Goal: Task Accomplishment & Management: Complete application form

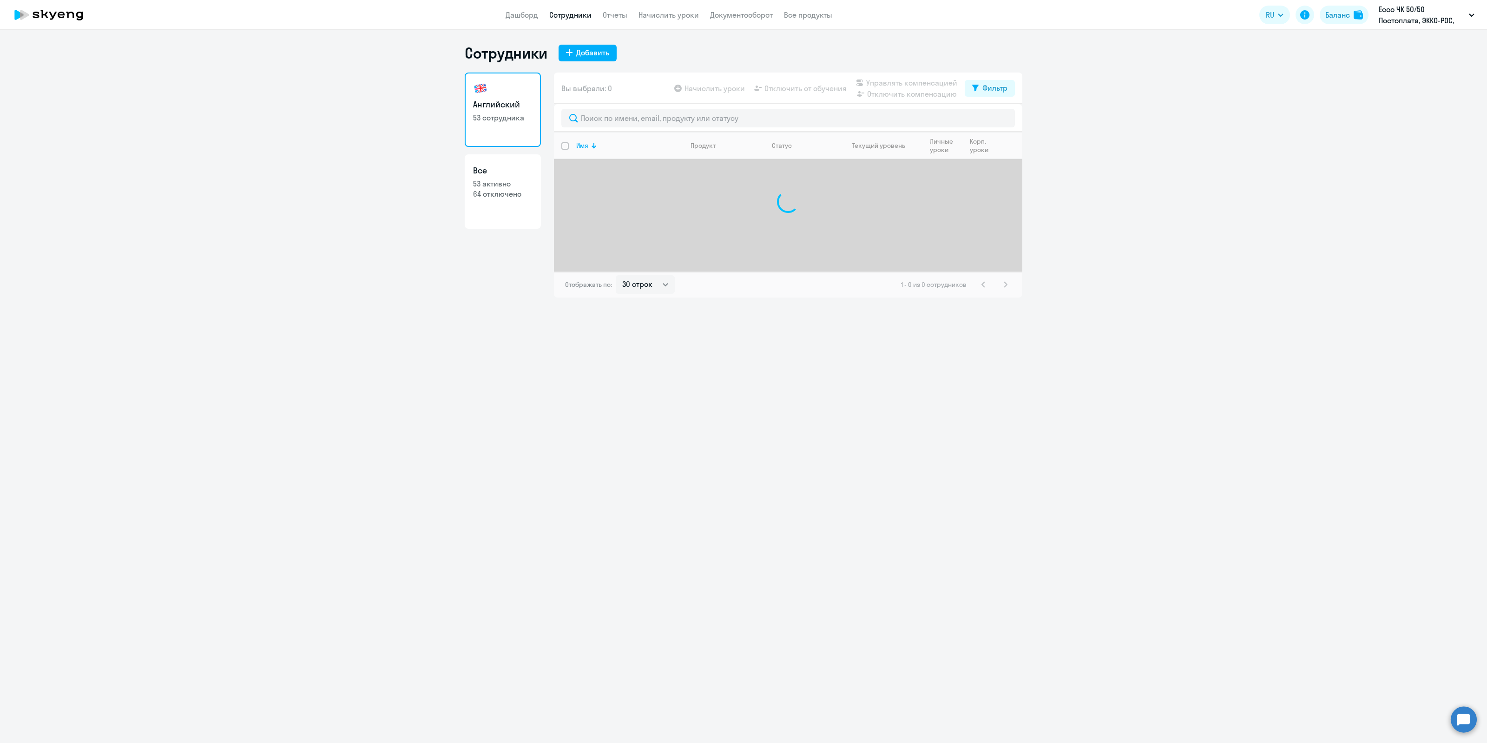
select select "30"
click at [614, 120] on input "text" at bounding box center [788, 118] width 454 height 19
type input "ф"
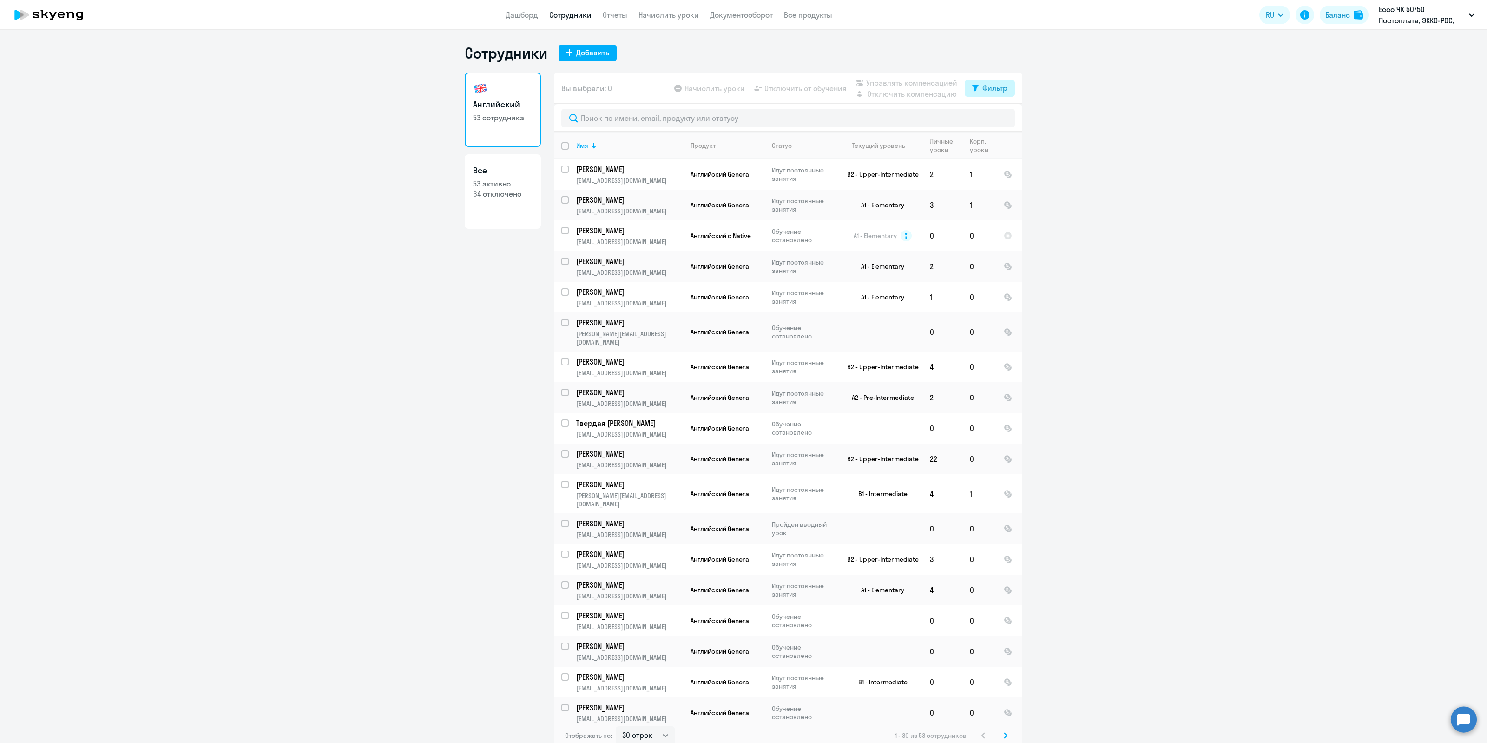
click at [984, 85] on div "Фильтр" at bounding box center [995, 87] width 25 height 11
click at [1000, 115] on span at bounding box center [996, 118] width 16 height 9
click at [988, 118] on input "checkbox" at bounding box center [987, 118] width 0 height 0
checkbox input "true"
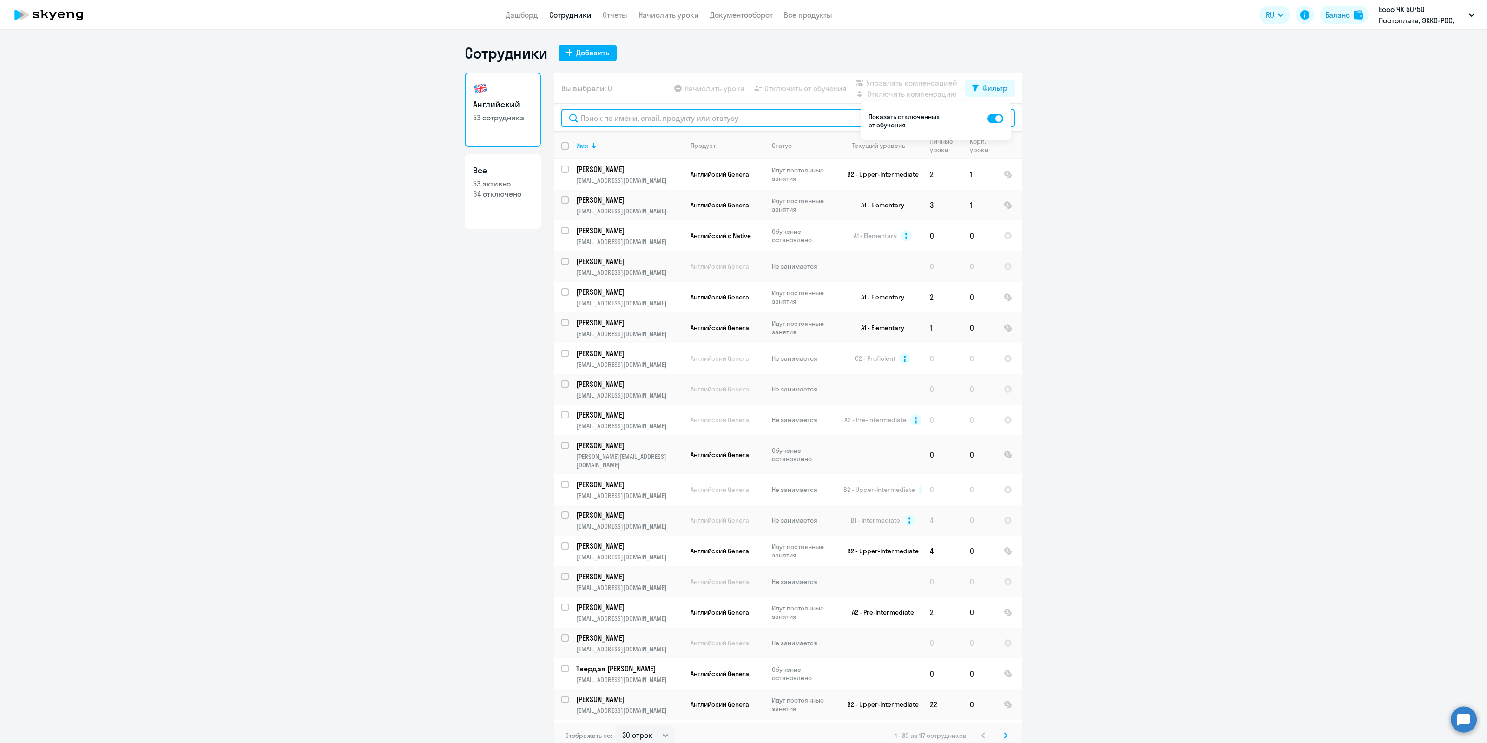
click at [651, 119] on input "text" at bounding box center [788, 118] width 454 height 19
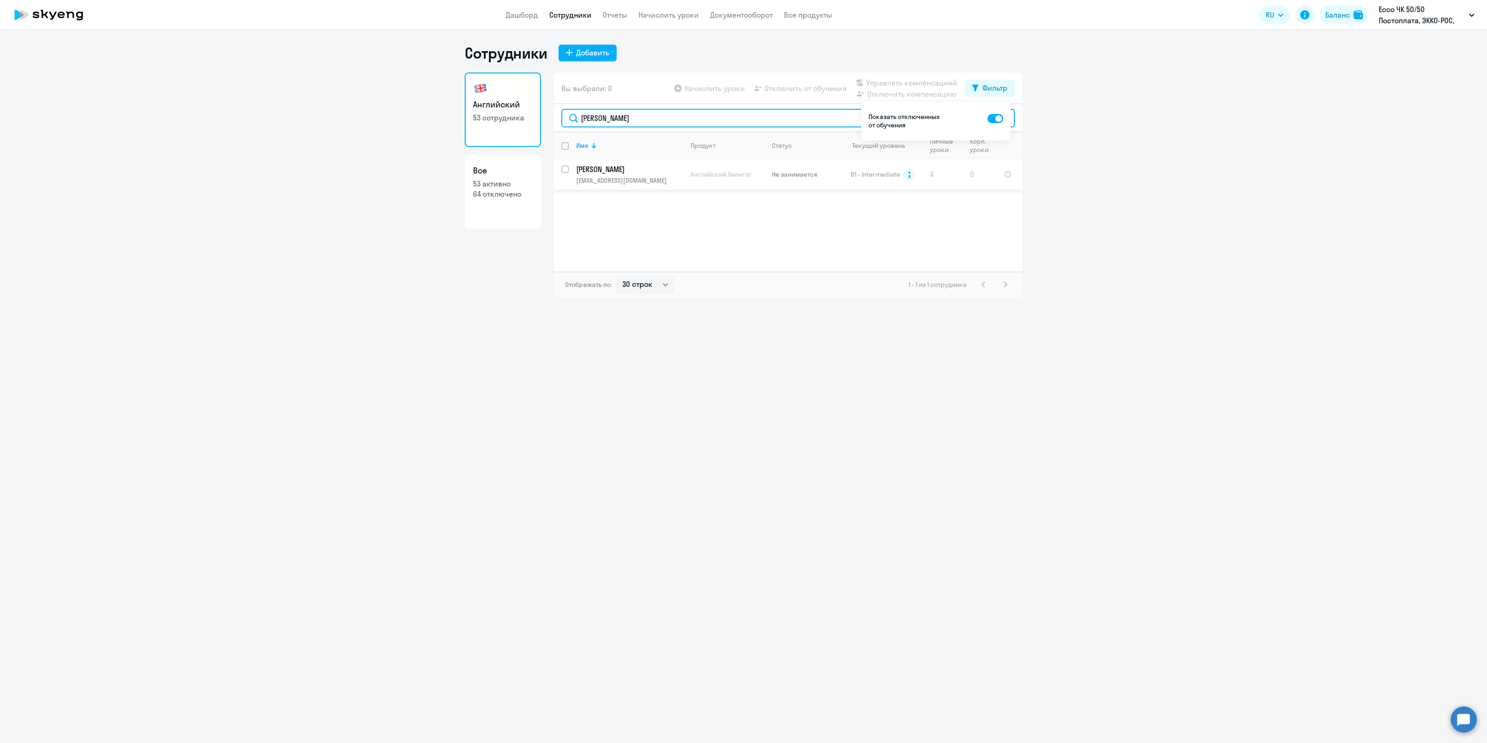
type input "[PERSON_NAME]"
click at [562, 166] on input "select row 16247201" at bounding box center [570, 174] width 19 height 19
checkbox input "true"
click at [1057, 430] on div "Сотрудники Добавить Английский 53 сотрудника Все 53 активно 64 отключено Вы выб…" at bounding box center [743, 386] width 1487 height 713
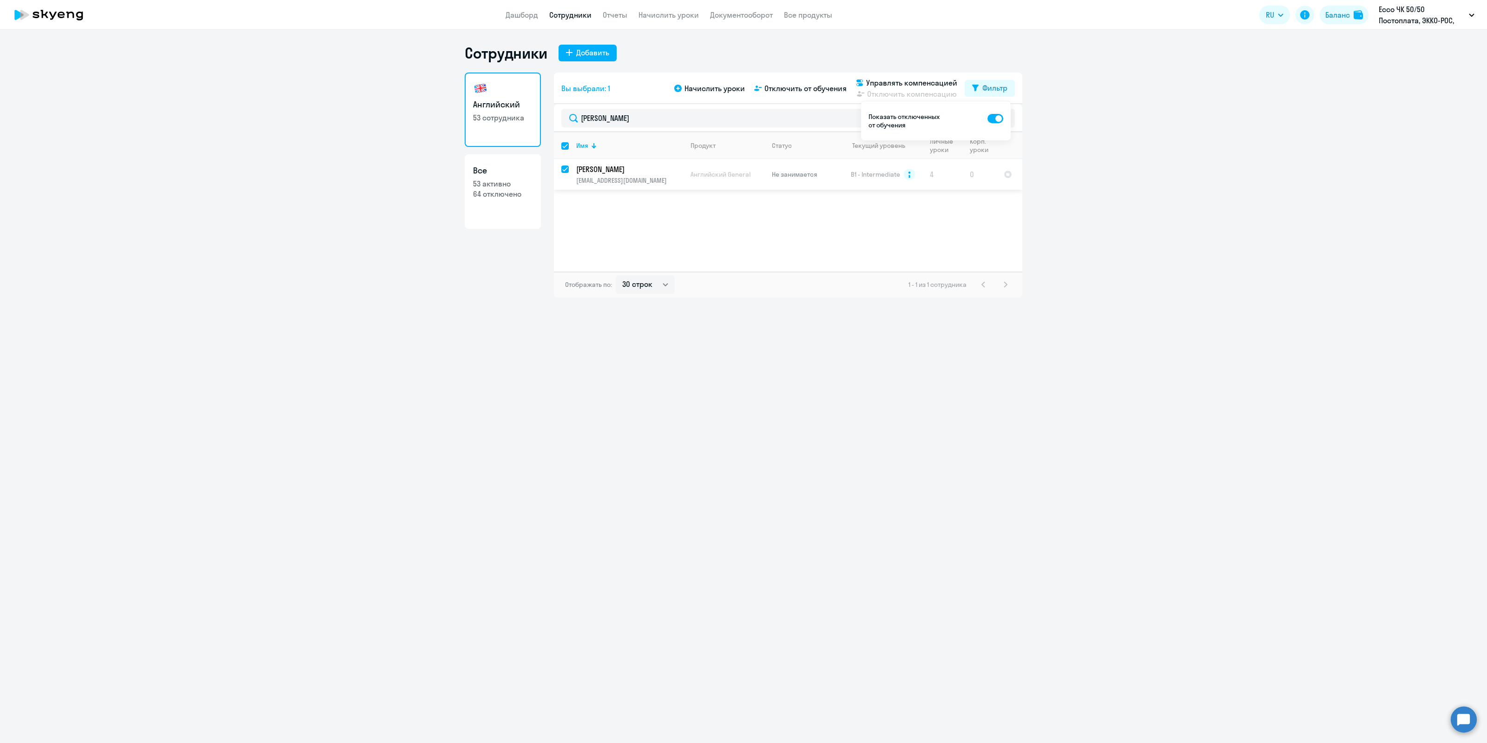
click at [564, 167] on input "deselect row 16247201" at bounding box center [570, 174] width 19 height 19
checkbox input "false"
click at [1075, 208] on ng-component "Сотрудники Добавить Английский 53 сотрудника Все 53 активно 64 отключено Вы выб…" at bounding box center [743, 171] width 1487 height 254
click at [802, 172] on p "Не занимается" at bounding box center [804, 174] width 64 height 8
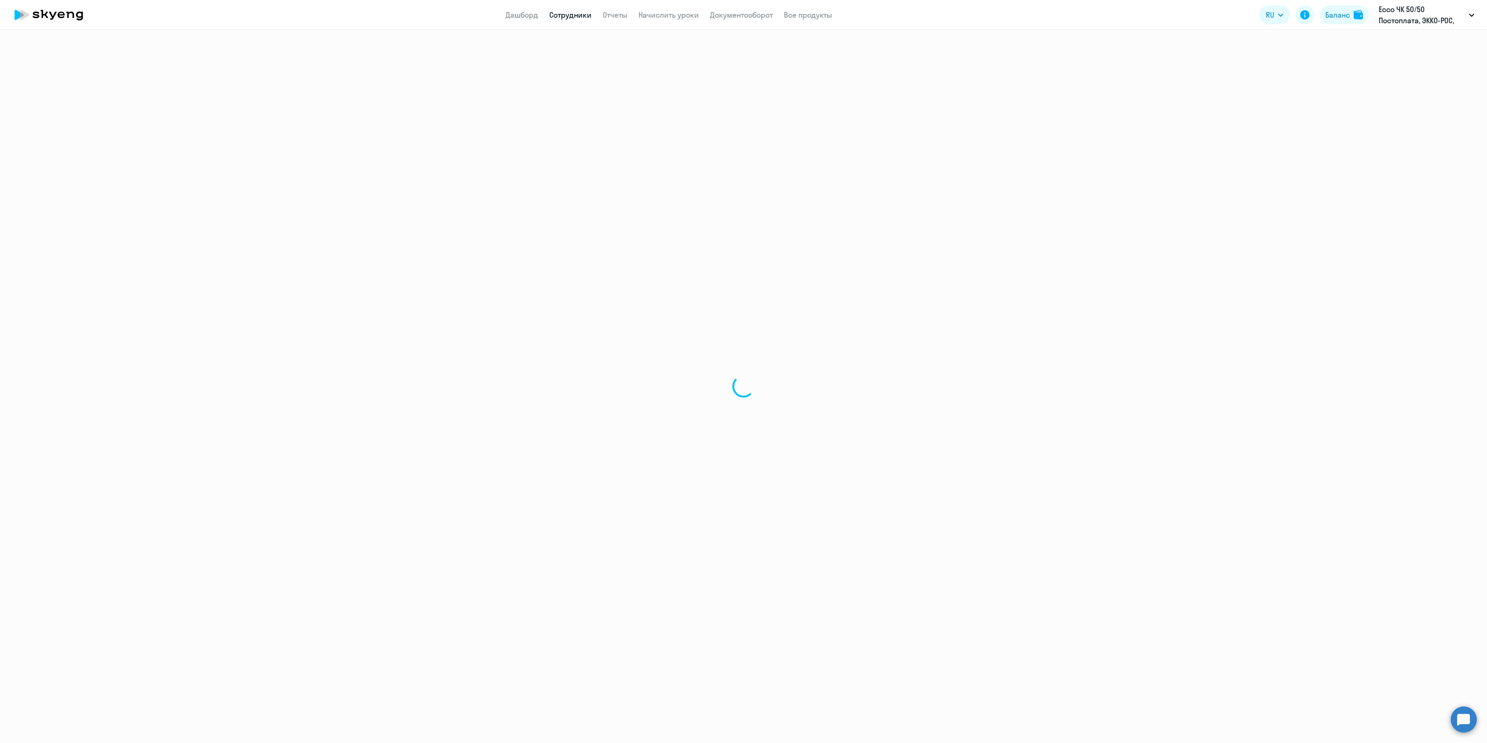
select select "english"
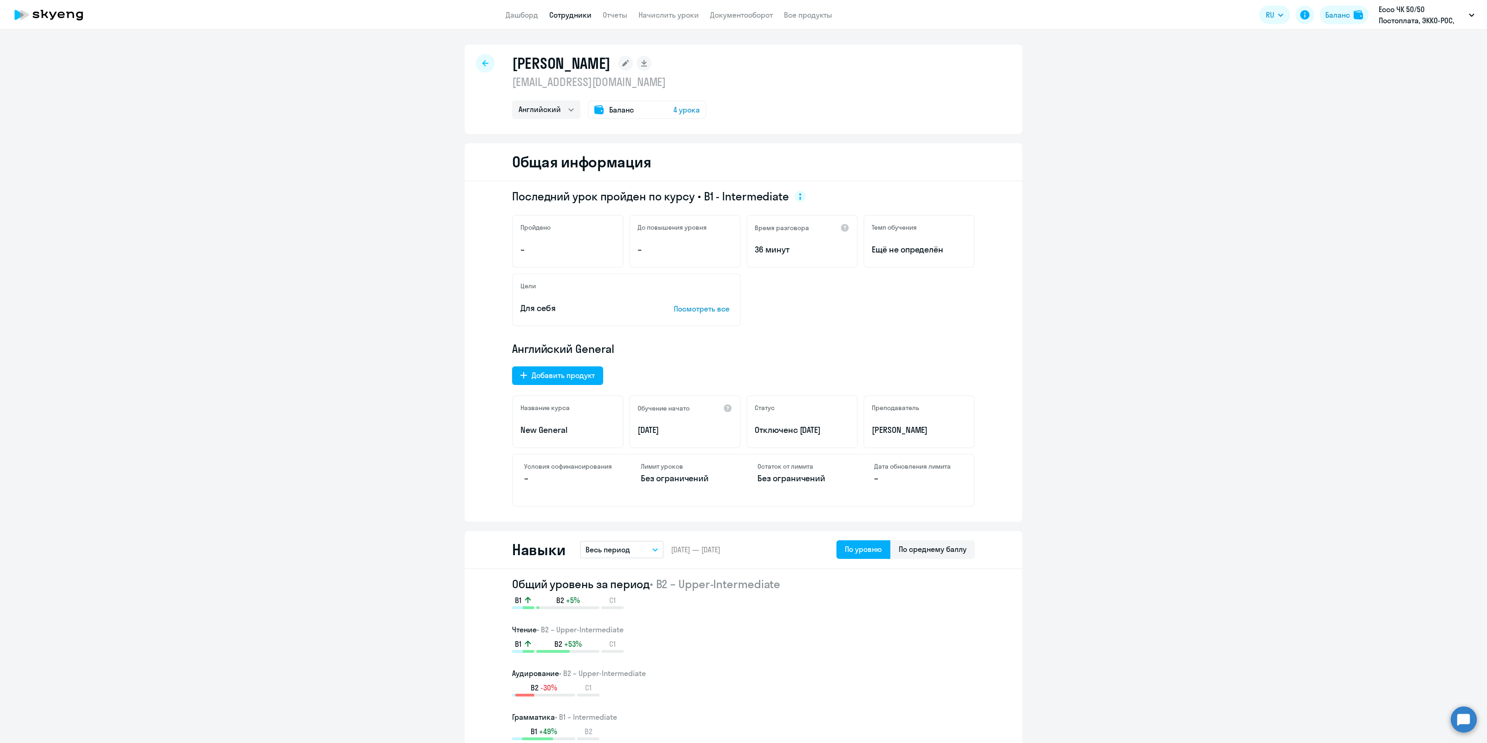
click at [482, 64] on icon at bounding box center [485, 63] width 6 height 7
select select "30"
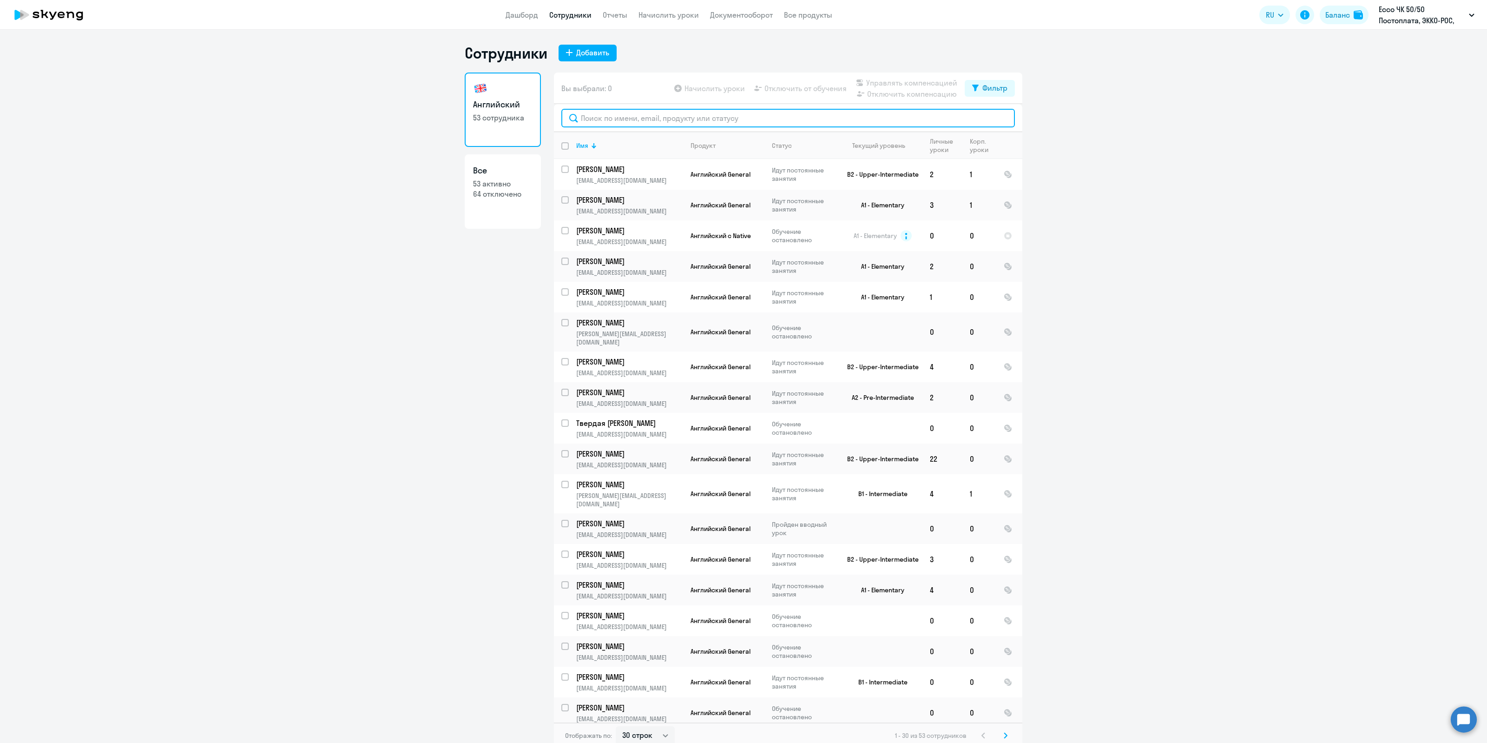
click at [631, 123] on input "text" at bounding box center [788, 118] width 454 height 19
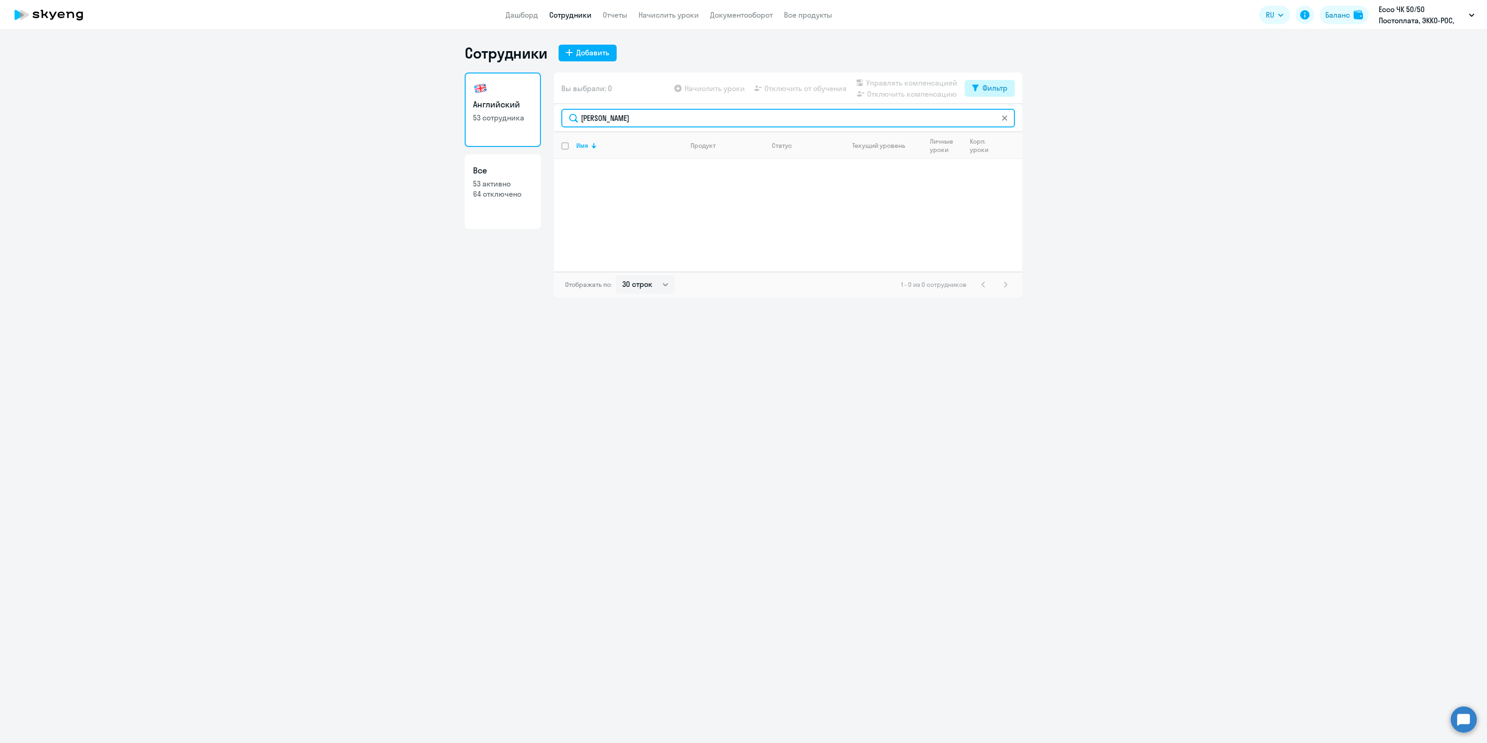
type input "[PERSON_NAME]"
click at [996, 84] on div "Фильтр" at bounding box center [995, 87] width 25 height 11
click at [1005, 116] on span at bounding box center [1000, 118] width 16 height 9
click at [992, 118] on input "checkbox" at bounding box center [991, 118] width 0 height 0
checkbox input "true"
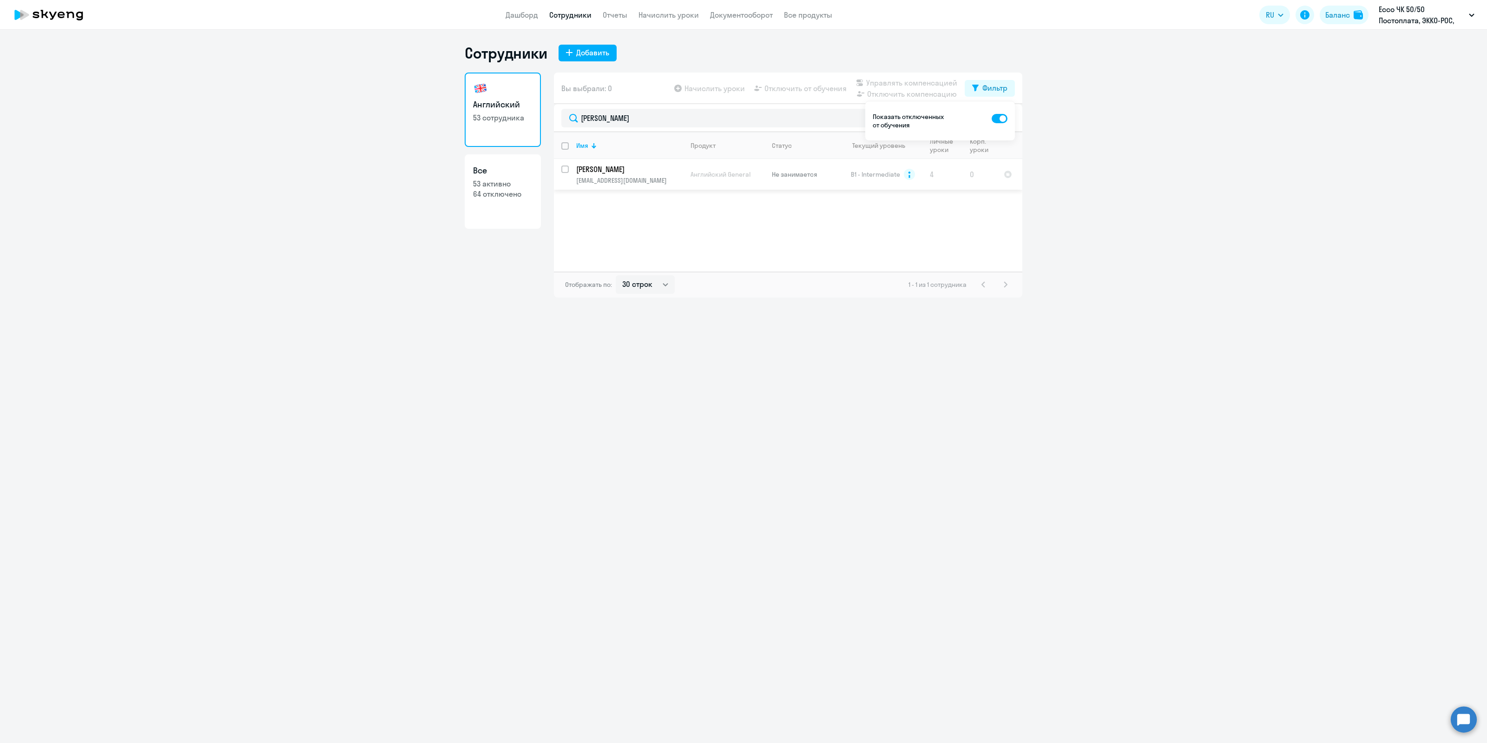
click at [568, 172] on input "select row 16247201" at bounding box center [570, 174] width 19 height 19
checkbox input "true"
click at [885, 84] on span "Управлять компенсацией" at bounding box center [911, 82] width 91 height 11
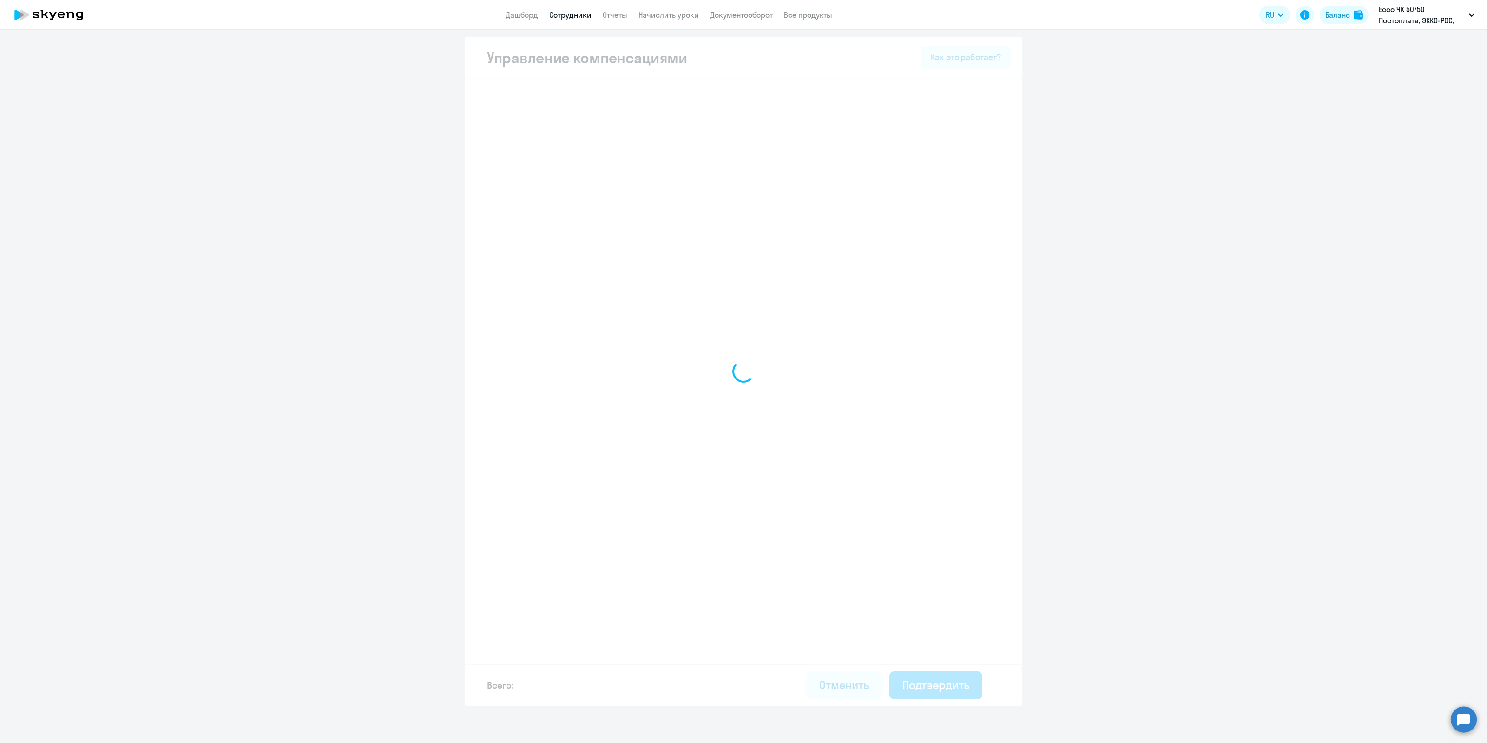
select select "MONTHLY"
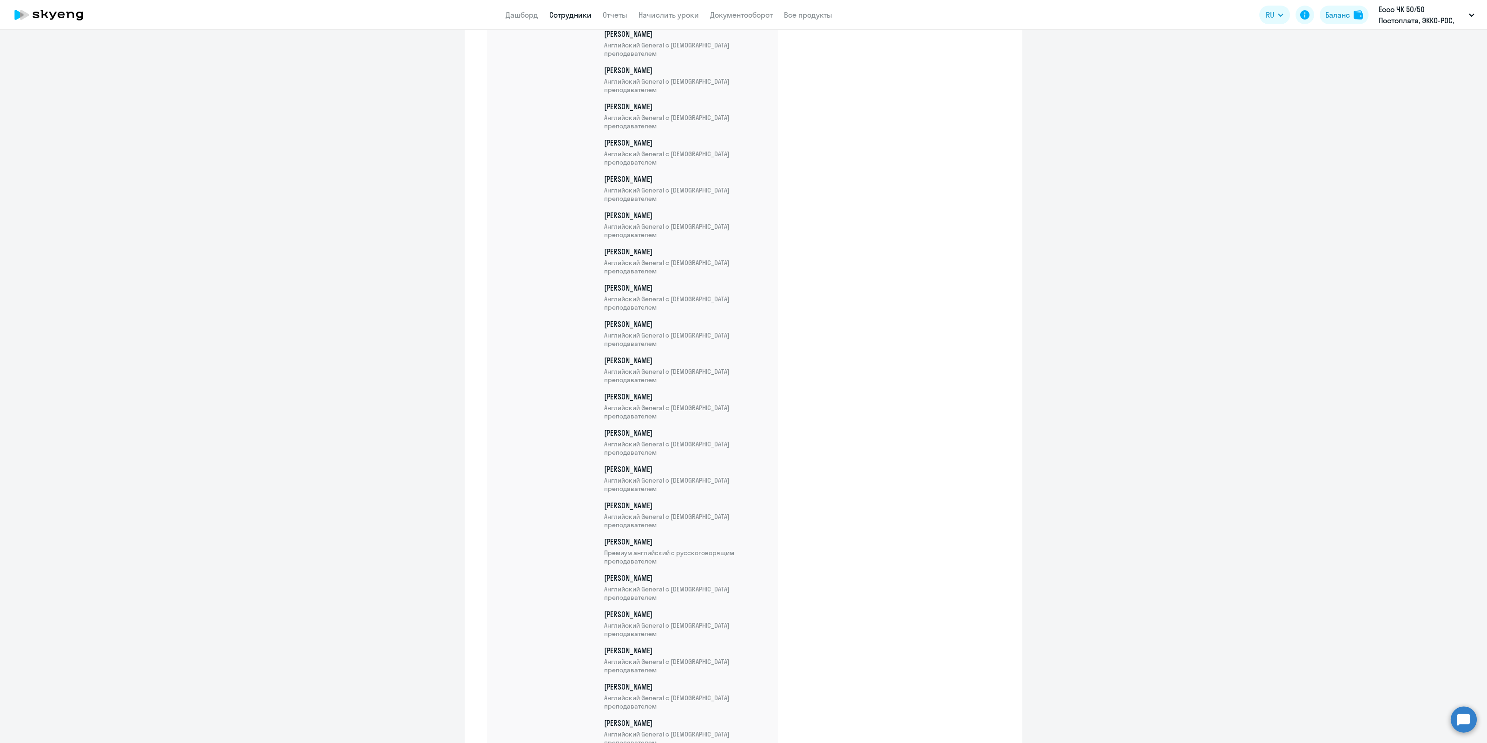
scroll to position [1532, 0]
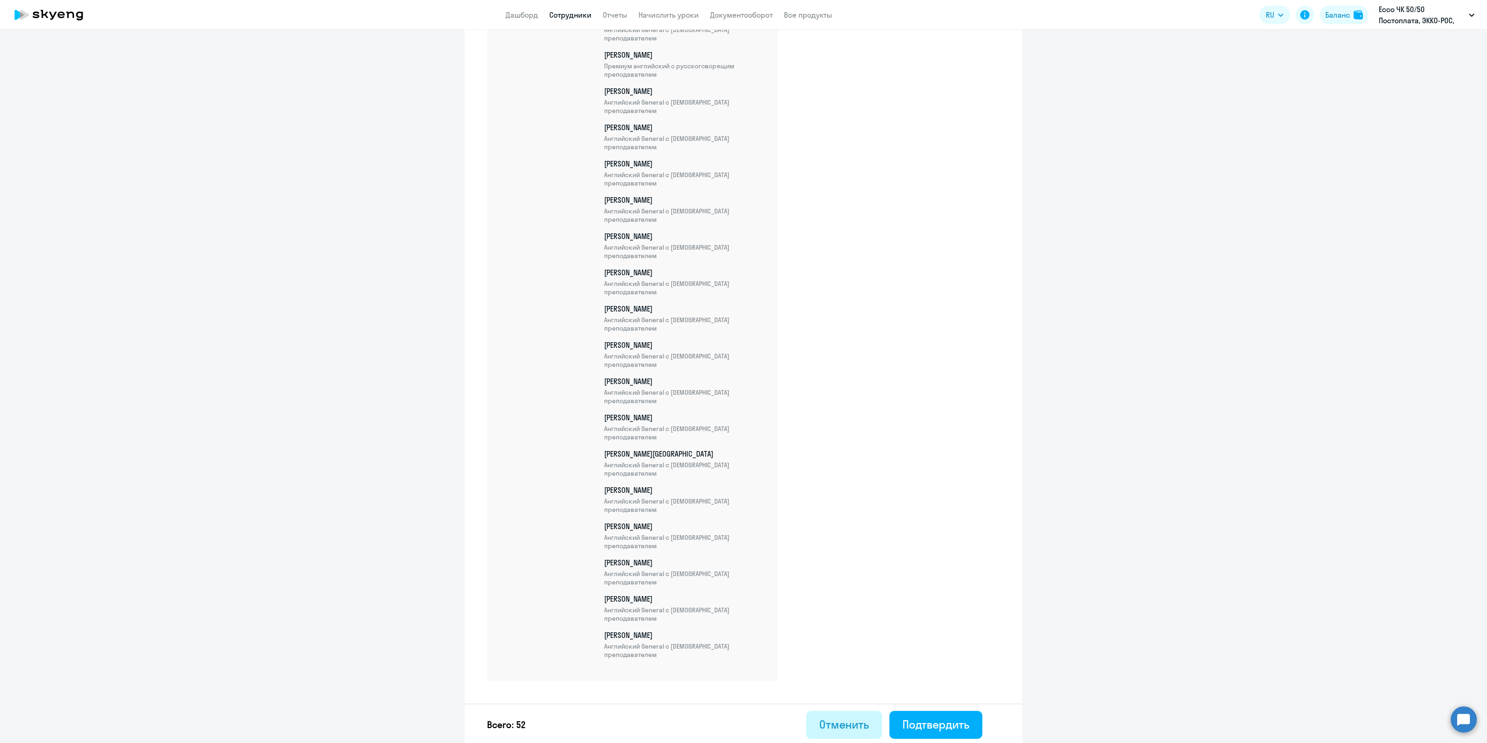
click at [857, 722] on div "Отменить" at bounding box center [844, 724] width 50 height 15
select select "30"
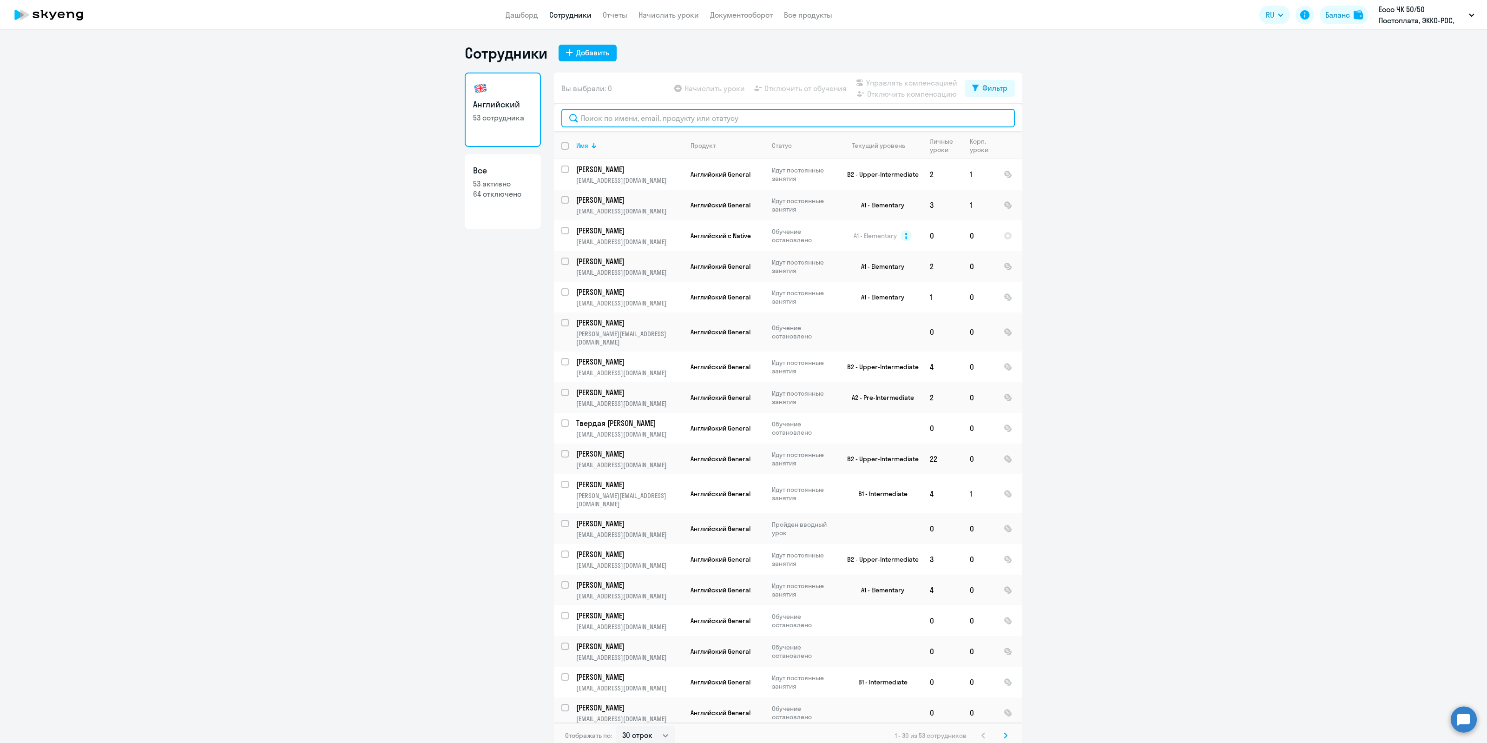
click at [653, 114] on input "text" at bounding box center [788, 118] width 454 height 19
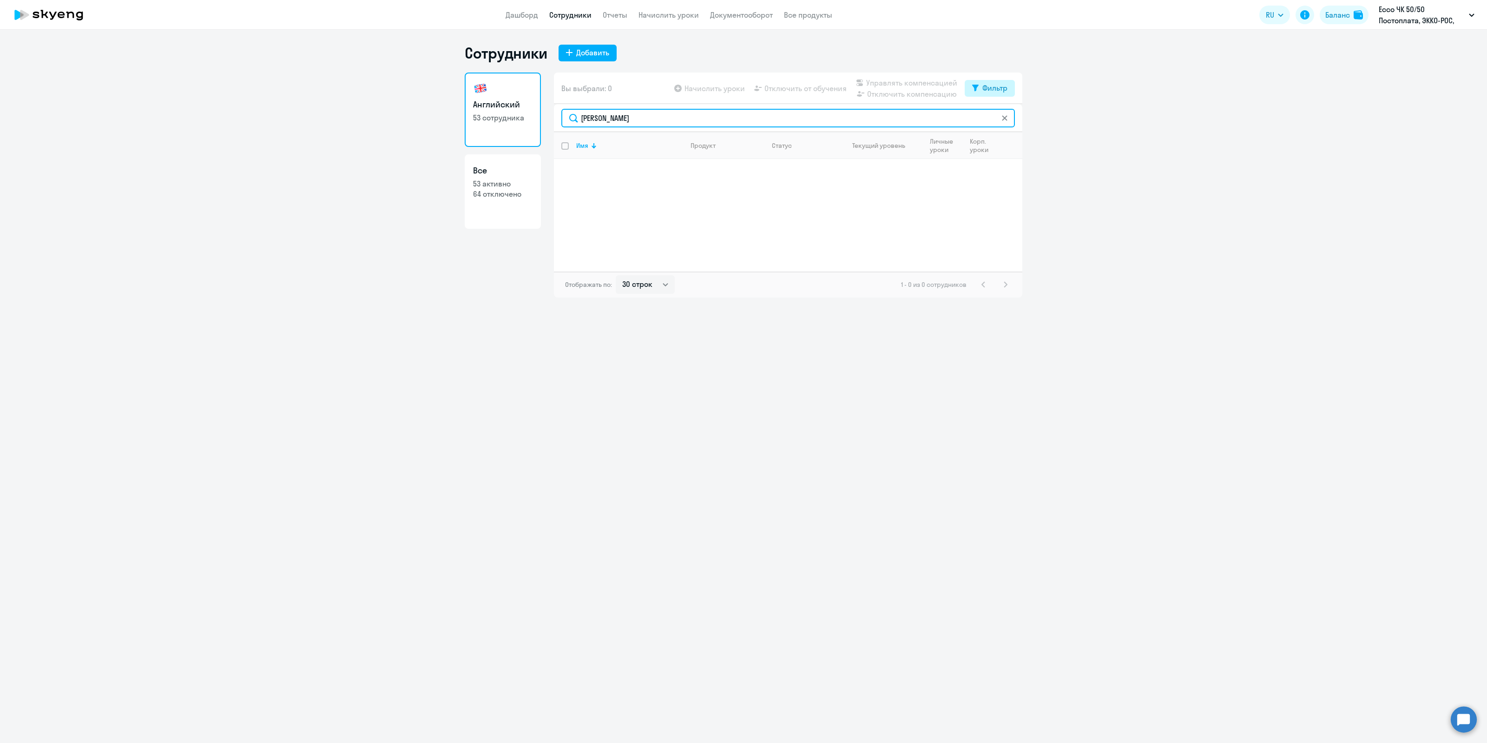
type input "[PERSON_NAME]"
click at [991, 90] on div "Фильтр" at bounding box center [995, 87] width 25 height 11
click at [1003, 119] on span at bounding box center [1000, 118] width 16 height 9
click at [992, 118] on input "checkbox" at bounding box center [991, 118] width 0 height 0
checkbox input "true"
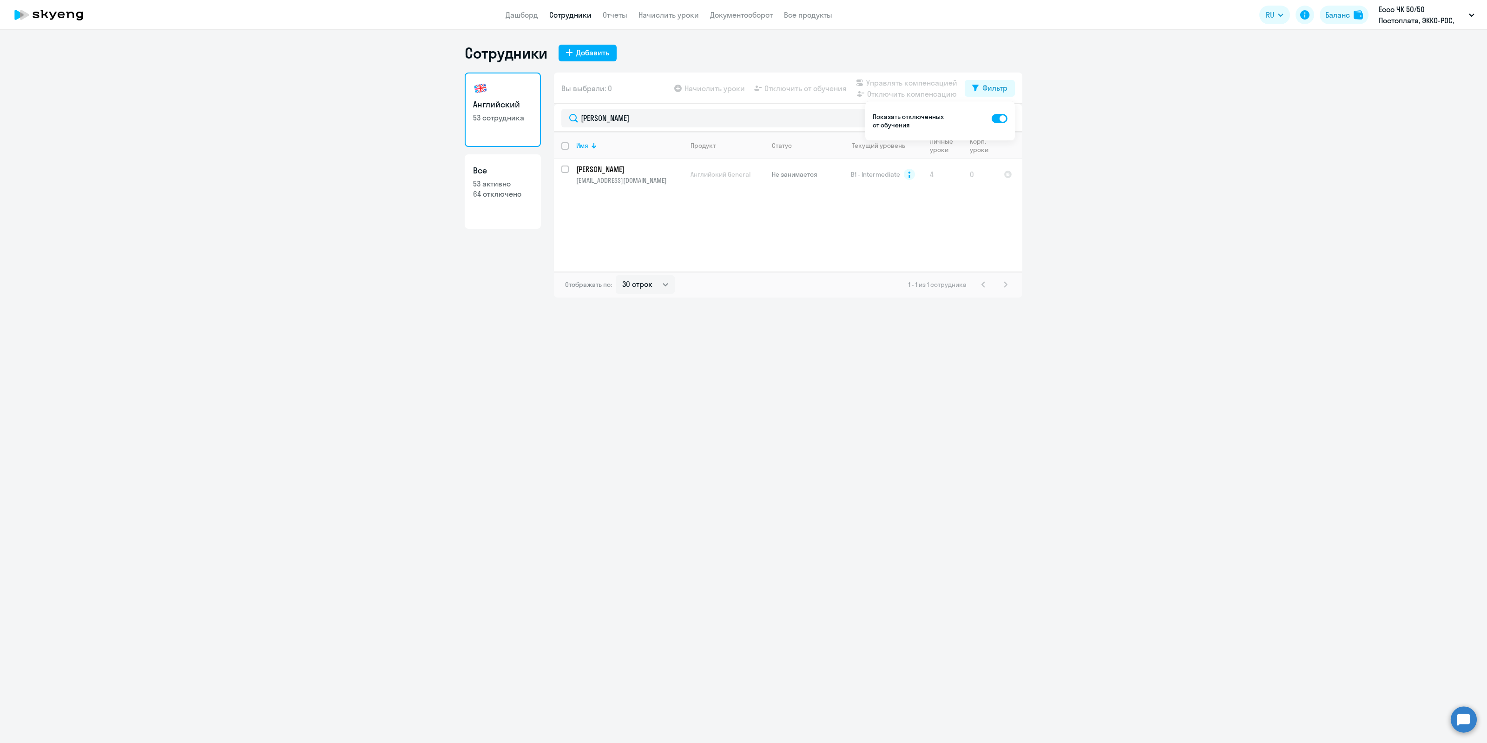
click at [1090, 217] on ng-component "Сотрудники Добавить Английский 53 сотрудника Все 53 активно 64 отключено Вы выб…" at bounding box center [743, 171] width 1487 height 254
click at [1083, 173] on ng-component "Сотрудники Добавить Английский 53 сотрудника Все 53 активно 64 отключено Вы выб…" at bounding box center [743, 171] width 1487 height 254
click at [1000, 91] on div "Фильтр" at bounding box center [995, 87] width 25 height 11
click at [565, 171] on input "select row 16247201" at bounding box center [570, 174] width 19 height 19
checkbox input "true"
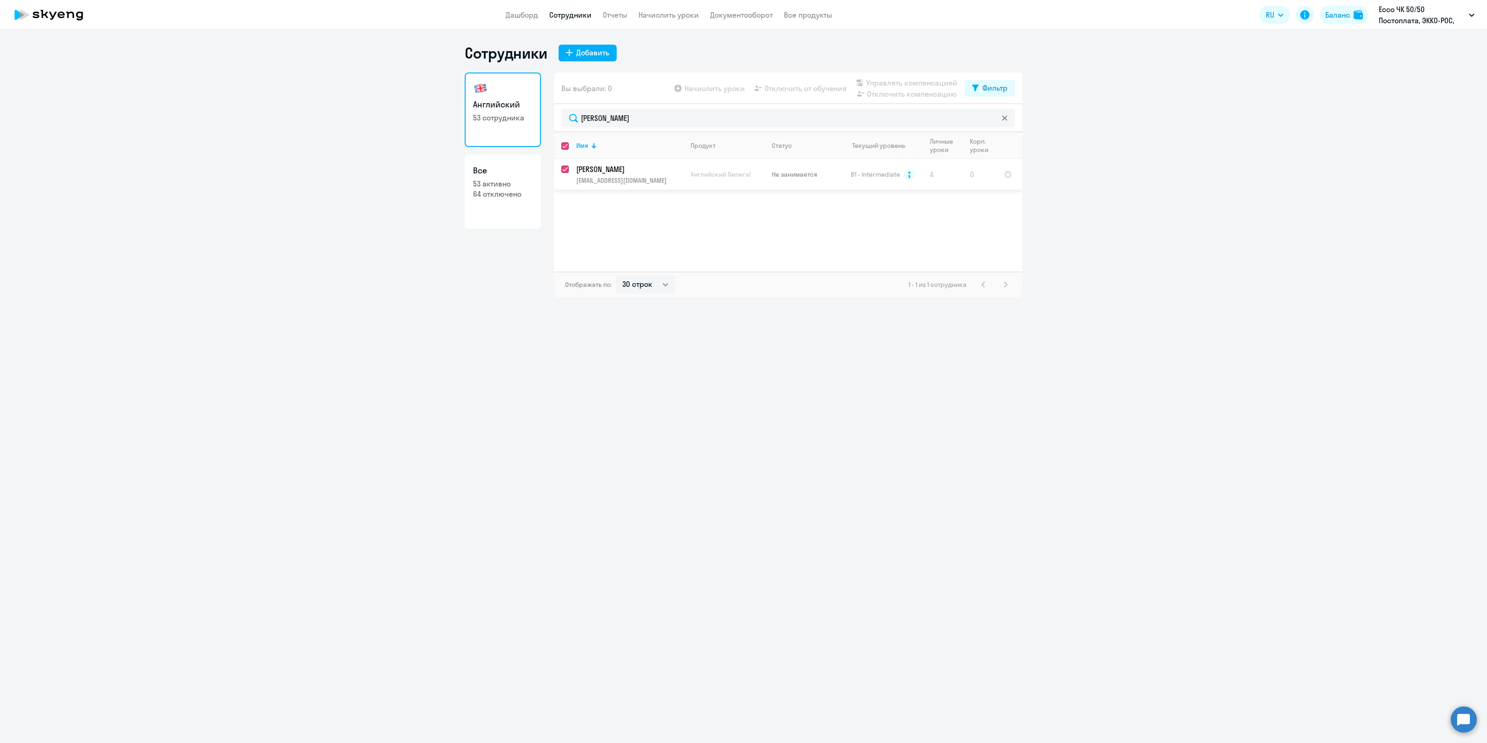
checkbox input "true"
click at [492, 117] on p "53 сотрудника" at bounding box center [502, 117] width 59 height 10
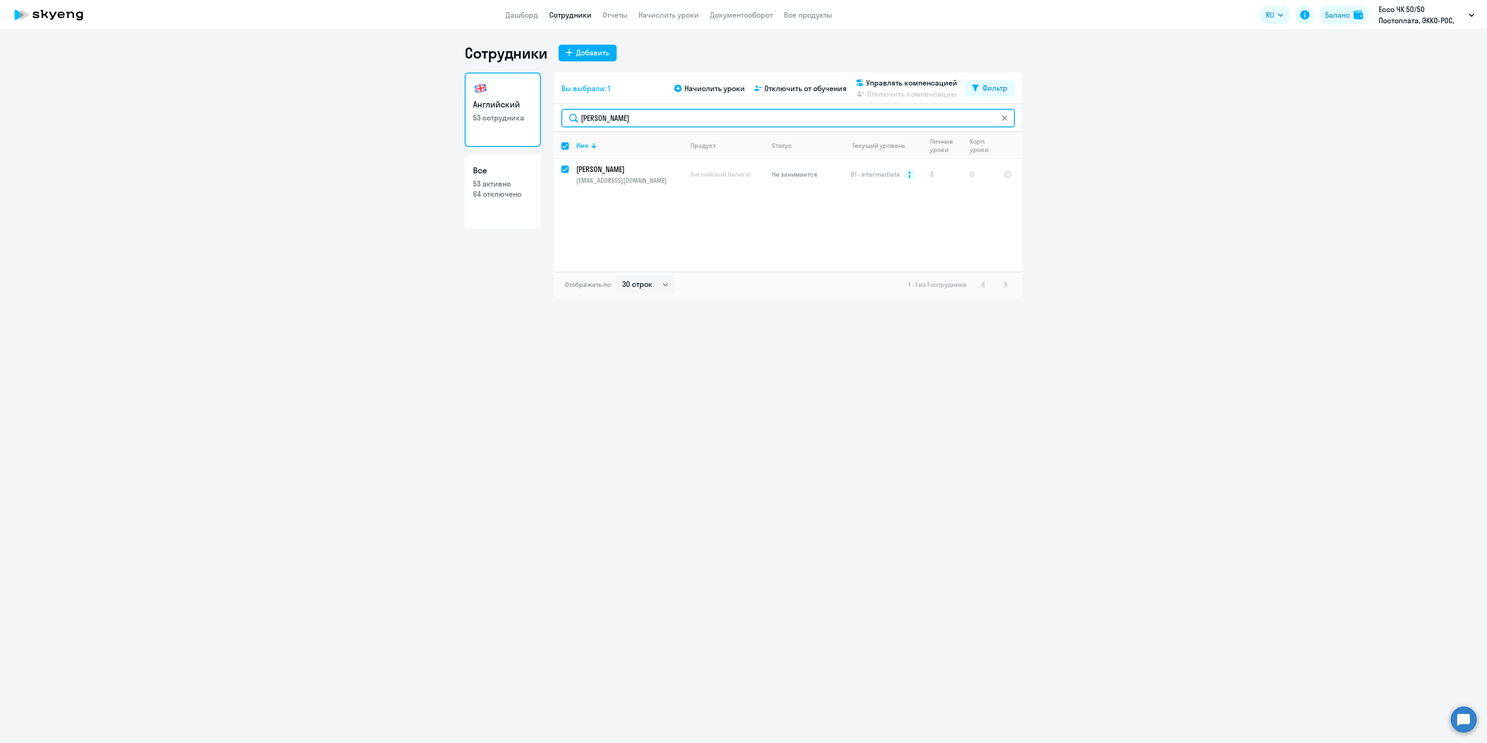
drag, startPoint x: 626, startPoint y: 120, endPoint x: 563, endPoint y: 117, distance: 62.8
click at [563, 117] on input "[PERSON_NAME]" at bounding box center [788, 118] width 454 height 19
checkbox input "false"
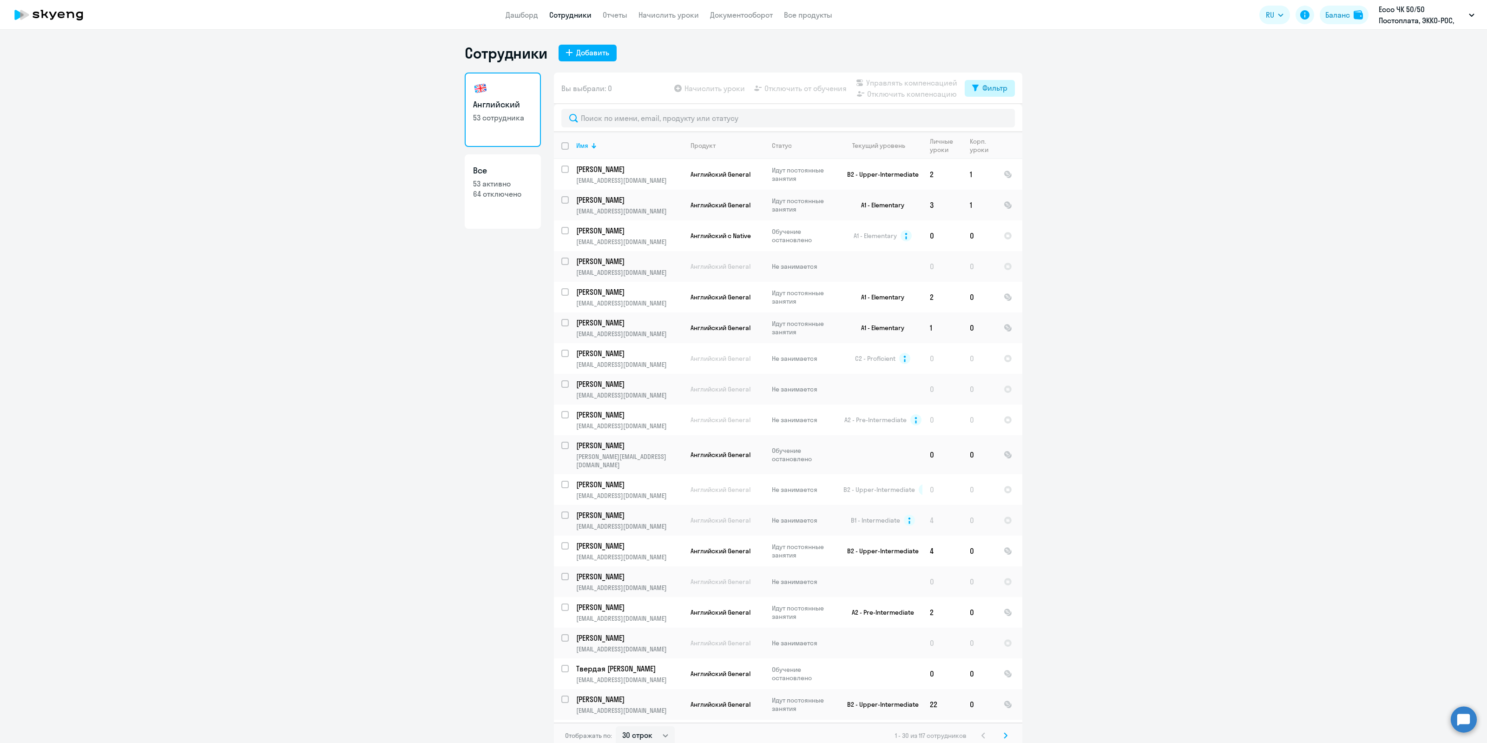
click at [975, 88] on button "Фильтр" at bounding box center [990, 88] width 50 height 17
click at [668, 122] on input "text" at bounding box center [788, 118] width 454 height 19
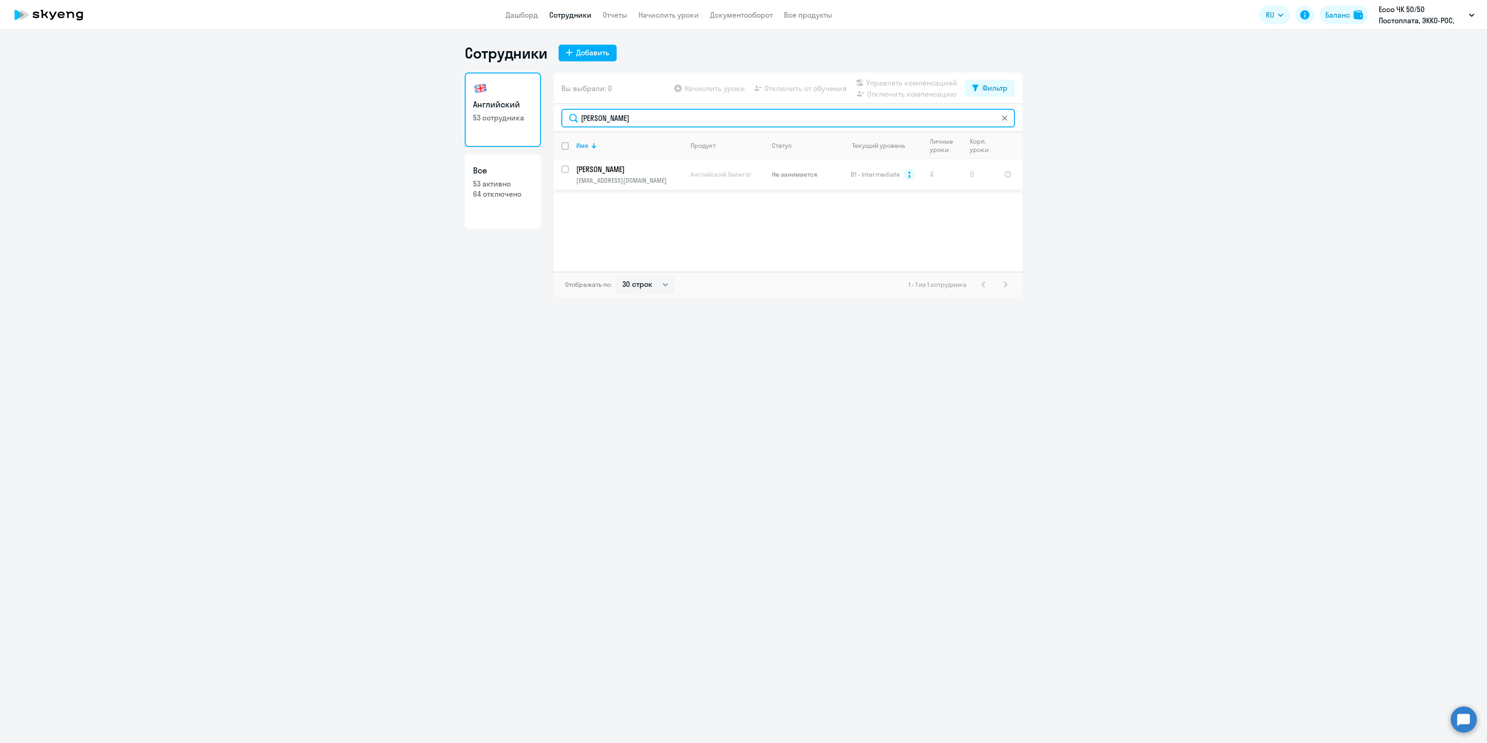
type input "[PERSON_NAME]"
click at [563, 171] on input "select row 16247201" at bounding box center [570, 174] width 19 height 19
checkbox input "true"
click at [886, 82] on span "Управлять компенсацией" at bounding box center [911, 82] width 91 height 11
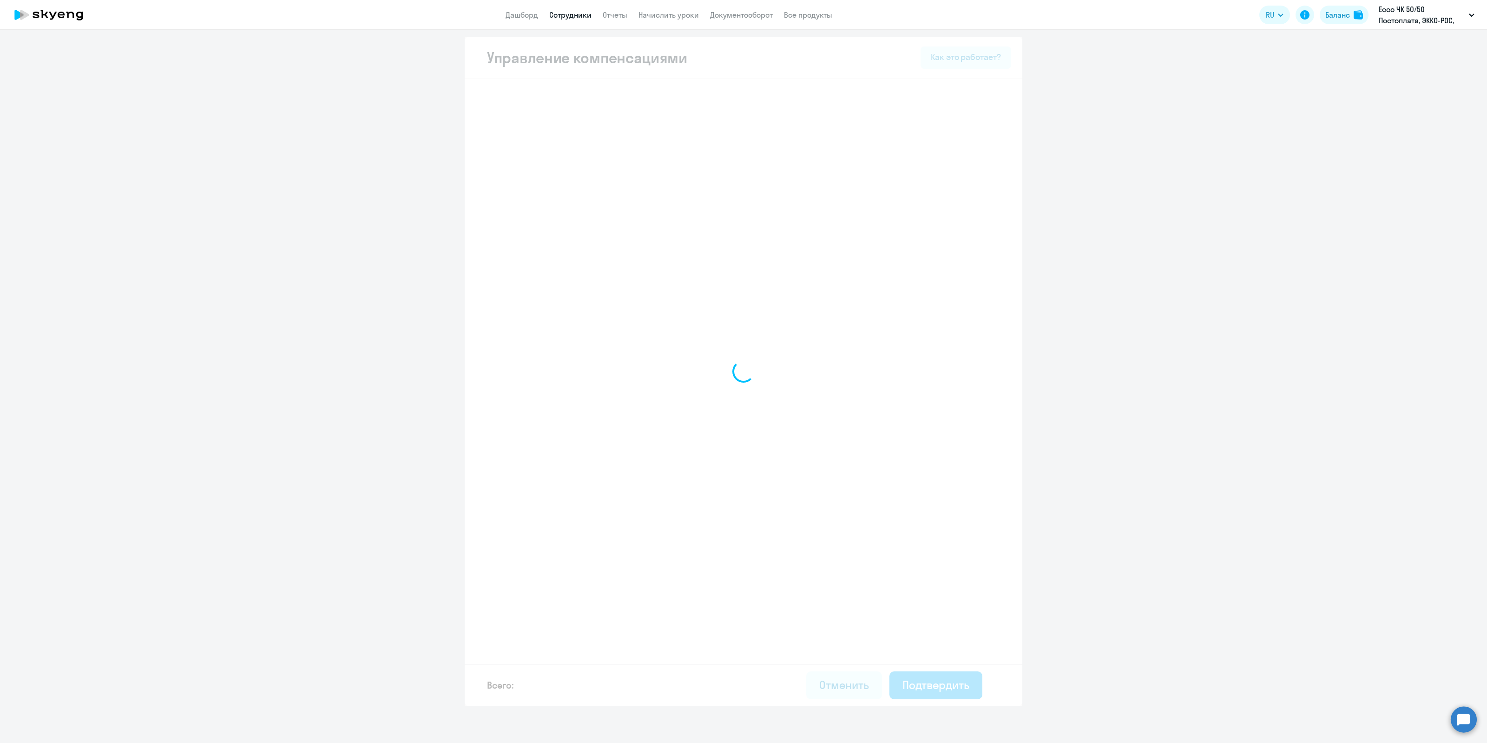
select select "MONTHLY"
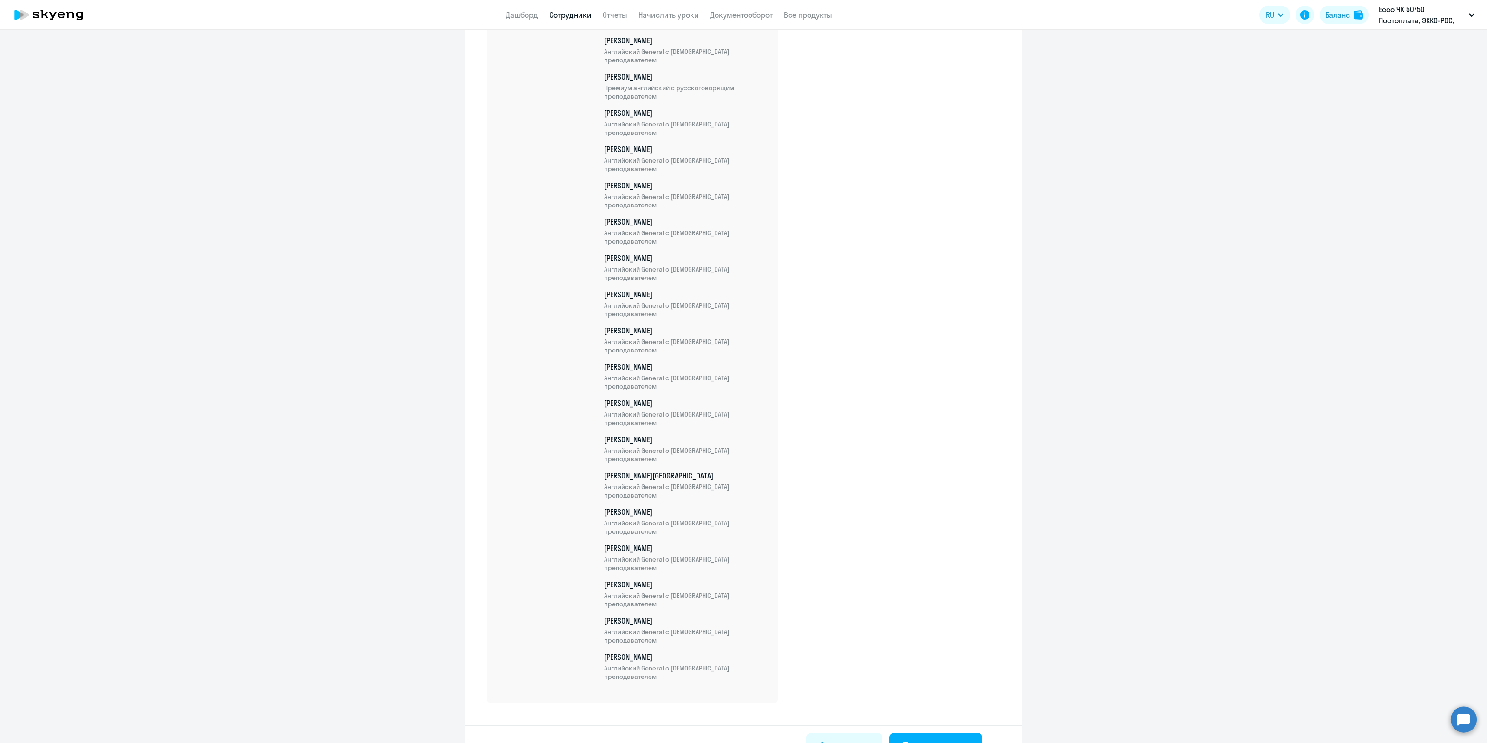
scroll to position [1532, 0]
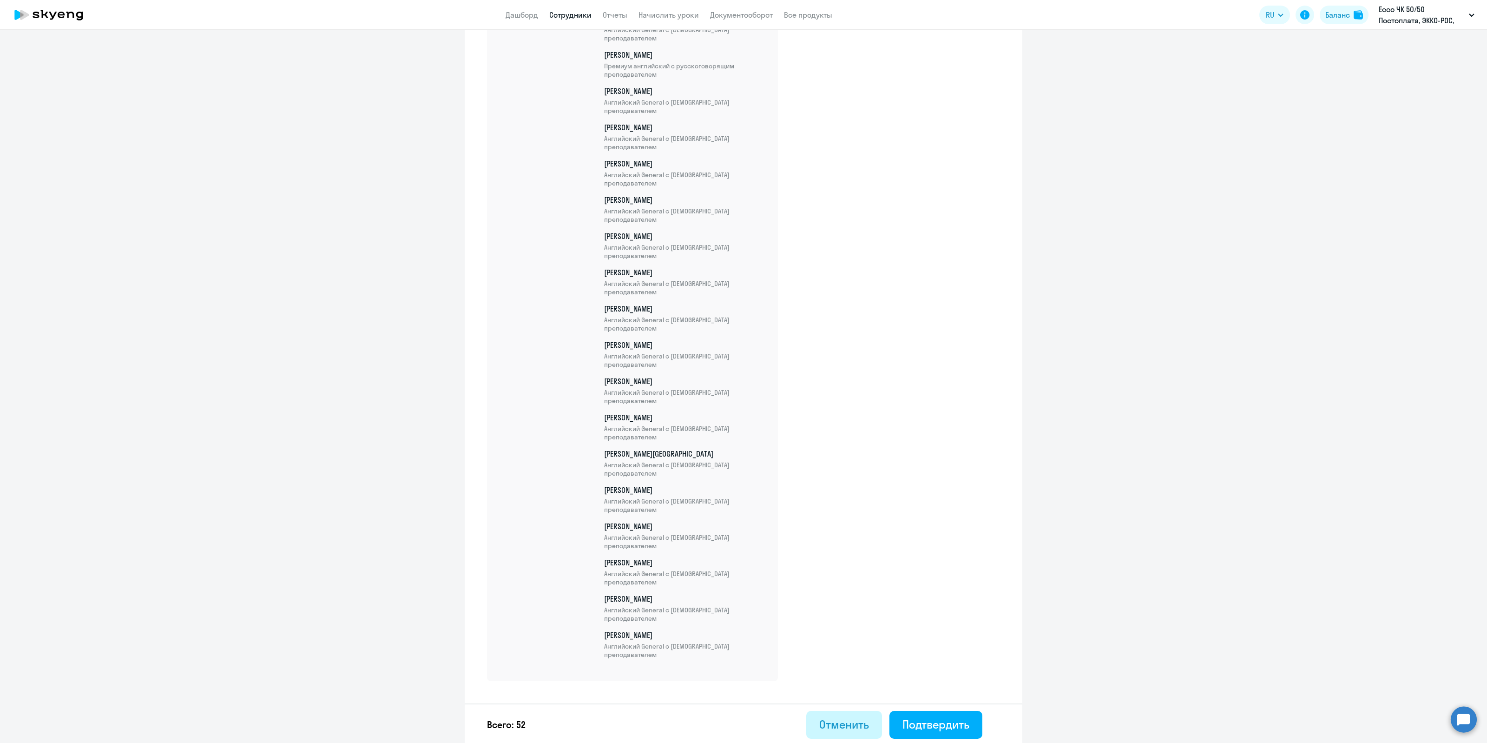
click at [828, 726] on div "Отменить" at bounding box center [844, 724] width 50 height 15
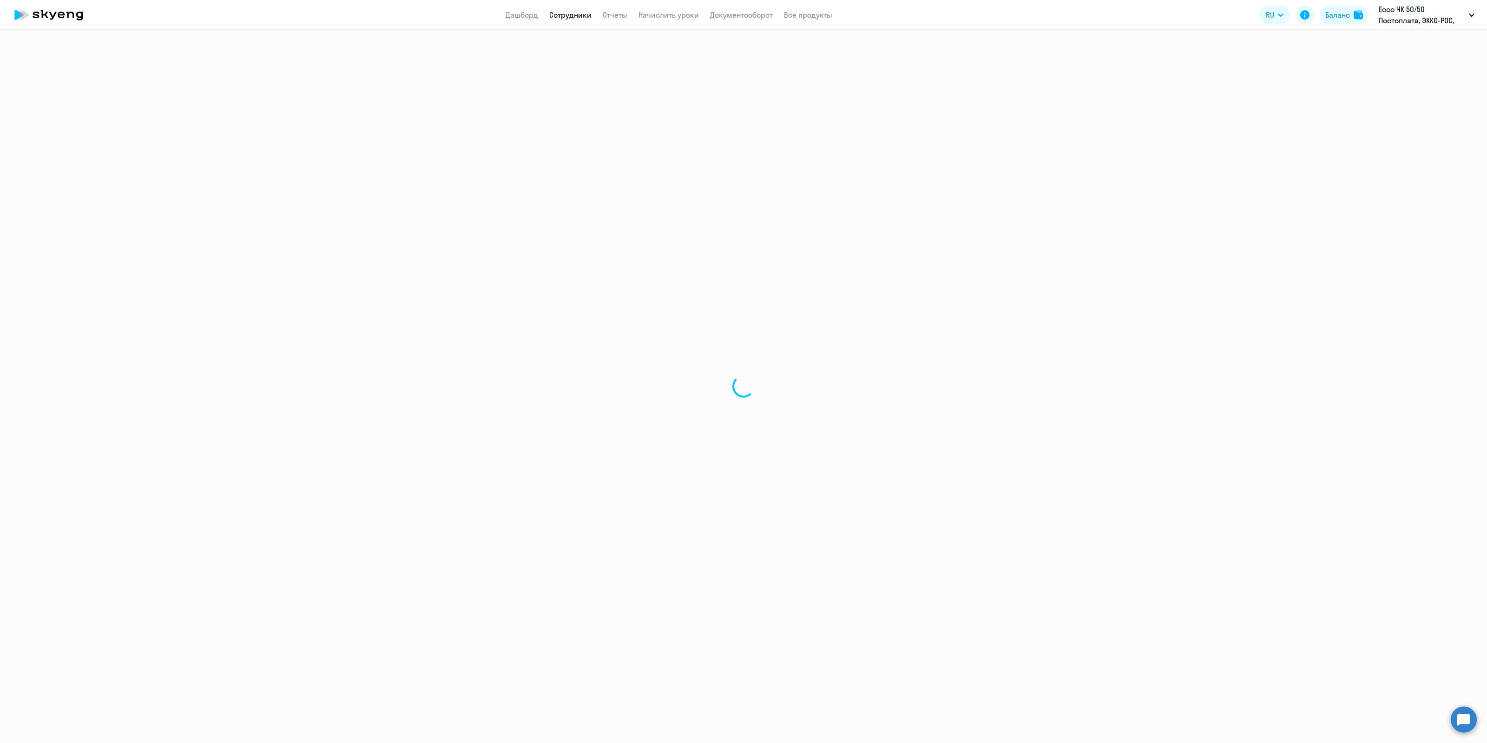
select select "30"
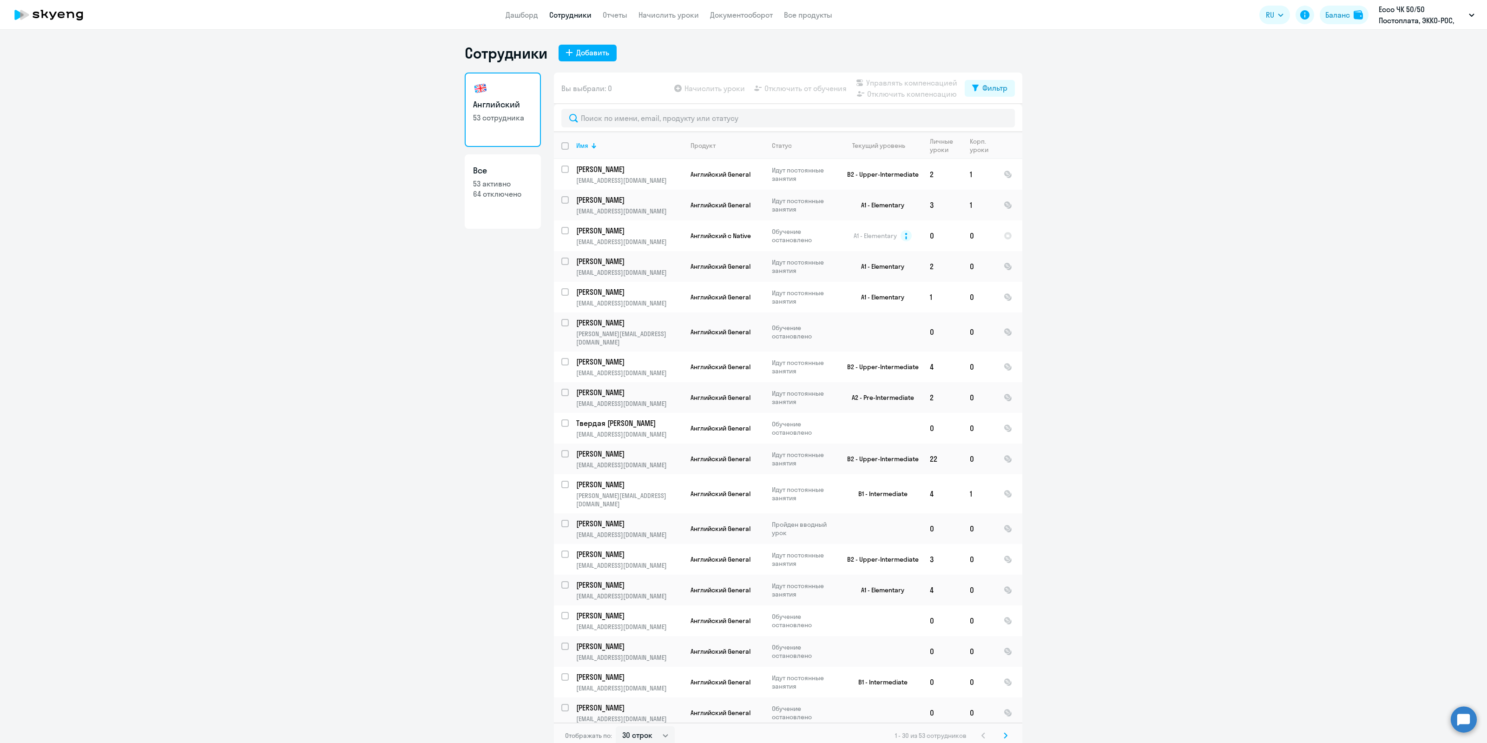
click at [500, 181] on p "53 активно" at bounding box center [502, 183] width 59 height 10
select select "30"
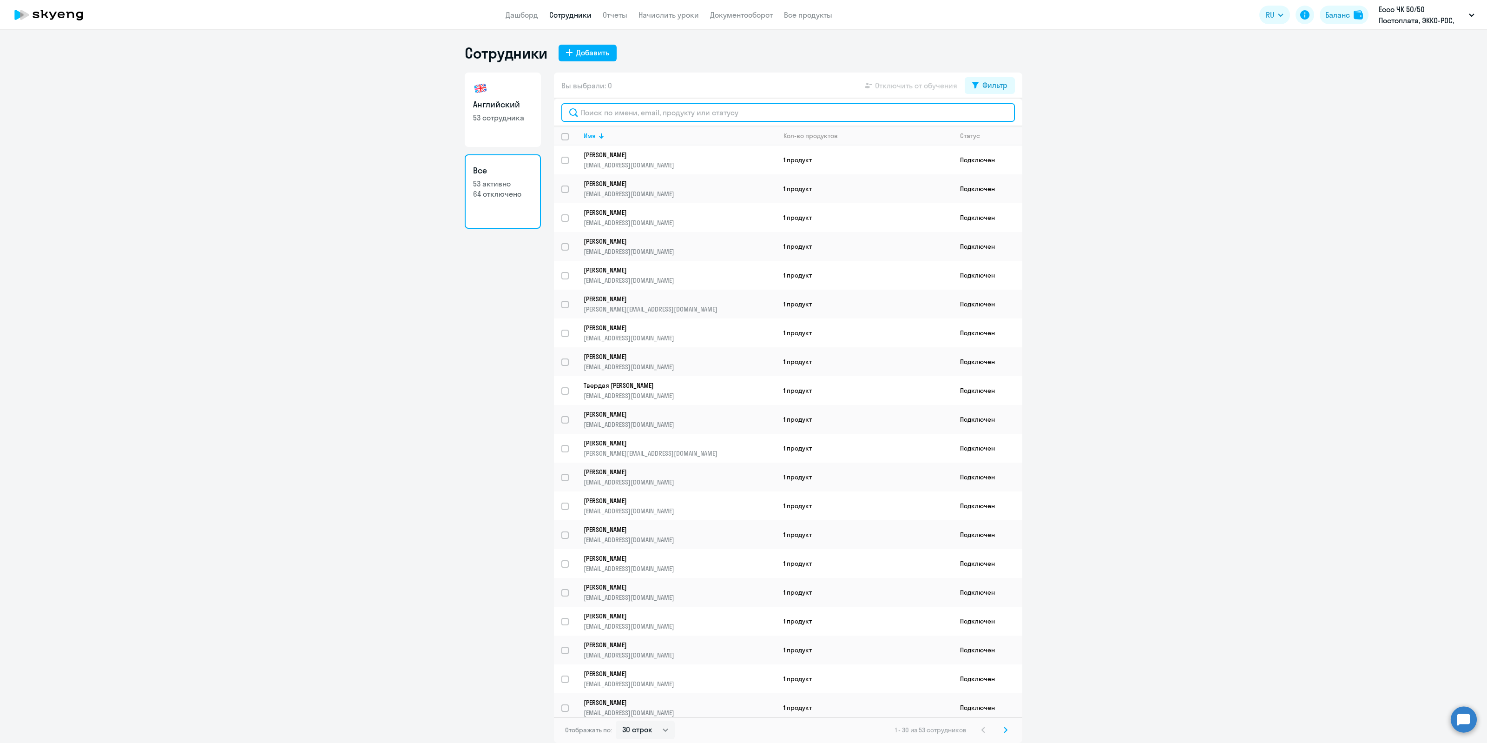
click at [670, 110] on input "text" at bounding box center [788, 112] width 454 height 19
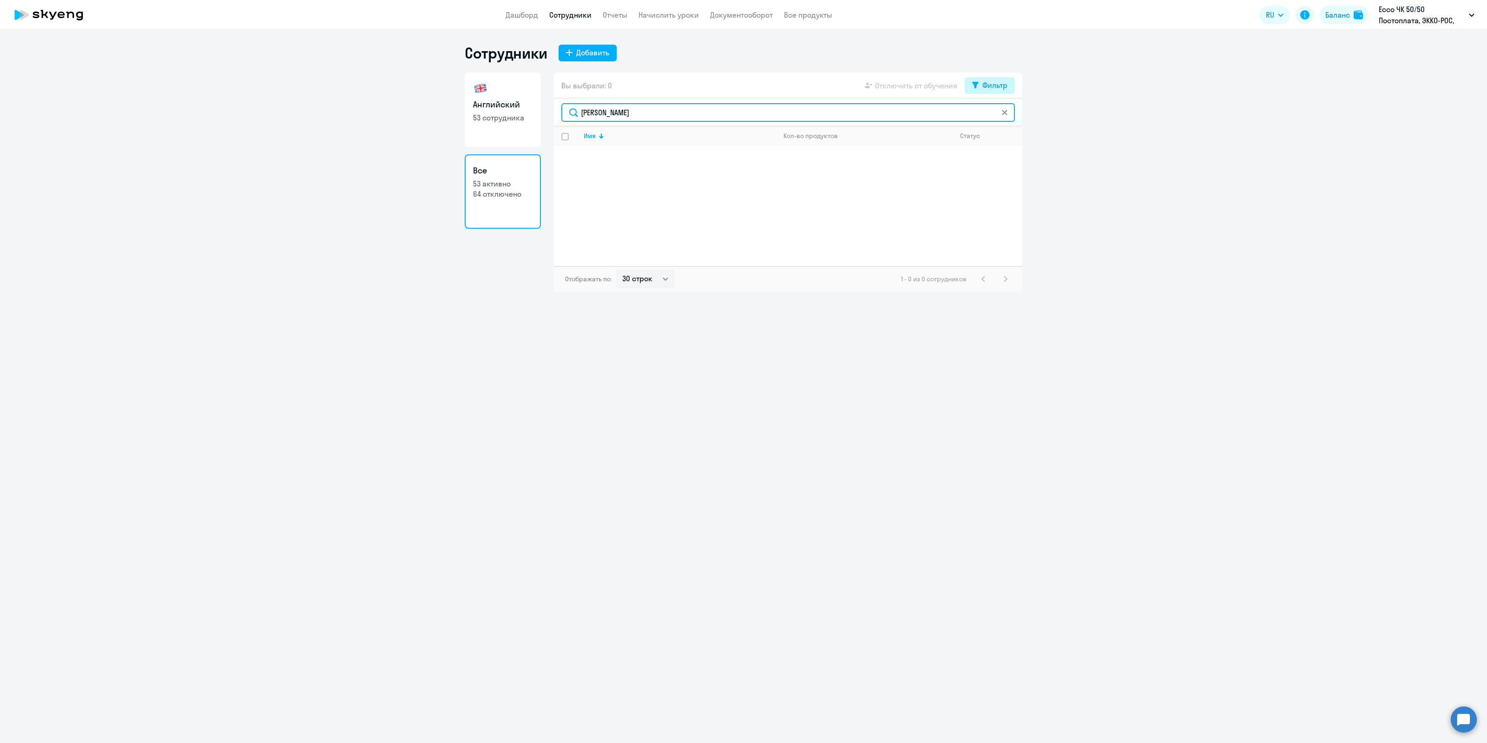
type input "[PERSON_NAME]"
click at [984, 82] on div "Фильтр" at bounding box center [995, 84] width 25 height 11
click at [1005, 112] on span at bounding box center [1000, 115] width 16 height 9
click at [992, 115] on input "checkbox" at bounding box center [991, 115] width 0 height 0
checkbox input "true"
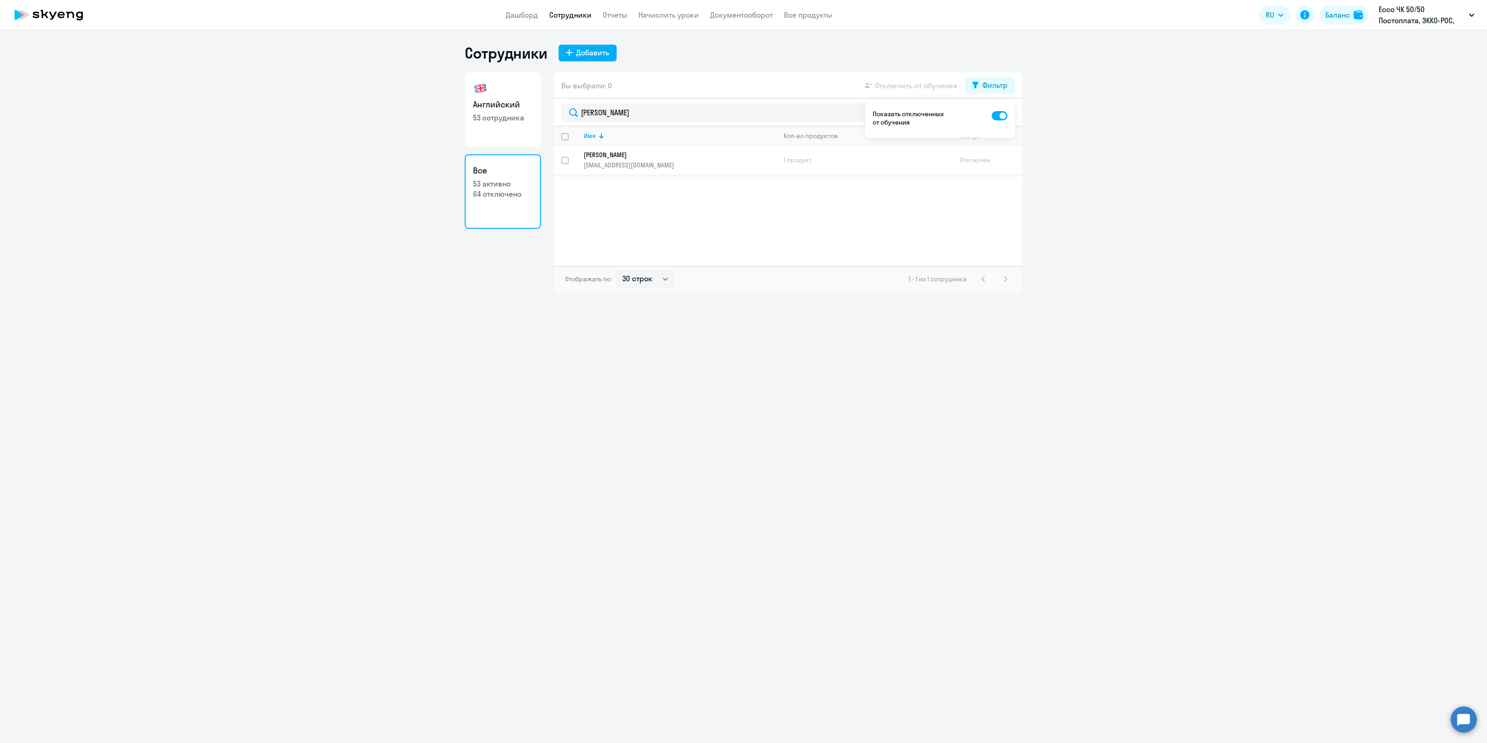
click at [978, 156] on td "Отключен" at bounding box center [988, 159] width 70 height 29
select select "english"
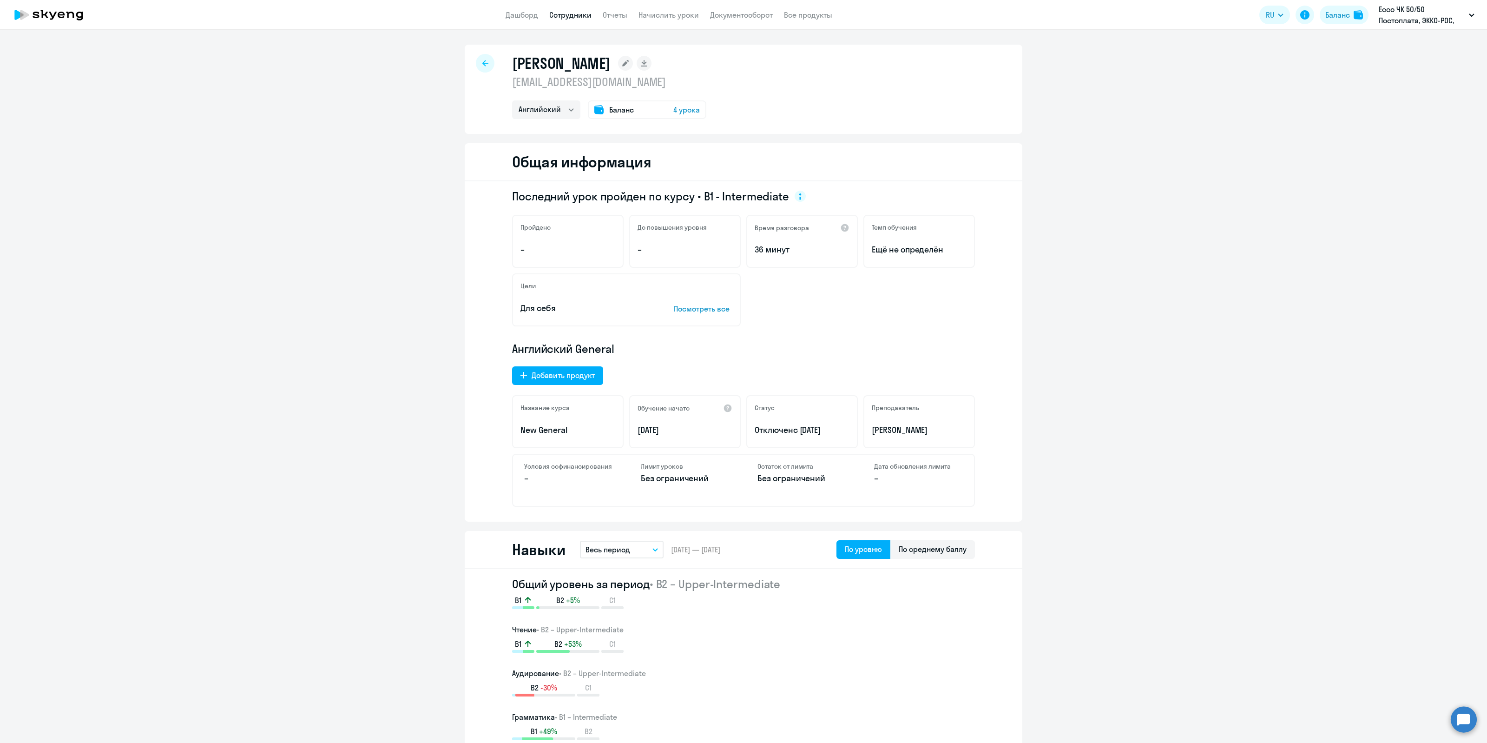
click at [547, 467] on h4 "Условия софинансирования" at bounding box center [568, 466] width 89 height 8
click at [548, 371] on div "Добавить продукт" at bounding box center [563, 374] width 63 height 11
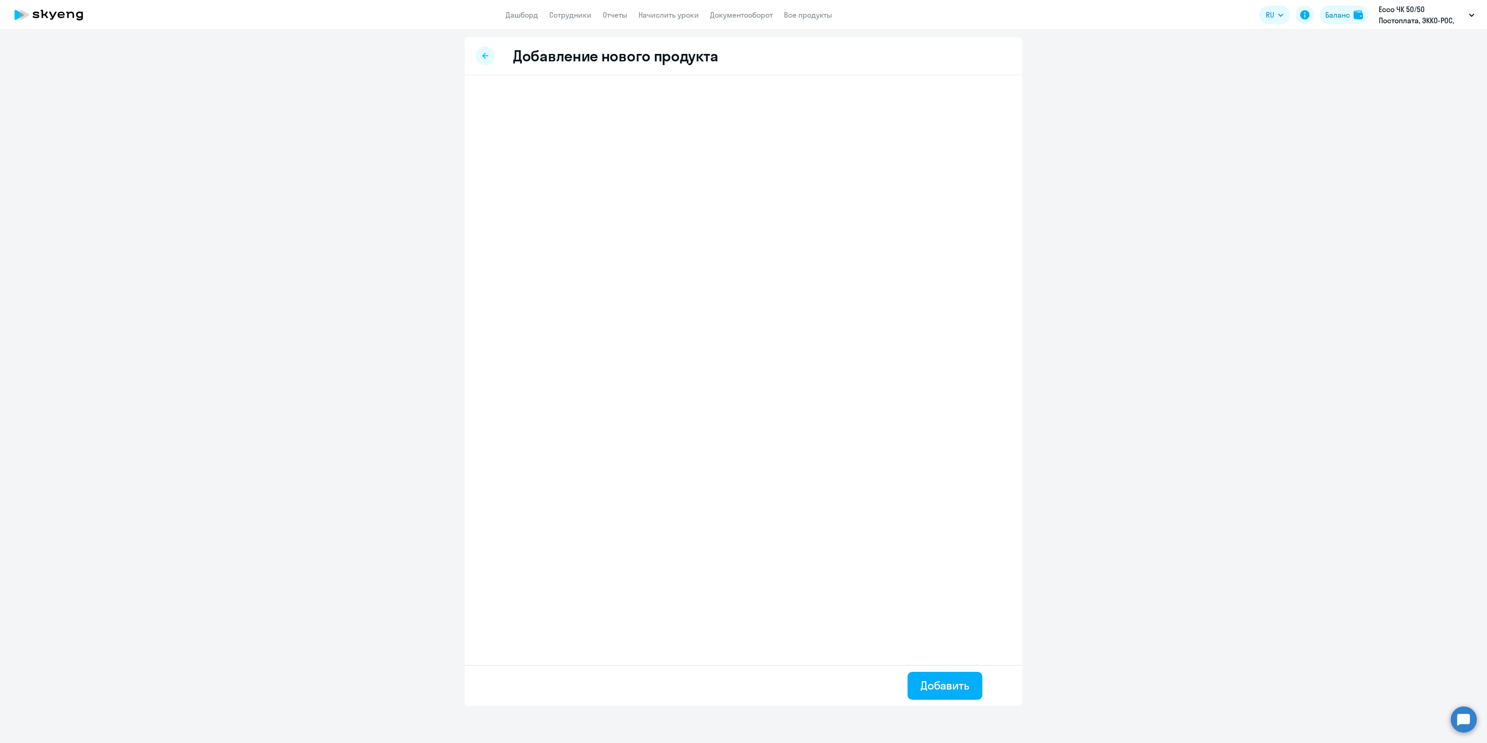
click at [484, 55] on icon at bounding box center [485, 56] width 6 height 6
select select "english"
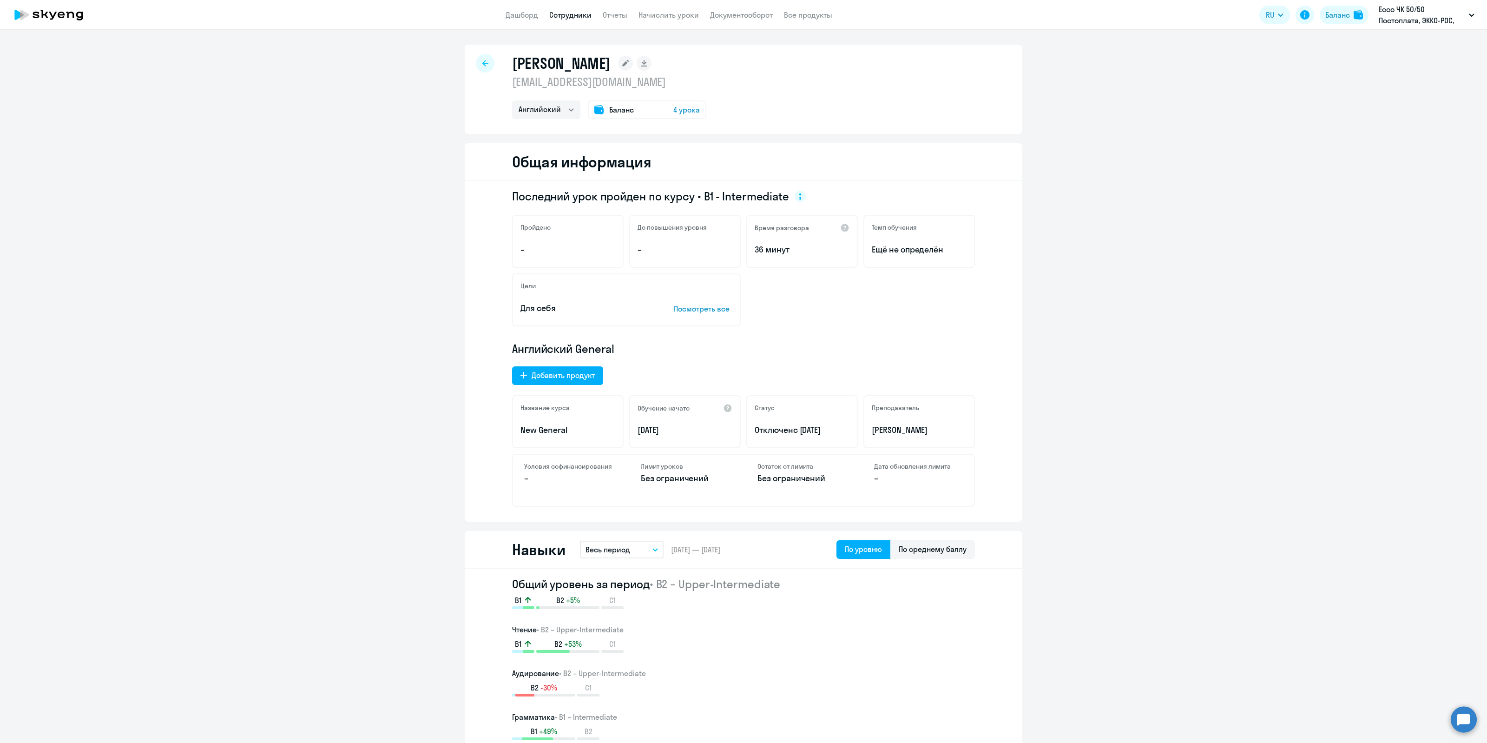
click at [693, 308] on p "Посмотреть все" at bounding box center [703, 308] width 59 height 11
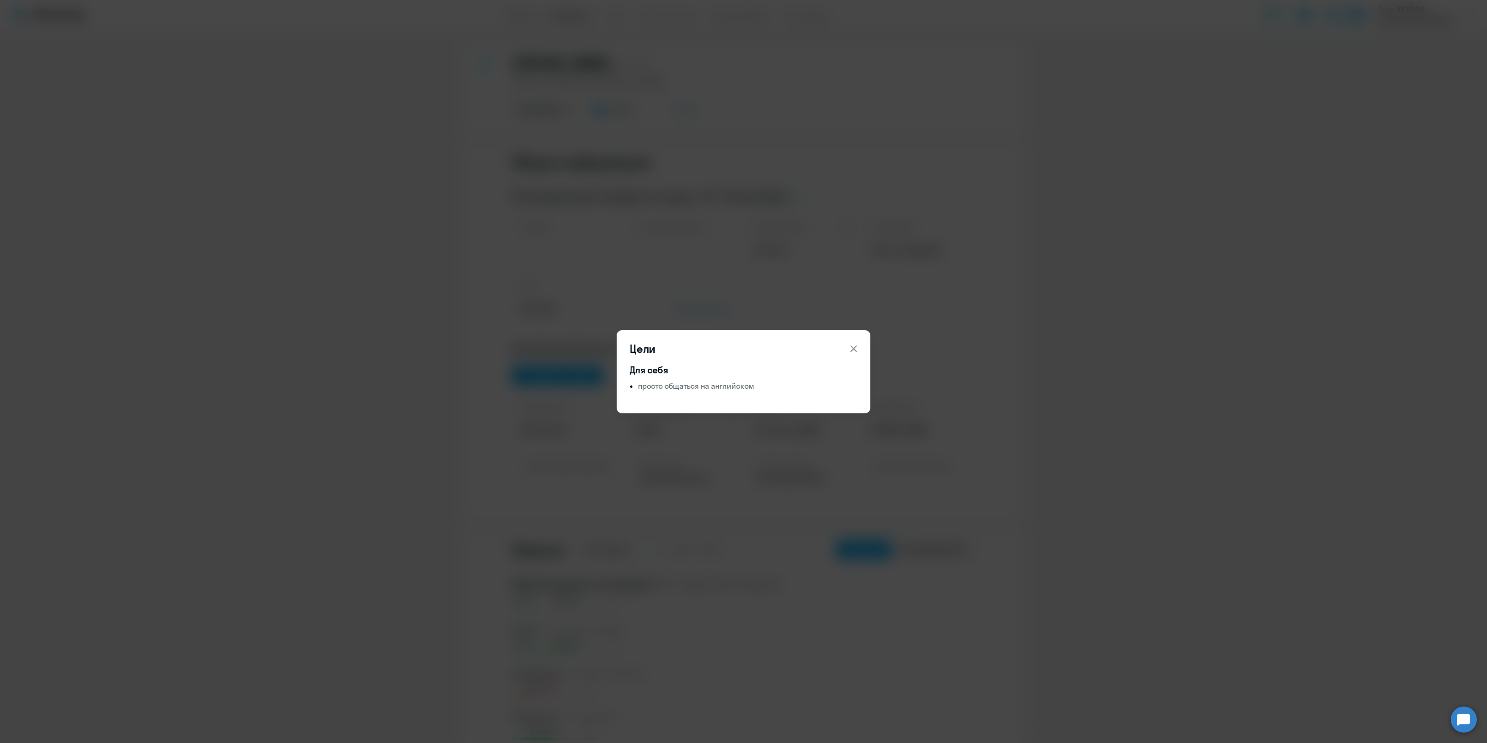
click at [854, 351] on icon at bounding box center [853, 348] width 11 height 11
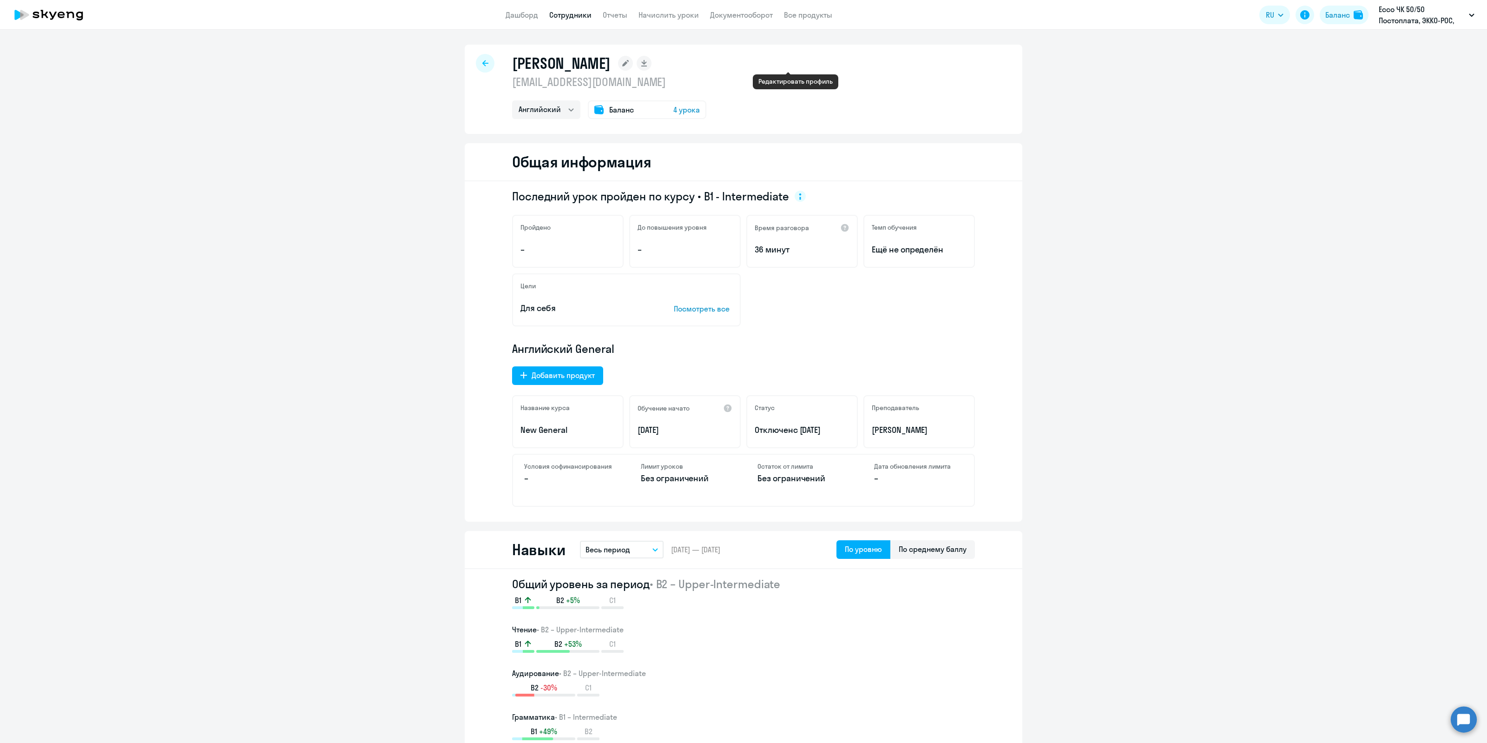
click at [633, 62] on rect at bounding box center [625, 63] width 15 height 15
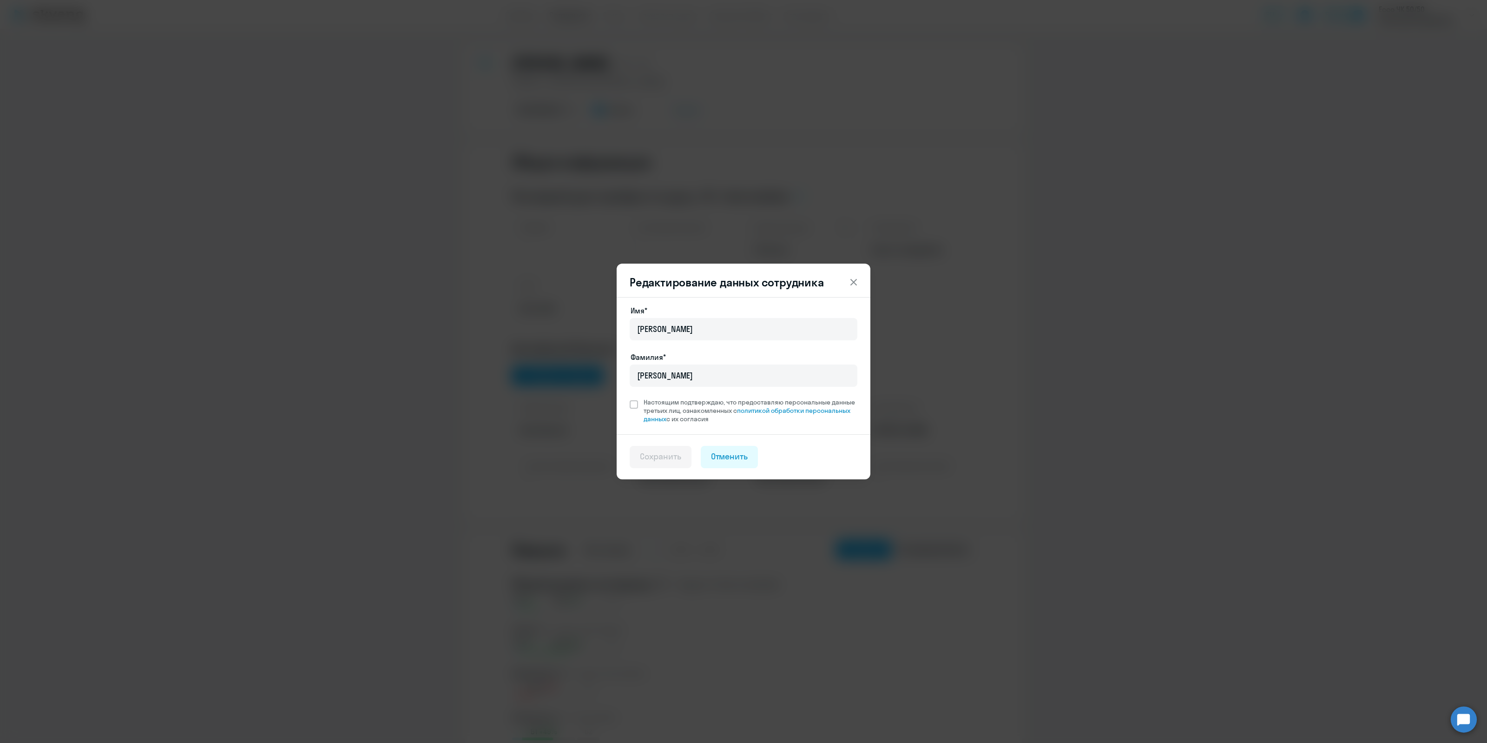
click at [855, 280] on icon at bounding box center [854, 282] width 7 height 7
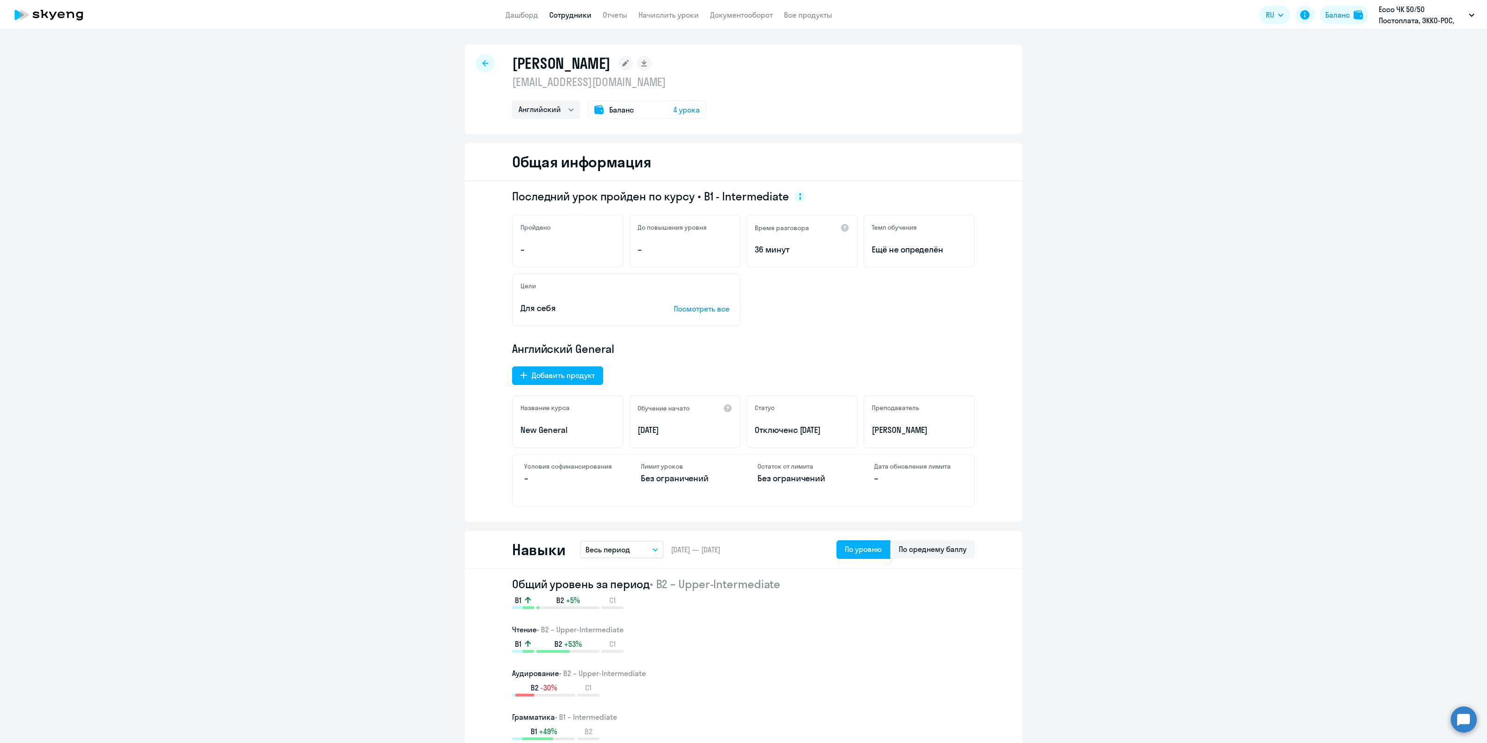
click at [561, 16] on link "Сотрудники" at bounding box center [570, 14] width 42 height 9
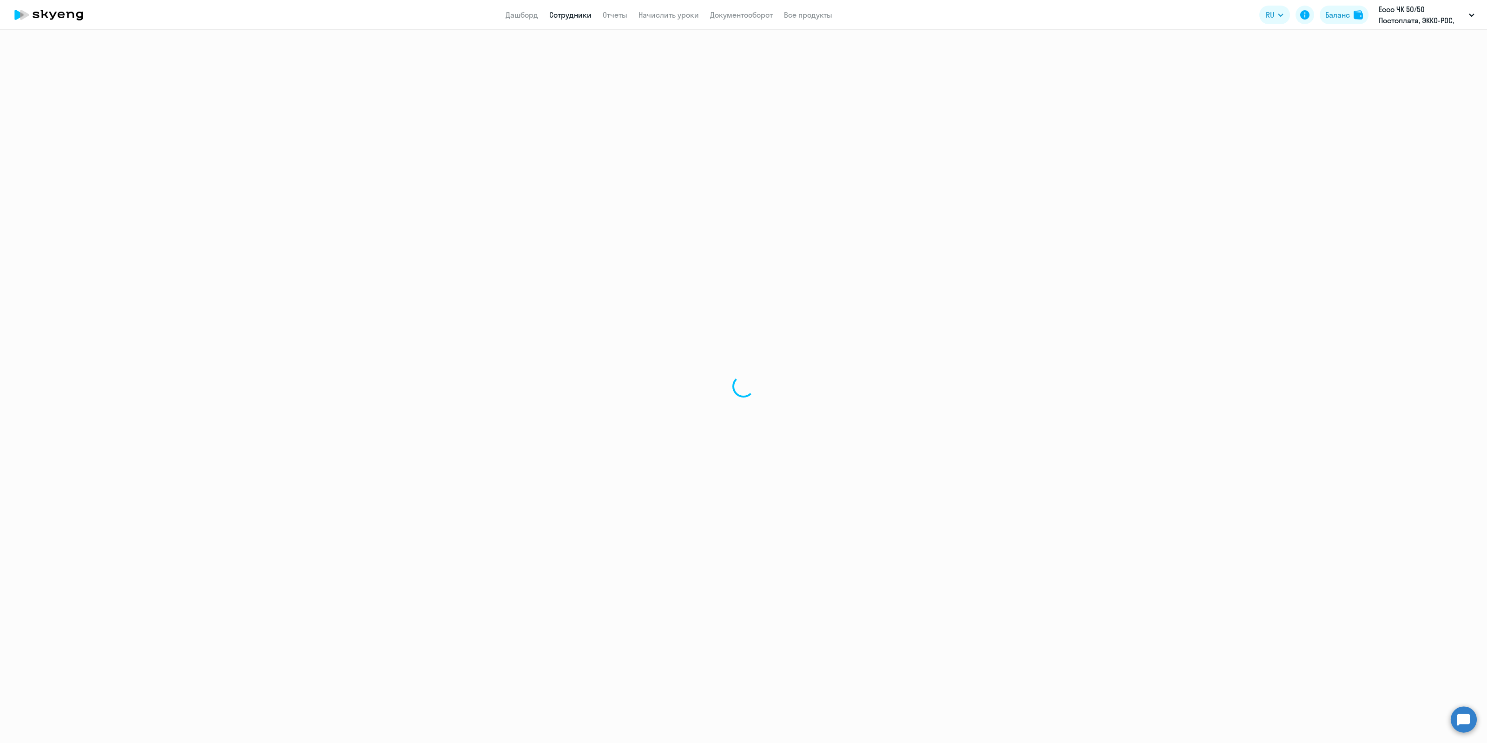
select select "30"
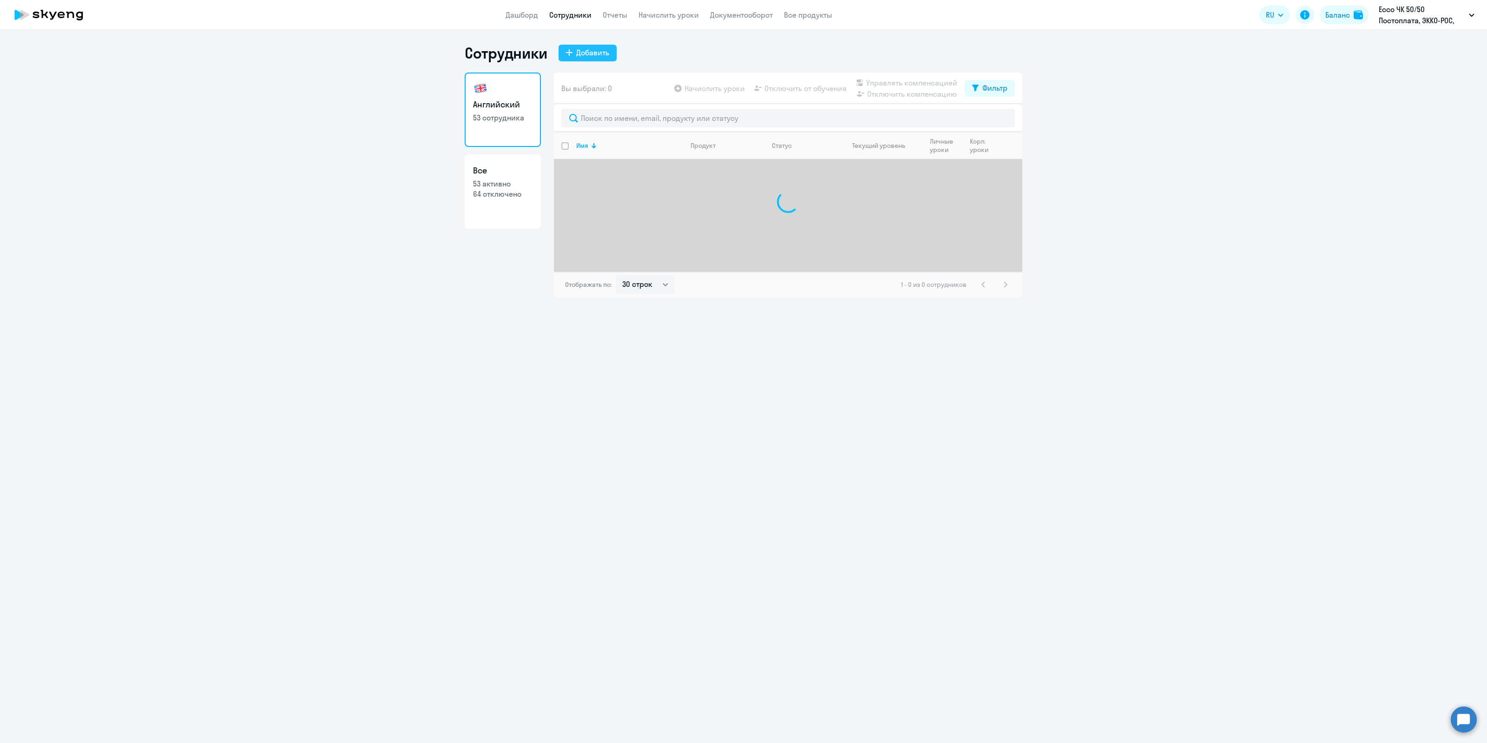
click at [580, 49] on div "Добавить" at bounding box center [592, 52] width 33 height 11
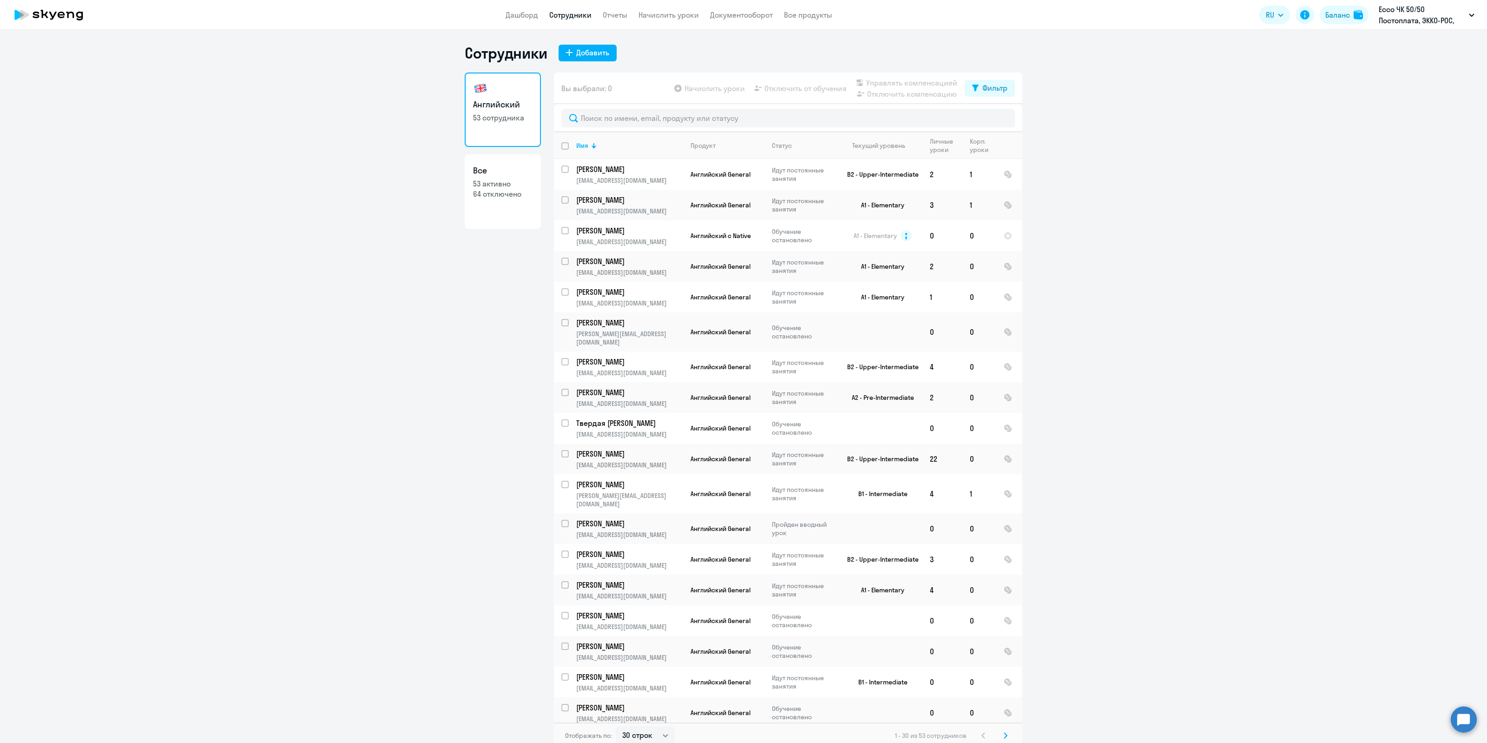
select select "english_adult_not_native_speaker"
select select "3"
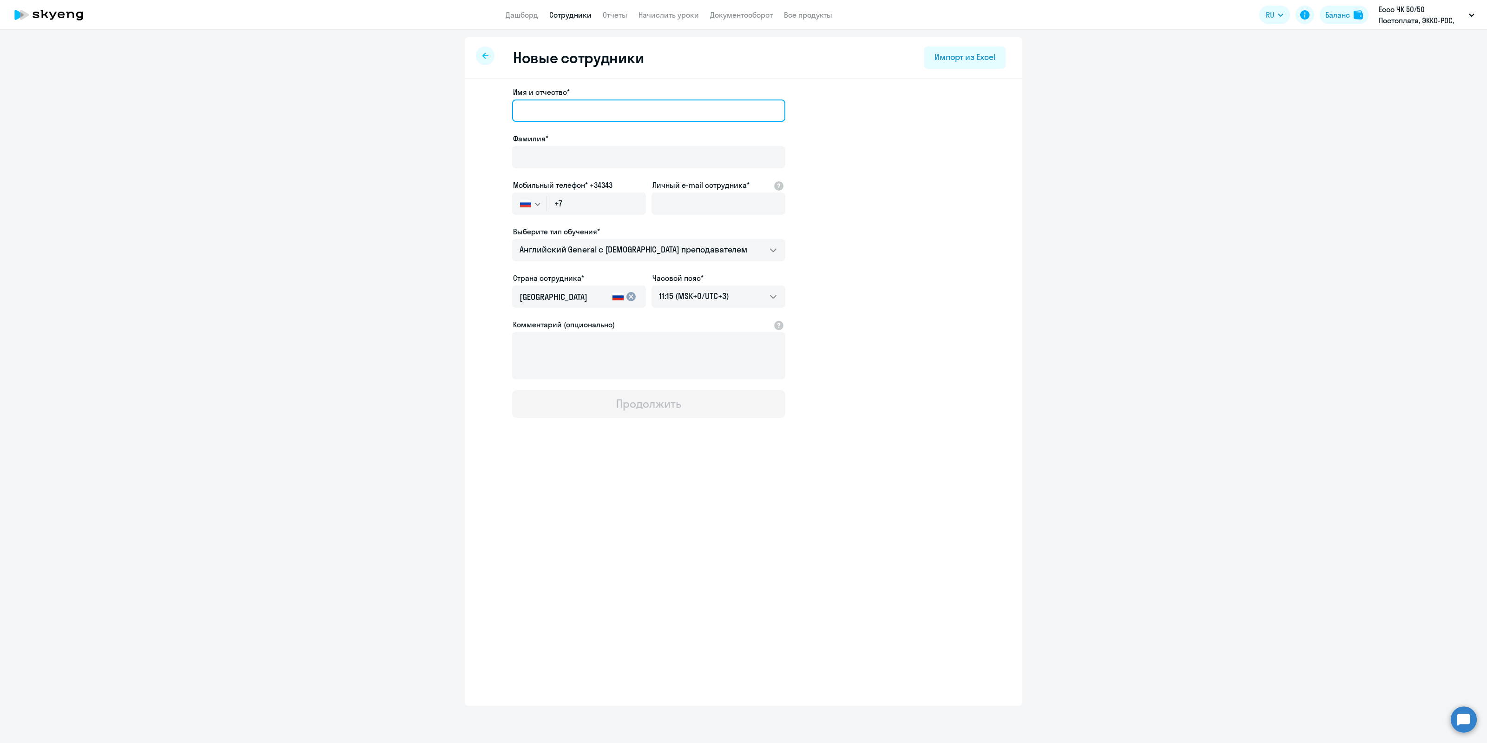
click at [558, 112] on input "Имя и отчество*" at bounding box center [648, 110] width 273 height 22
drag, startPoint x: 577, startPoint y: 110, endPoint x: 470, endPoint y: 129, distance: 108.1
click at [473, 130] on div "Имя и отчество* [PERSON_NAME] Фамилия* Мобильный телефон* +34343 [GEOGRAPHIC_DA…" at bounding box center [744, 283] width 558 height 409
type input "[PERSON_NAME]"
click at [535, 166] on input "Фамилия*" at bounding box center [648, 157] width 273 height 22
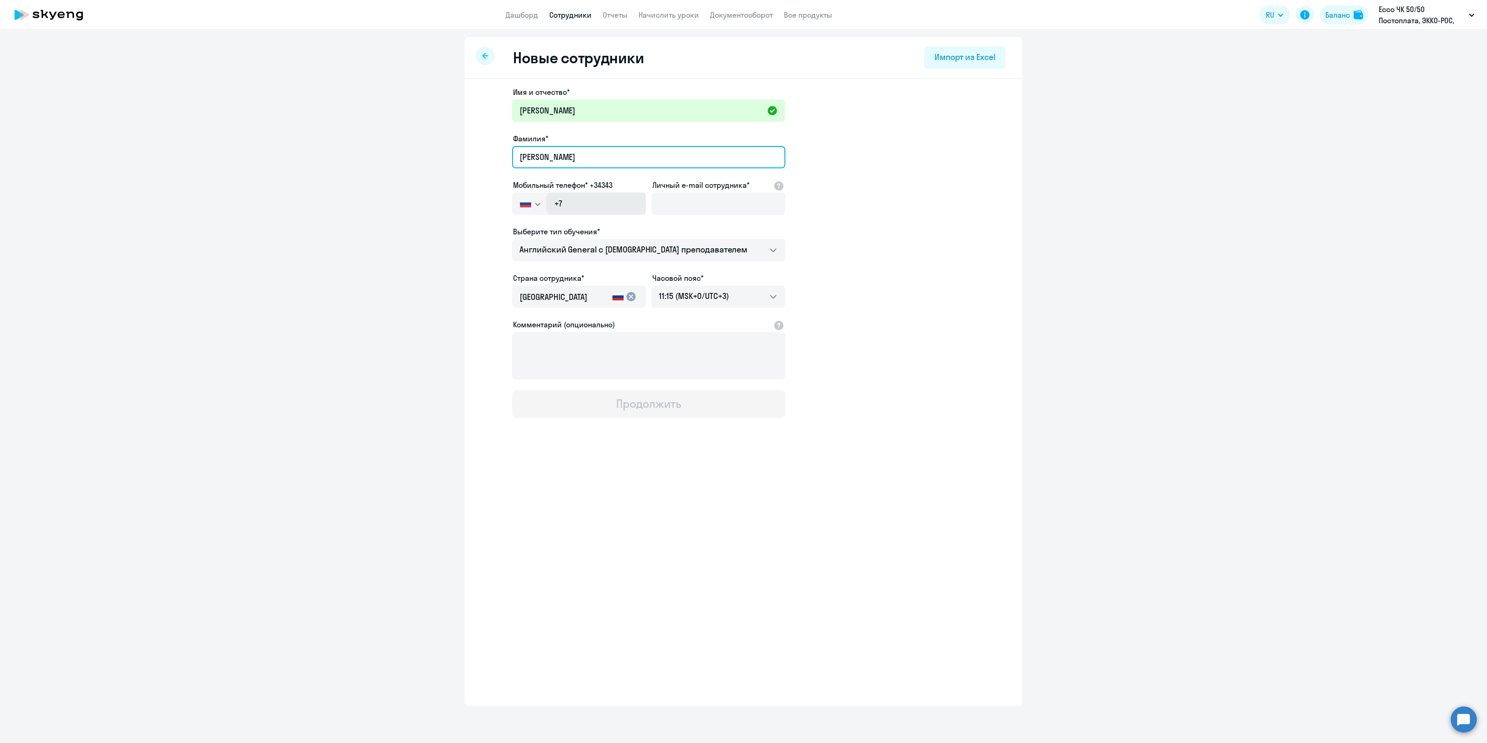
type input "[PERSON_NAME]"
click at [596, 198] on input "+7" at bounding box center [596, 203] width 99 height 22
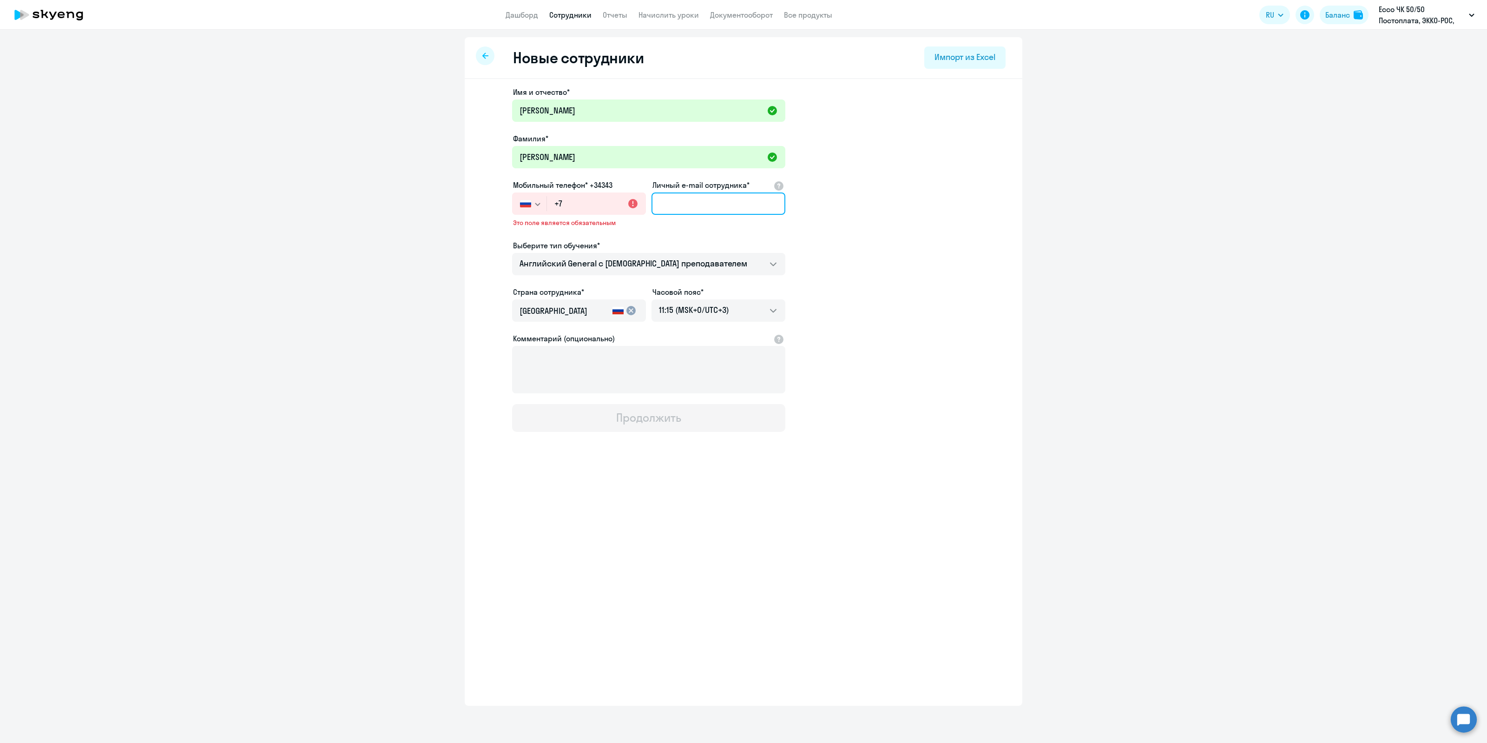
click at [670, 207] on input "Личный e-mail сотрудника*" at bounding box center [719, 203] width 134 height 22
paste input "[EMAIL_ADDRESS][DOMAIN_NAME]"
type input "[EMAIL_ADDRESS][DOMAIN_NAME]"
click at [561, 364] on textarea "Комментарий (опционально)" at bounding box center [648, 369] width 273 height 47
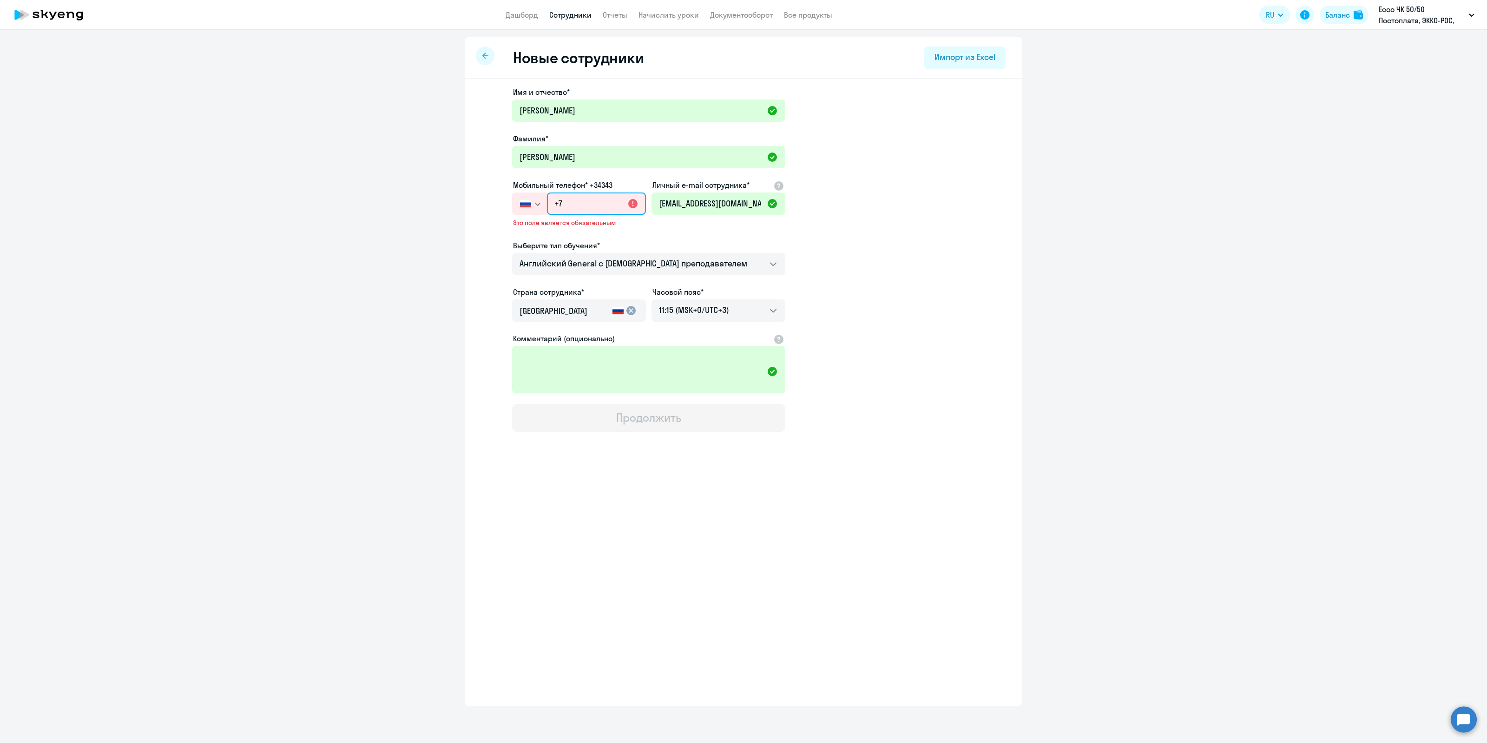
click at [582, 200] on input "+7" at bounding box center [596, 203] width 99 height 22
paste input "[PHONE_NUMBER]"
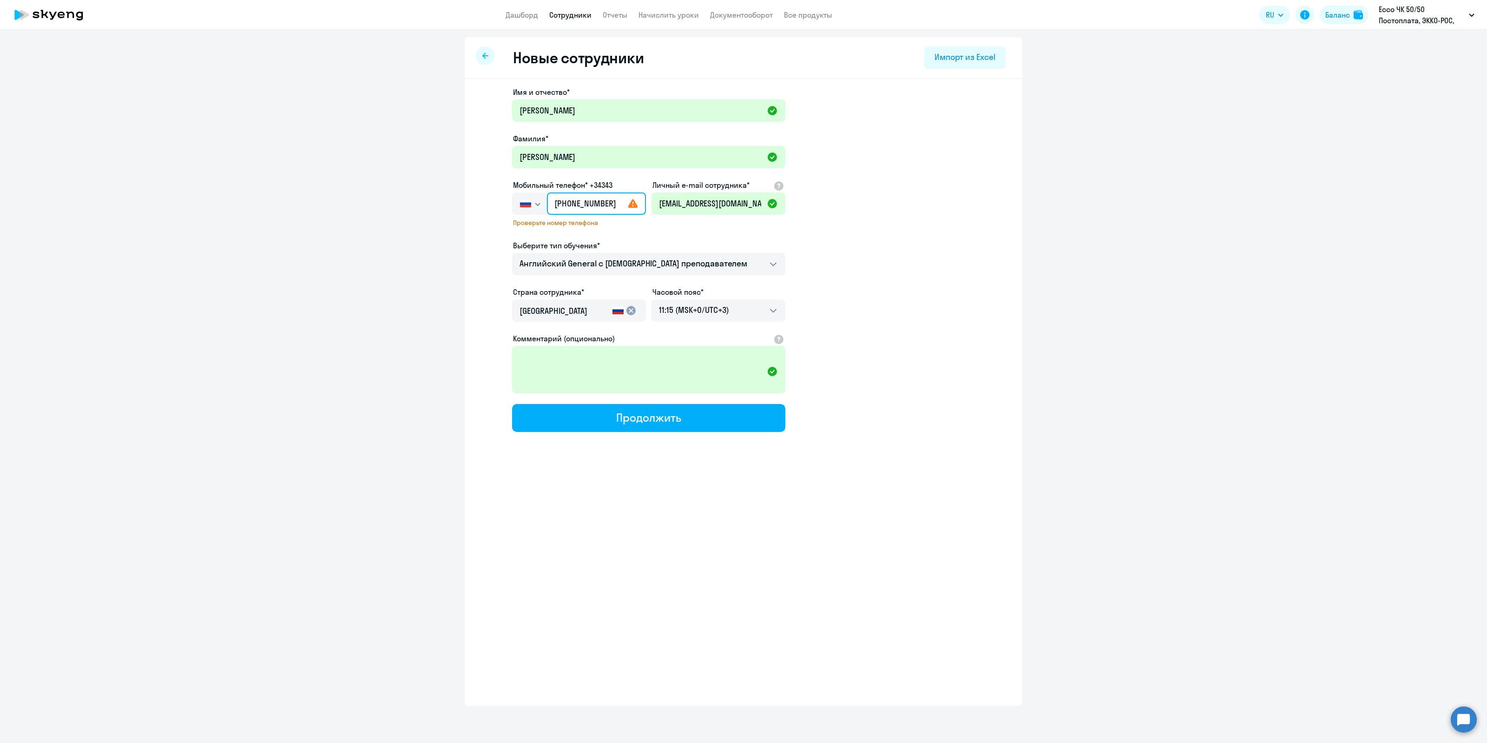
click at [578, 202] on input "[PHONE_NUMBER]" at bounding box center [596, 203] width 99 height 22
type input "[PHONE_NUMBER]"
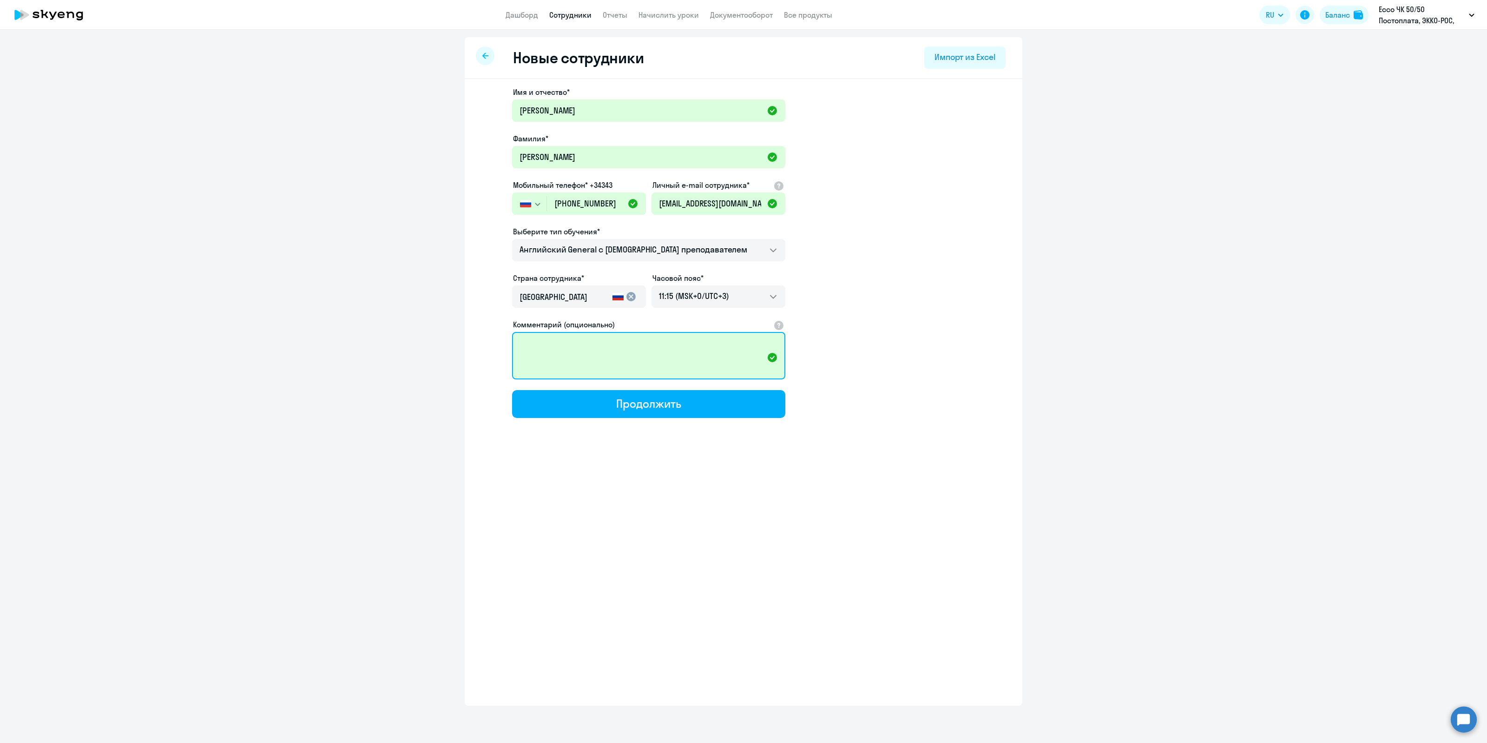
click at [573, 362] on textarea "Комментарий (опционально)" at bounding box center [648, 355] width 273 height 47
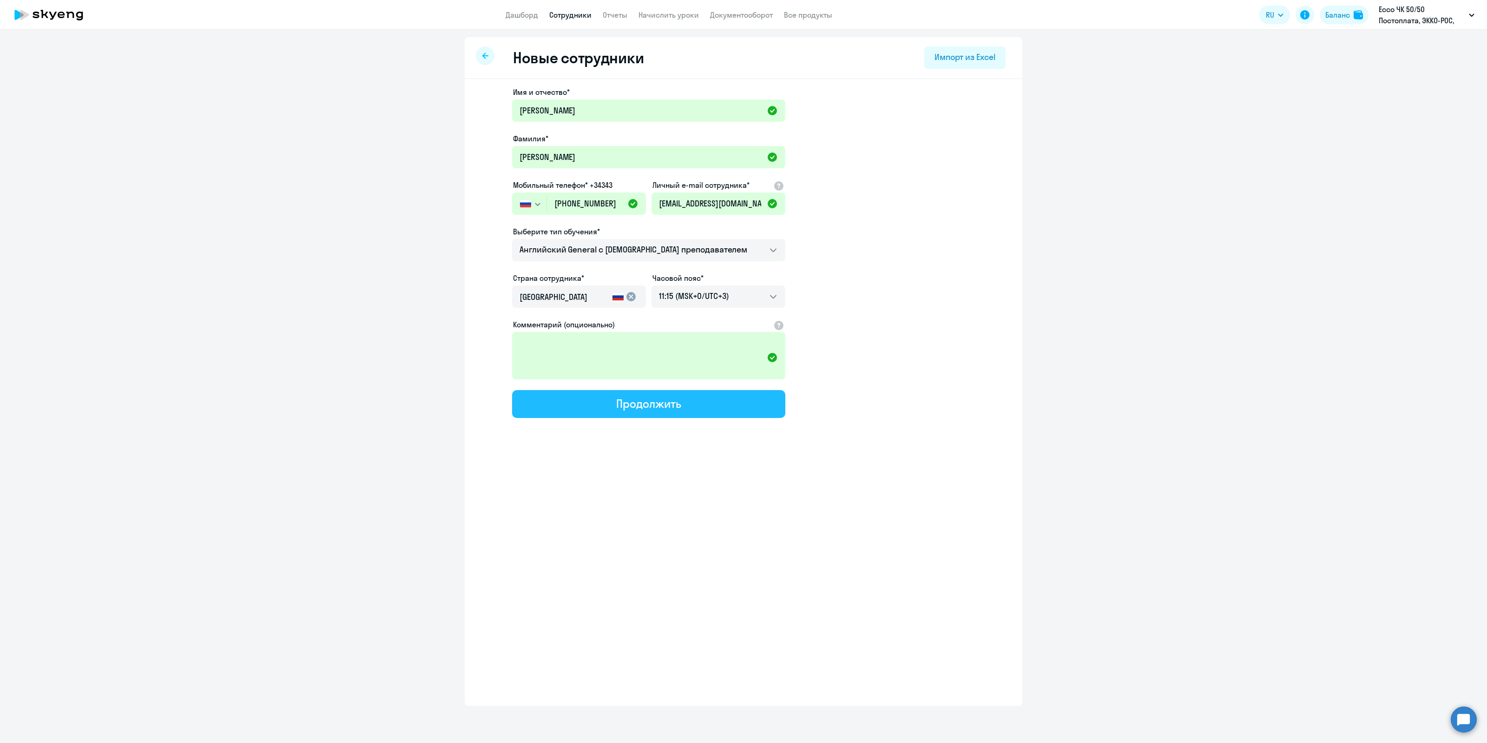
click at [641, 405] on div "Продолжить" at bounding box center [648, 403] width 65 height 15
select select "english_adult_not_native_speaker"
select select "3"
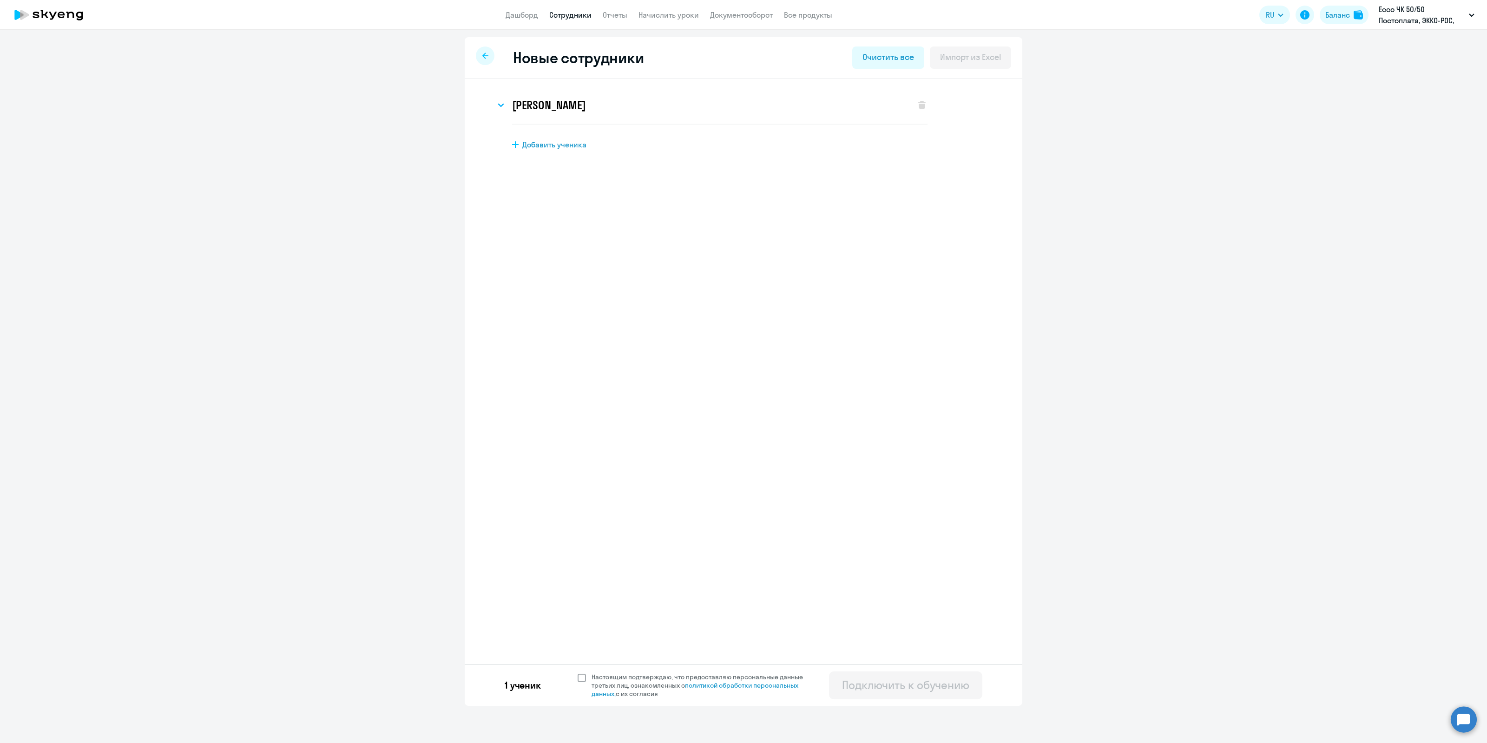
click at [580, 675] on span at bounding box center [582, 677] width 8 height 8
click at [578, 673] on input "Настоящим подтверждаю, что предоставляю персональные данные третьих лиц, ознако…" at bounding box center [577, 672] width 0 height 0
checkbox input "true"
click at [921, 680] on div "Подключить к обучению" at bounding box center [905, 684] width 127 height 15
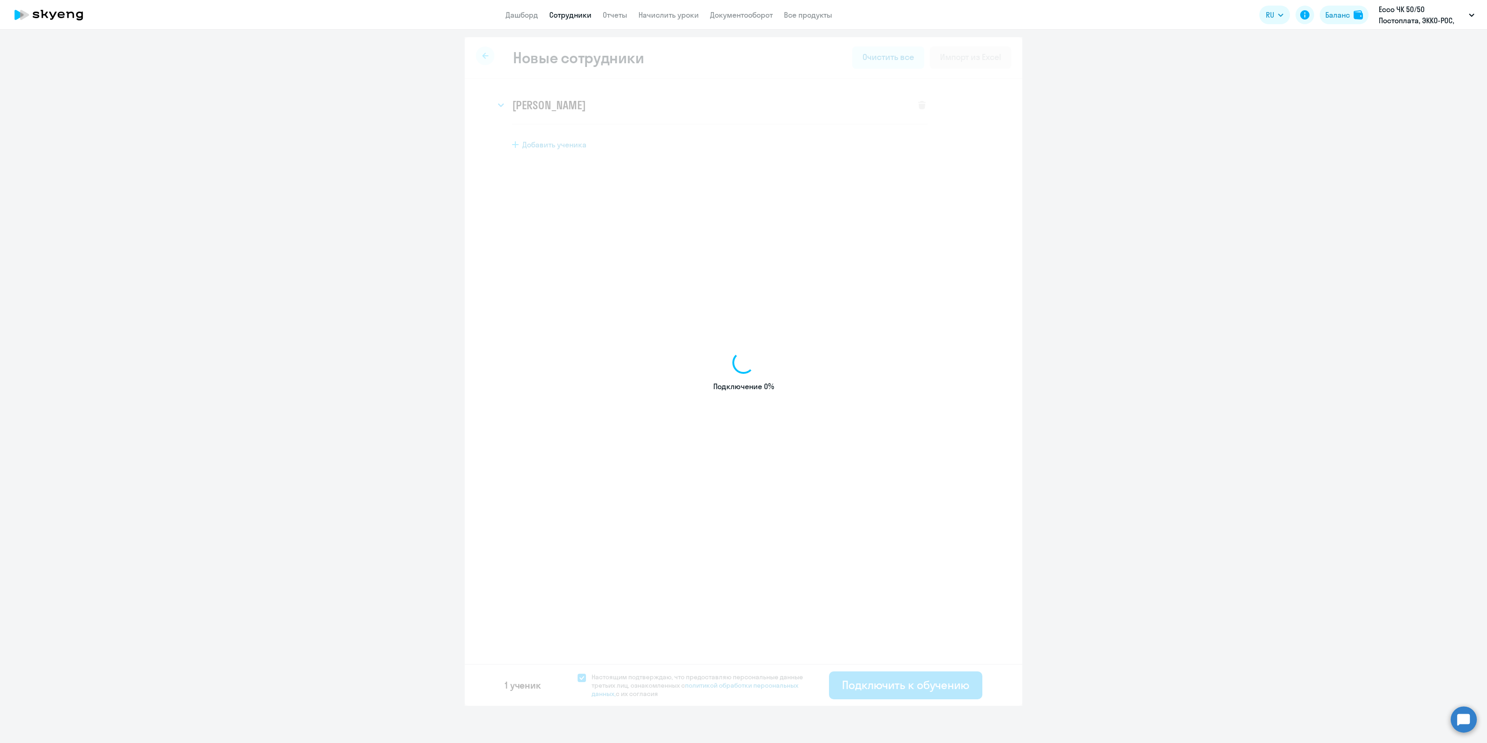
select select "english_adult_not_native_speaker"
select select "3"
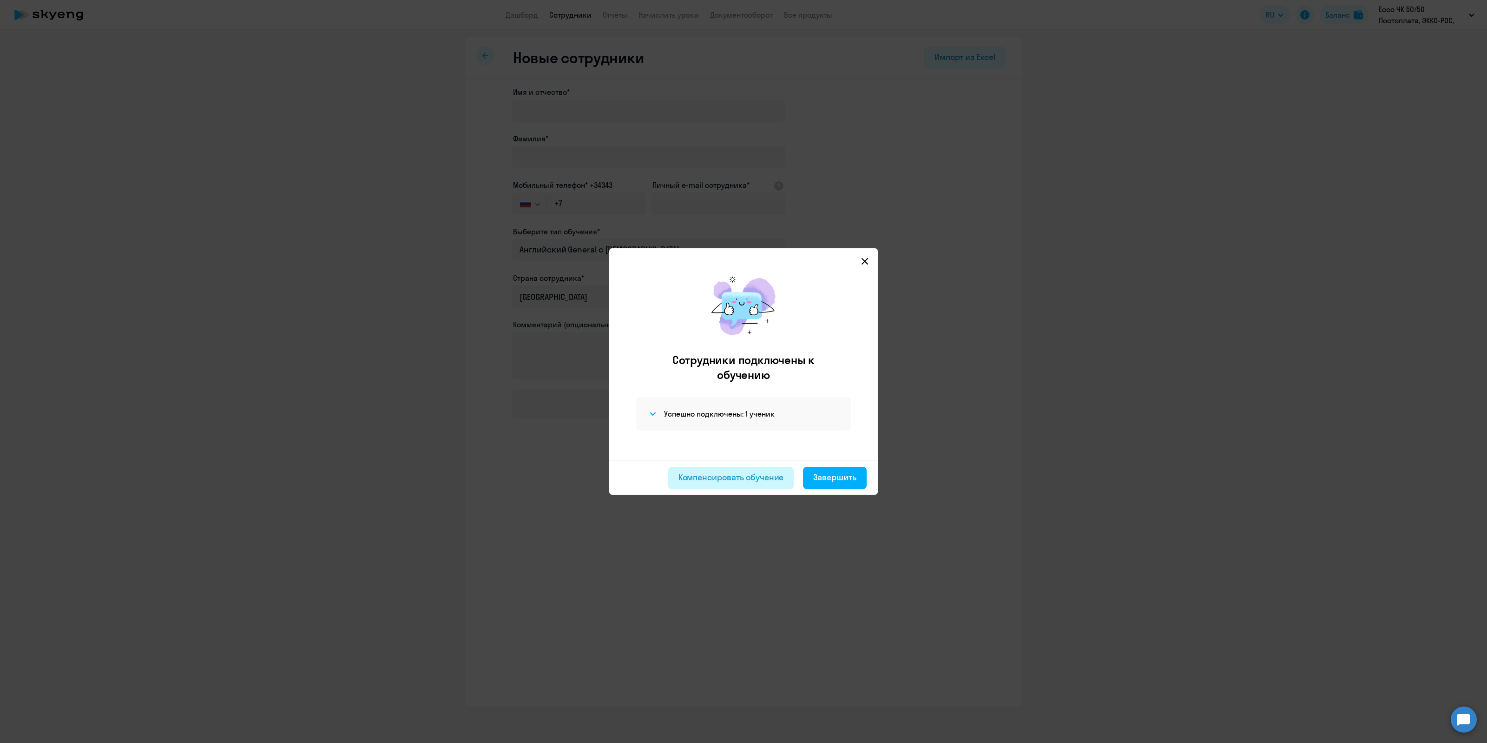
click at [729, 478] on div "Компенсировать обучение" at bounding box center [732, 477] width 106 height 12
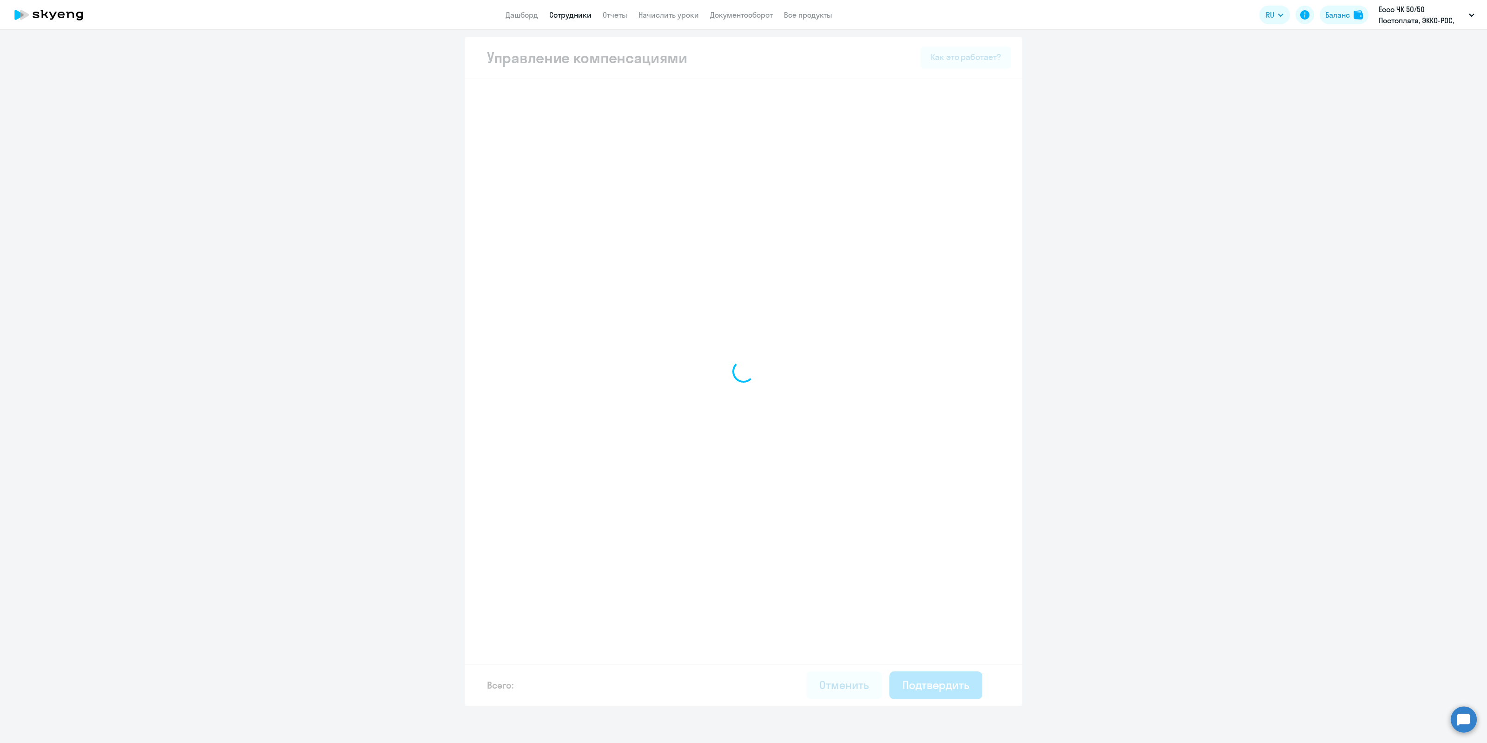
select select "MONTHLY"
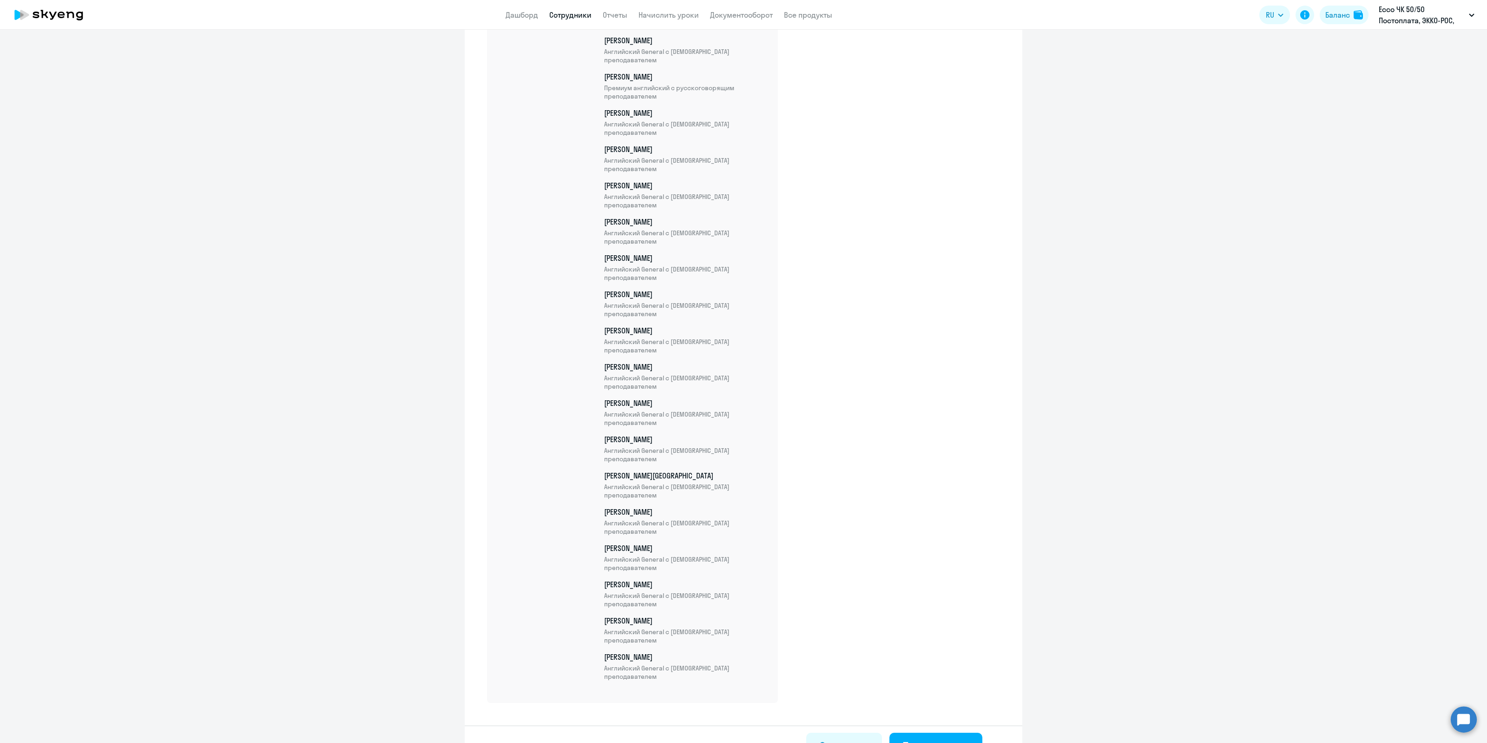
scroll to position [1532, 0]
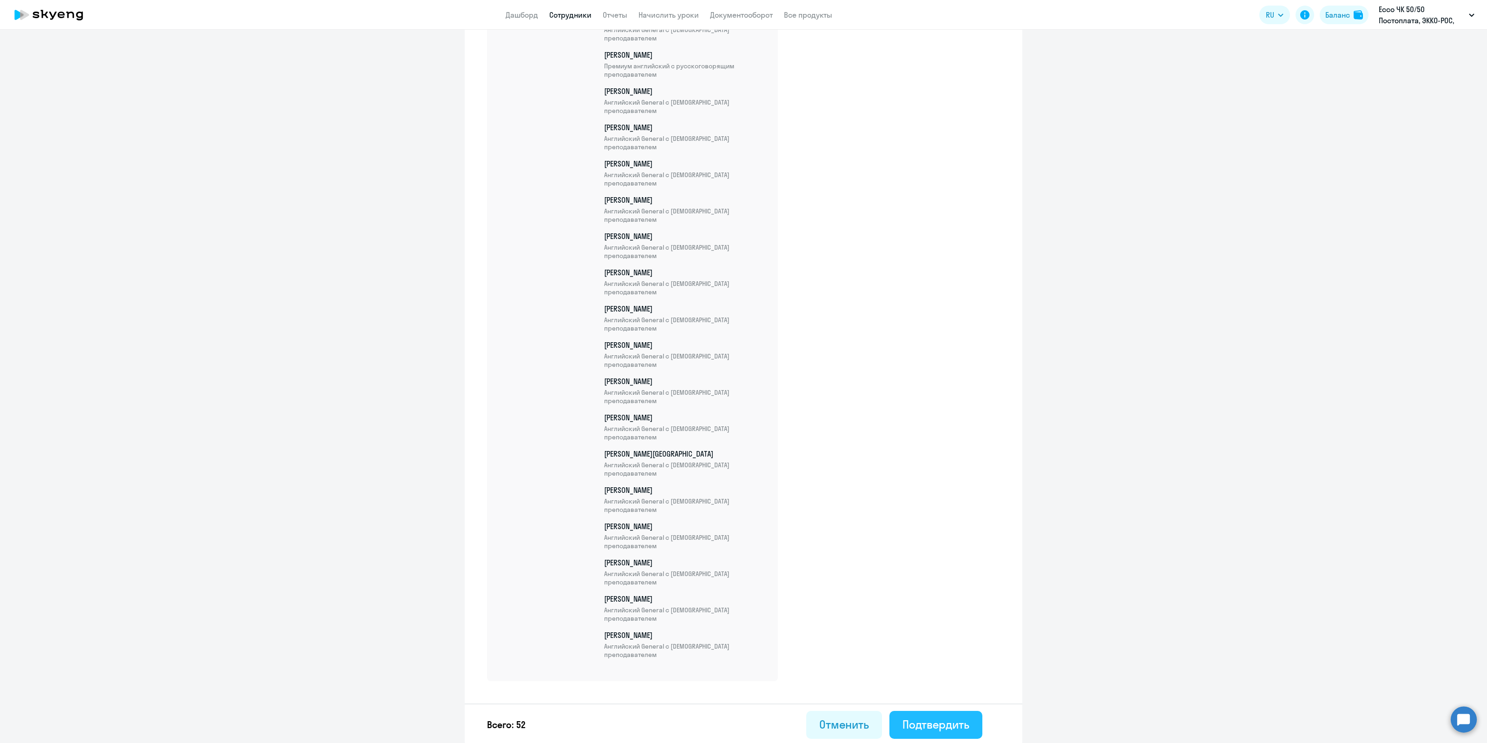
click at [918, 719] on div "Подтвердить" at bounding box center [936, 724] width 67 height 15
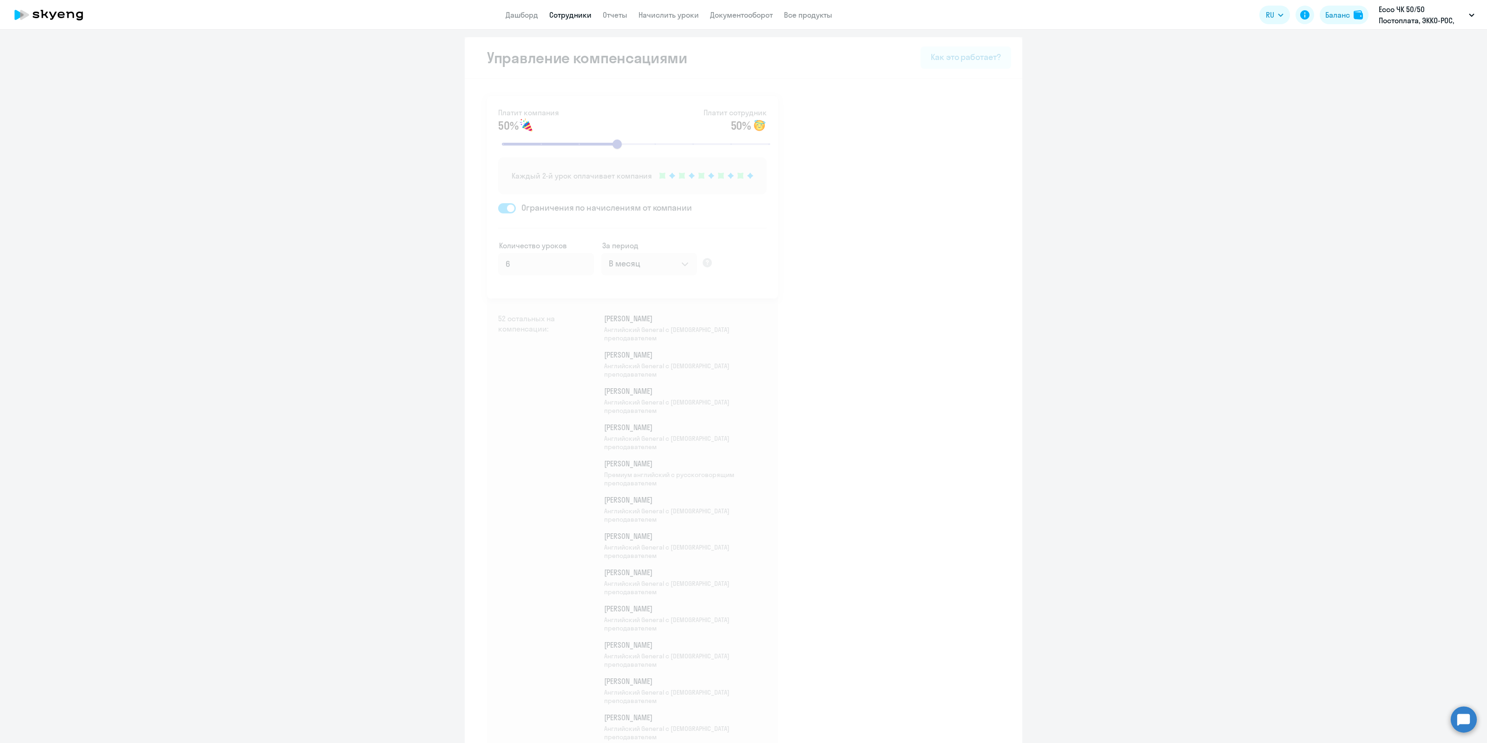
select select "30"
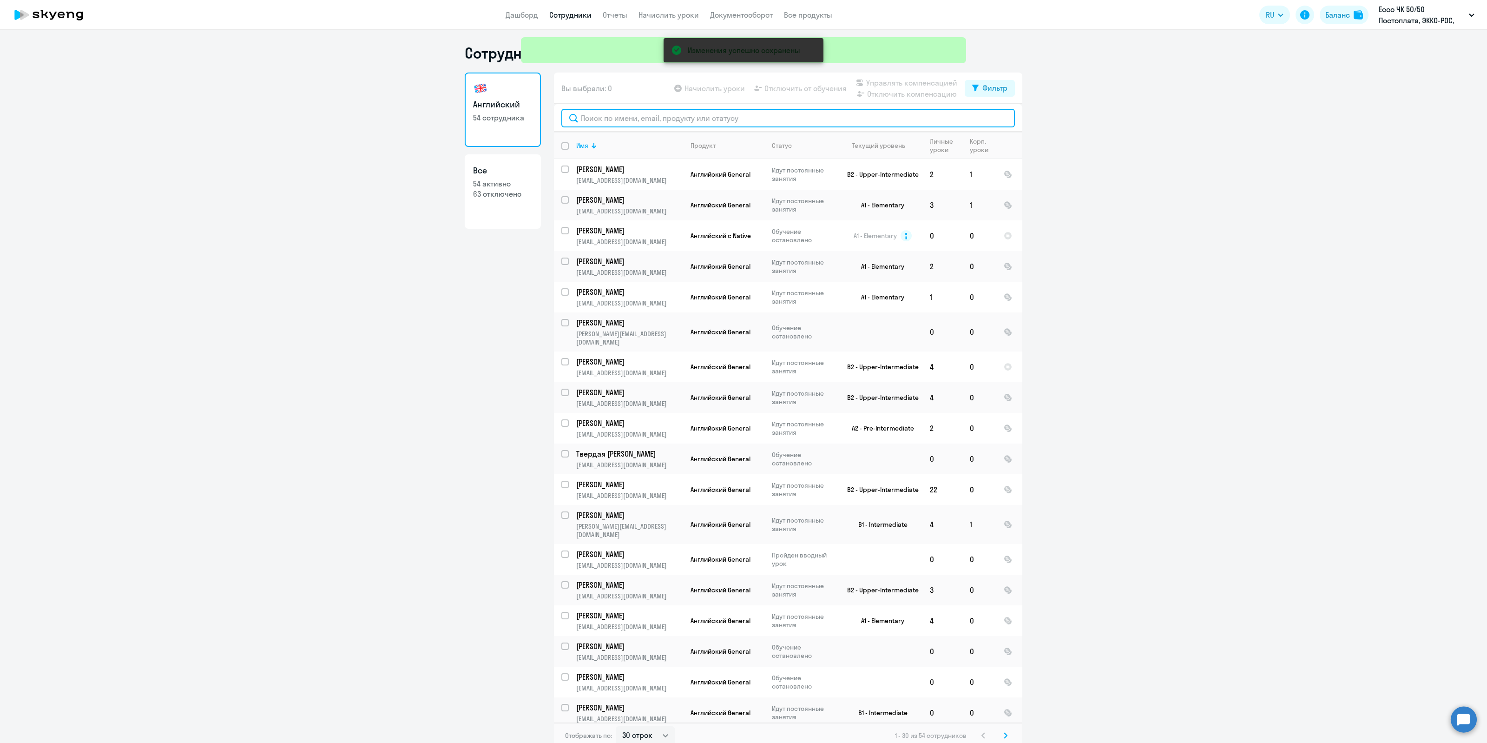
click at [624, 122] on input "text" at bounding box center [788, 118] width 454 height 19
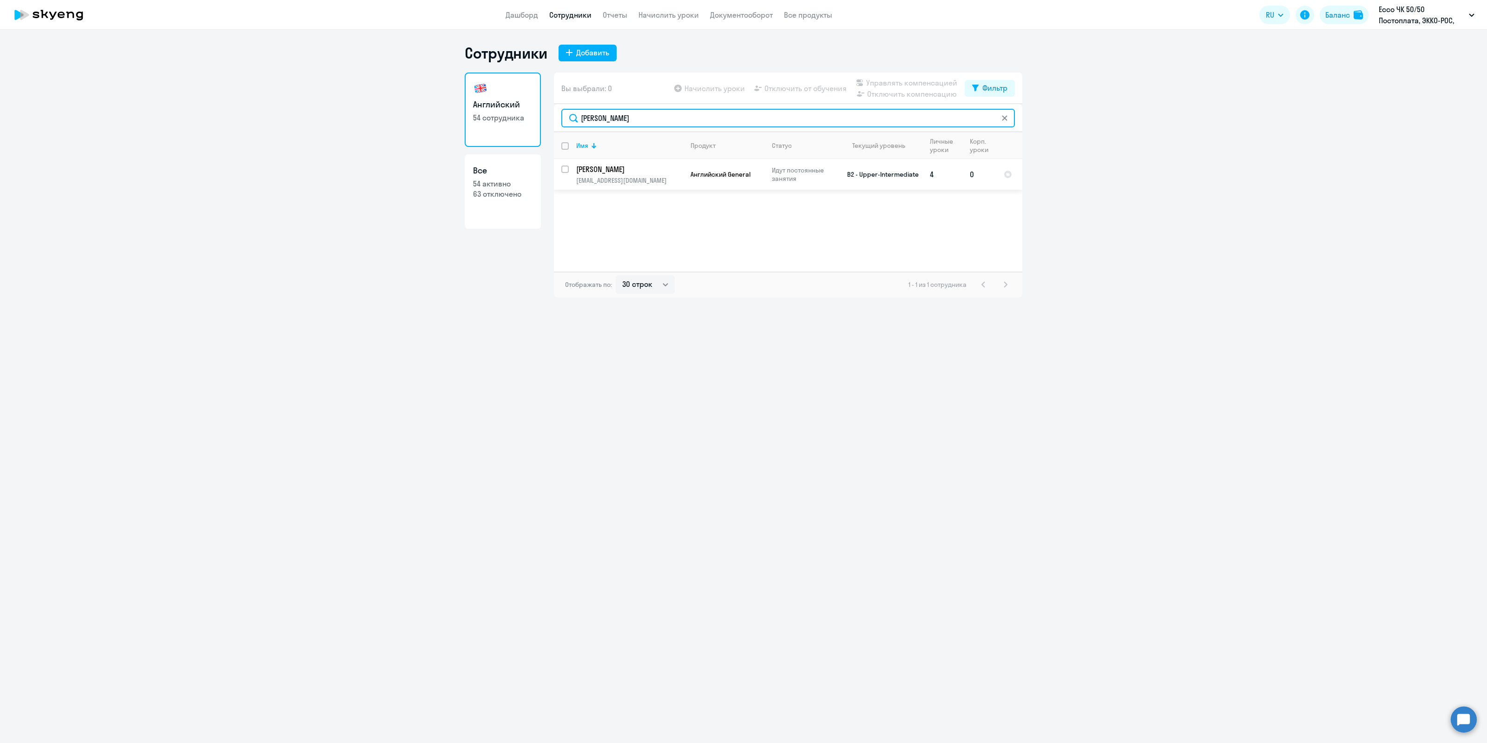
type input "[PERSON_NAME]"
click at [633, 174] on td "[PERSON_NAME] [PERSON_NAME][EMAIL_ADDRESS][DOMAIN_NAME]" at bounding box center [626, 174] width 114 height 31
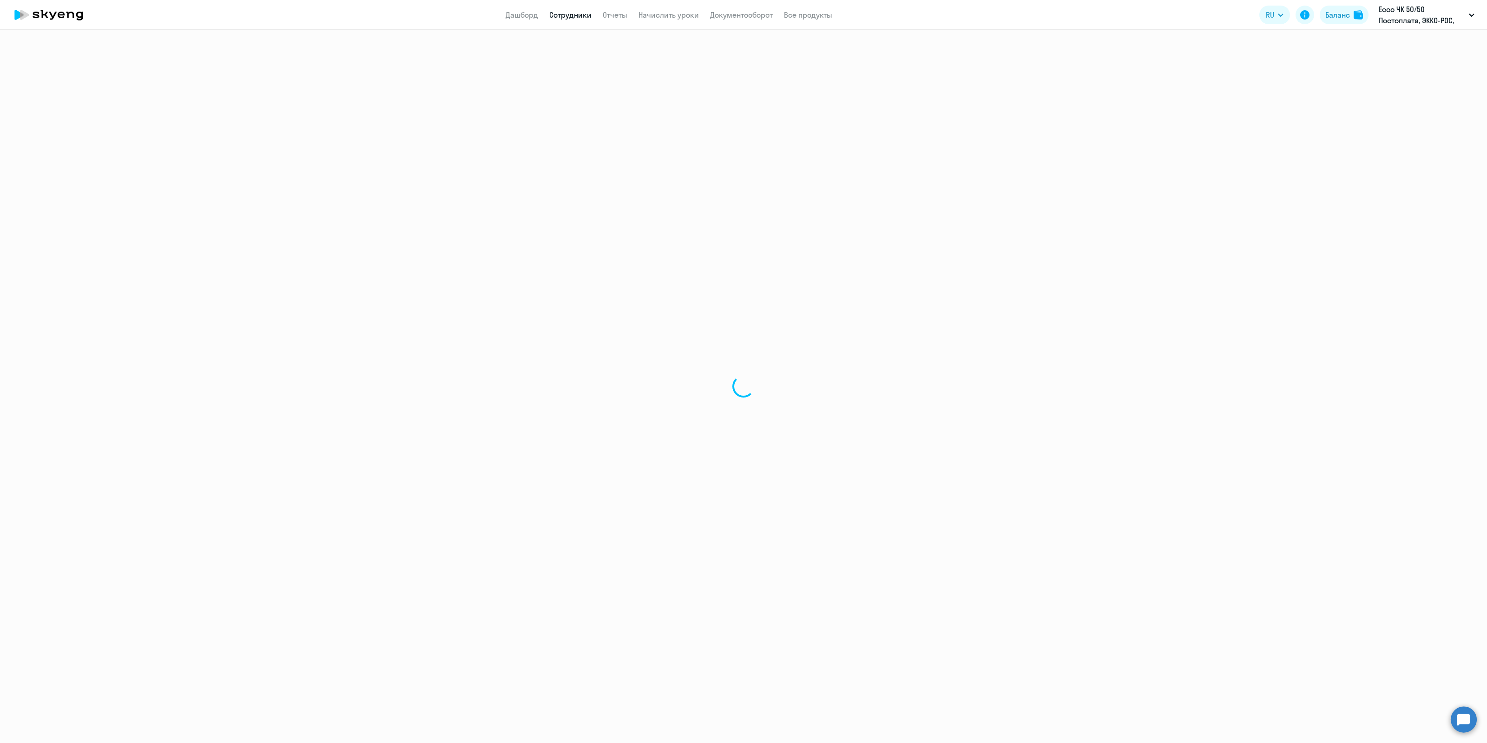
select select "english"
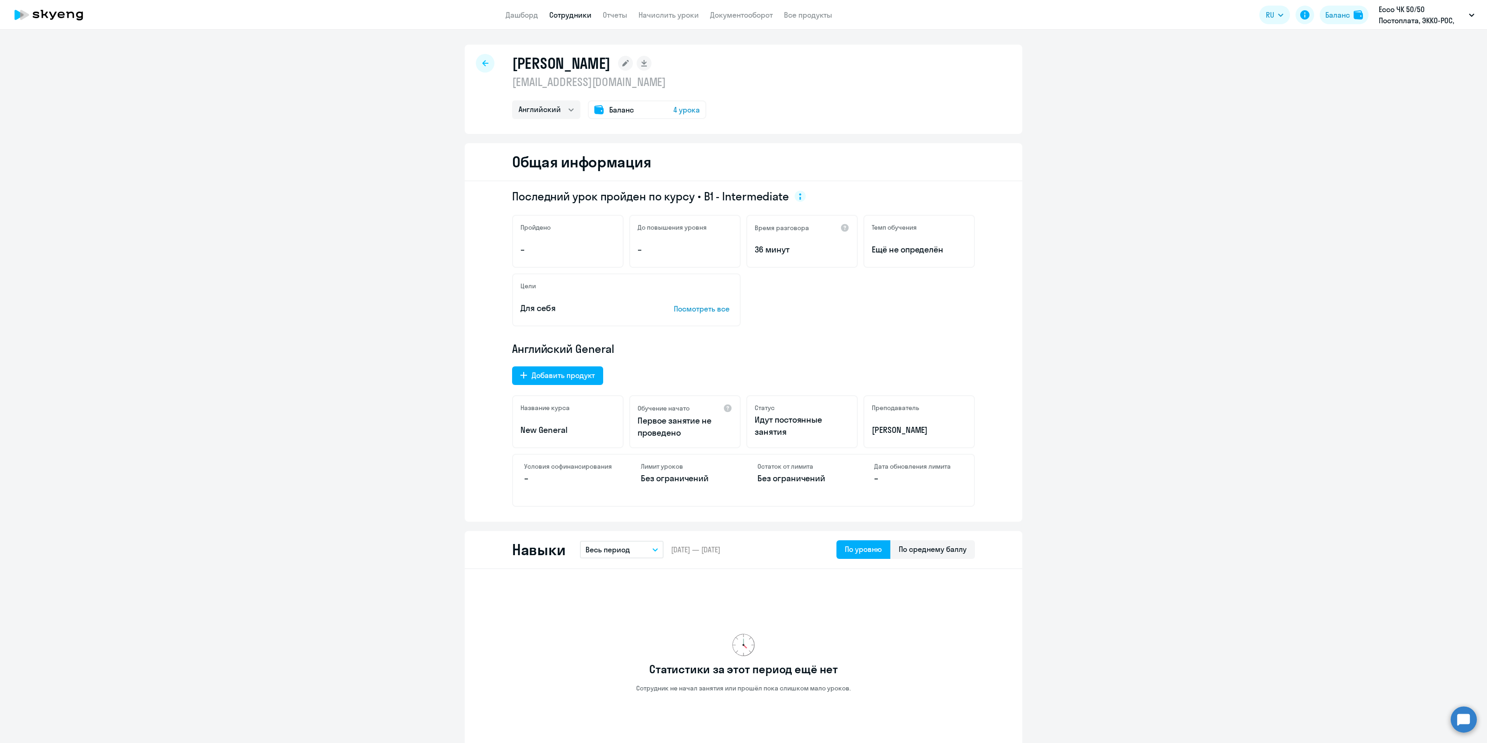
click at [482, 63] on icon at bounding box center [485, 63] width 6 height 6
select select "30"
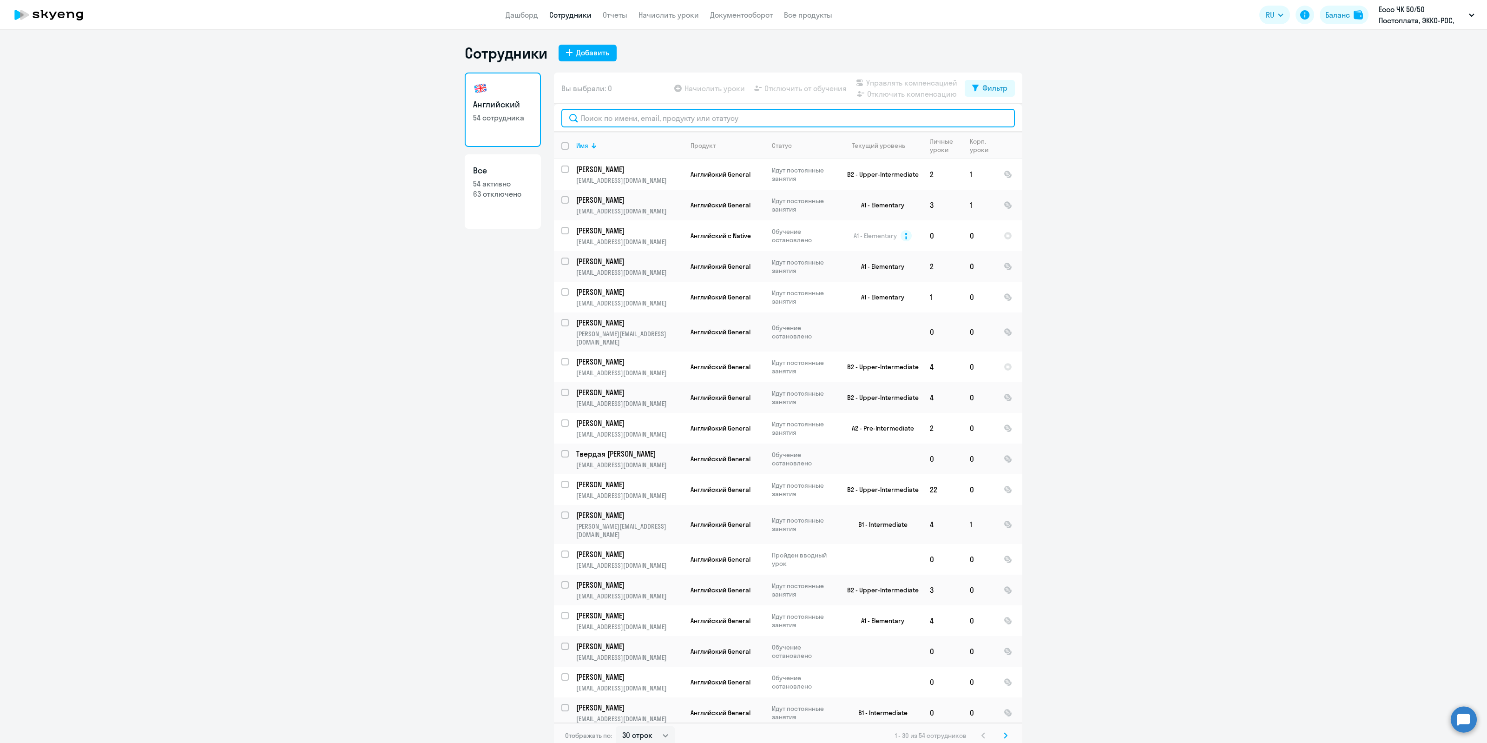
click at [663, 121] on input "text" at bounding box center [788, 118] width 454 height 19
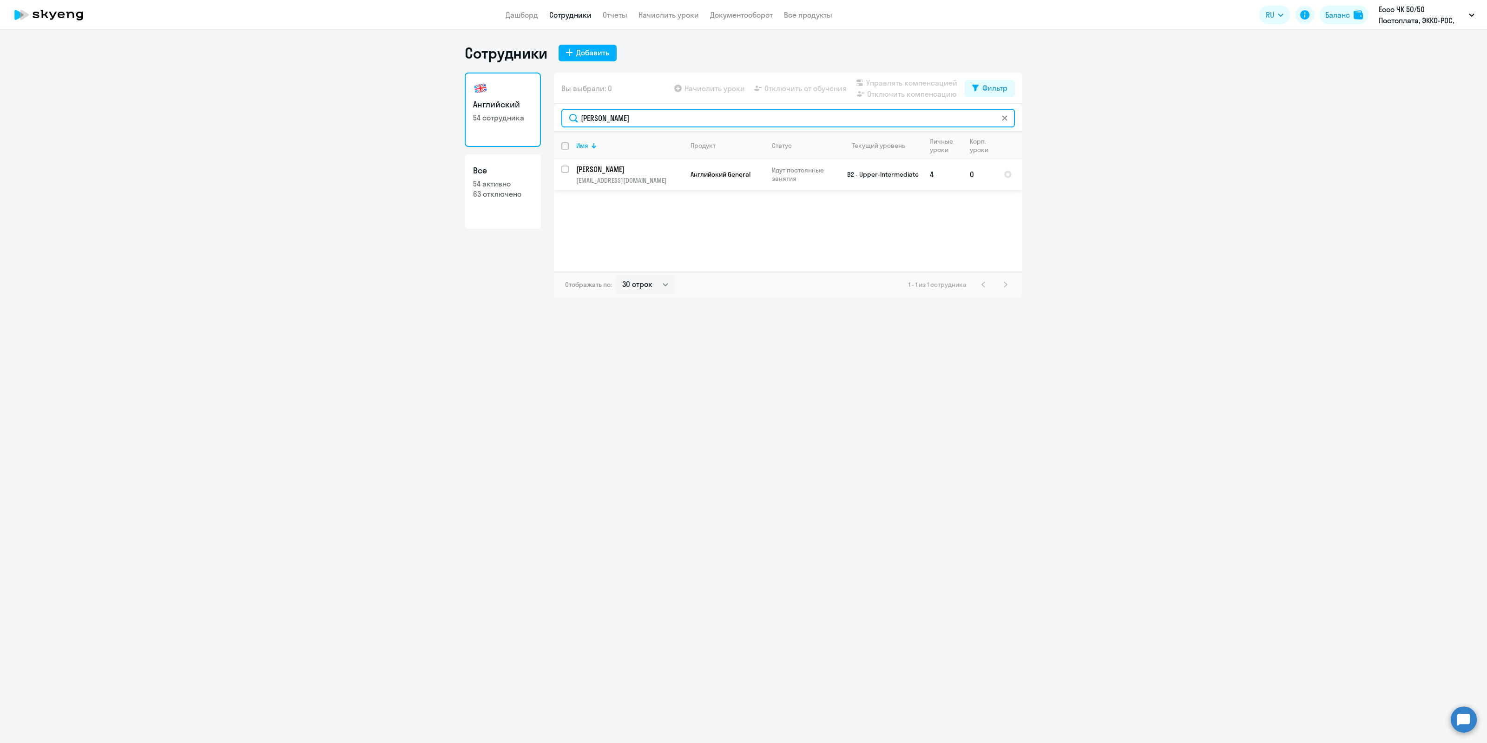
type input "[PERSON_NAME]"
click at [565, 165] on input "select row 16247201" at bounding box center [570, 174] width 19 height 19
checkbox input "true"
click at [891, 78] on span "Управлять компенсацией" at bounding box center [911, 82] width 91 height 11
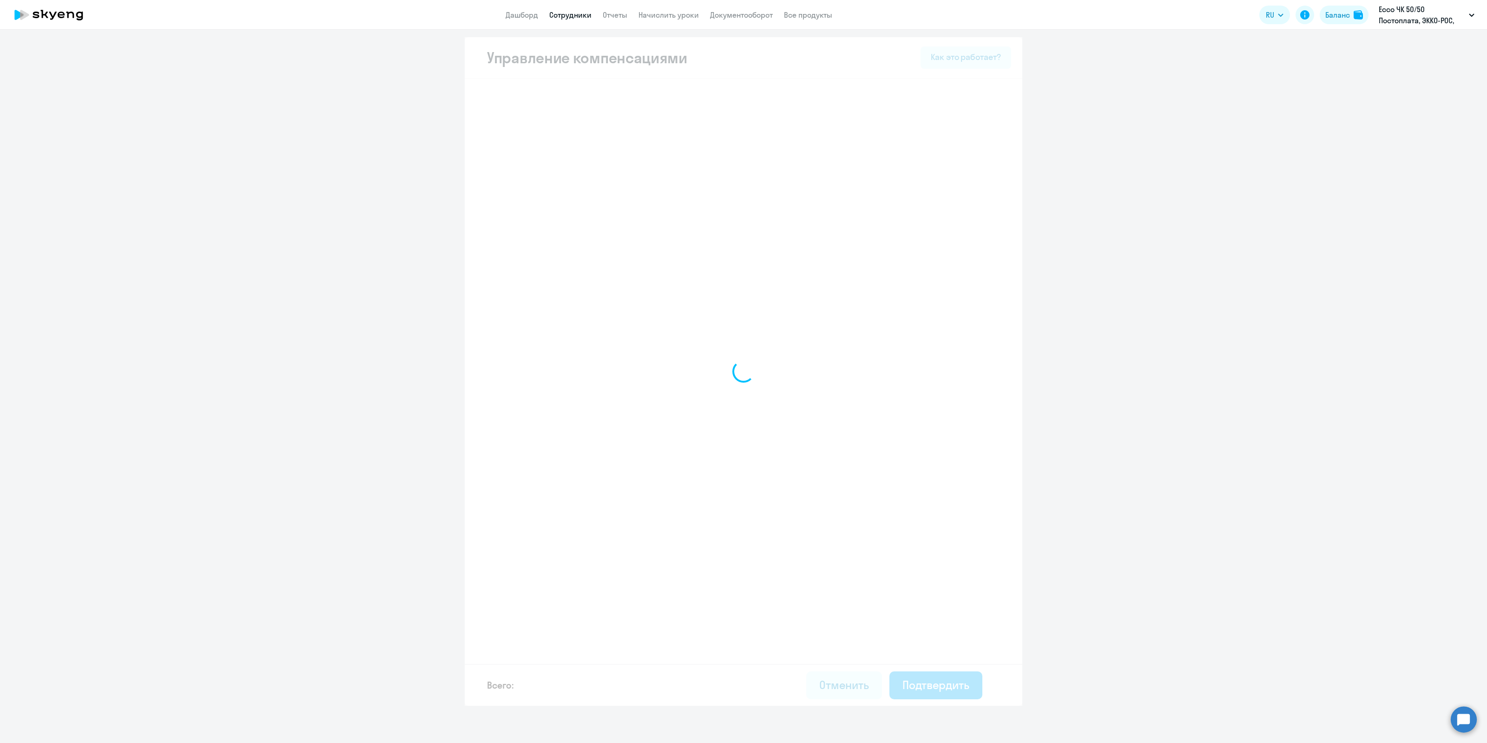
select select "MONTHLY"
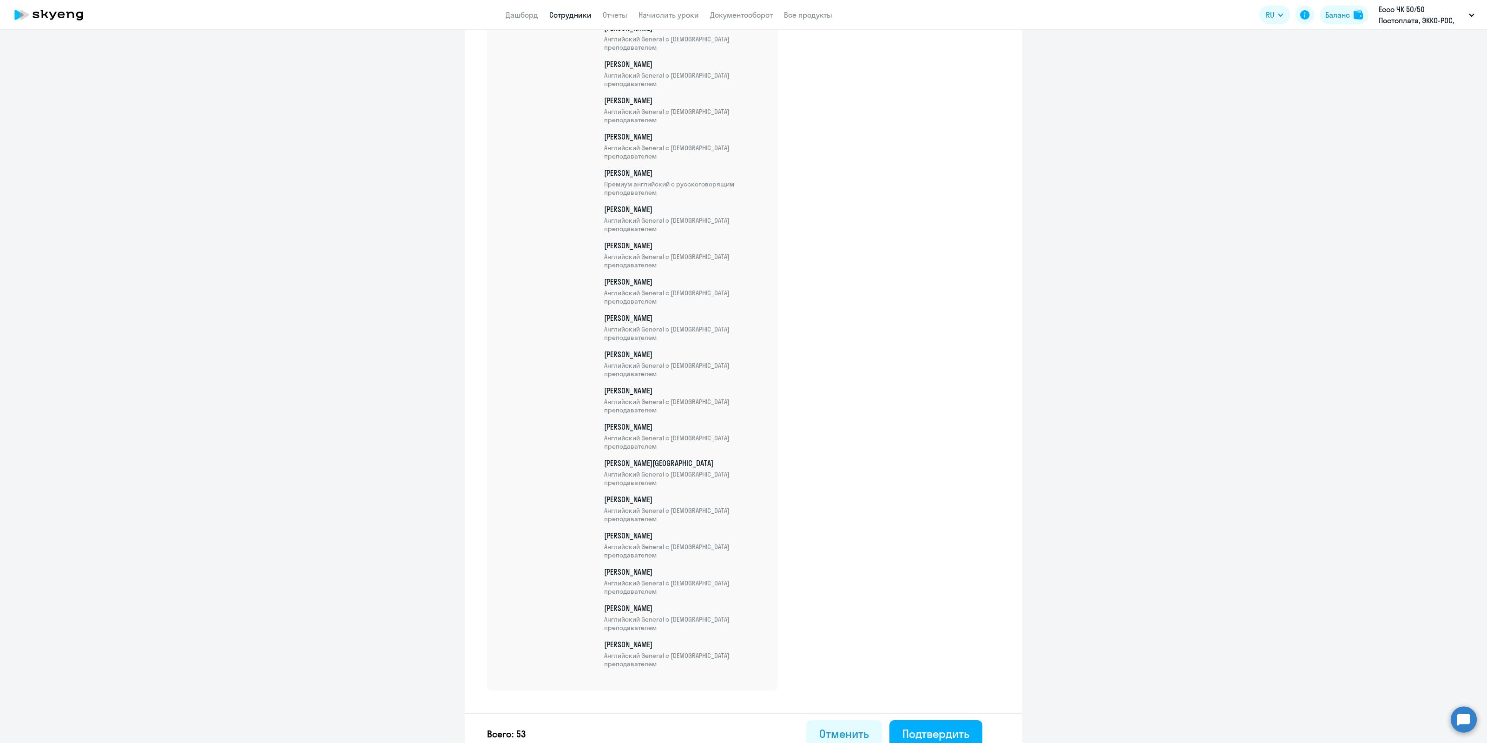
scroll to position [1599, 0]
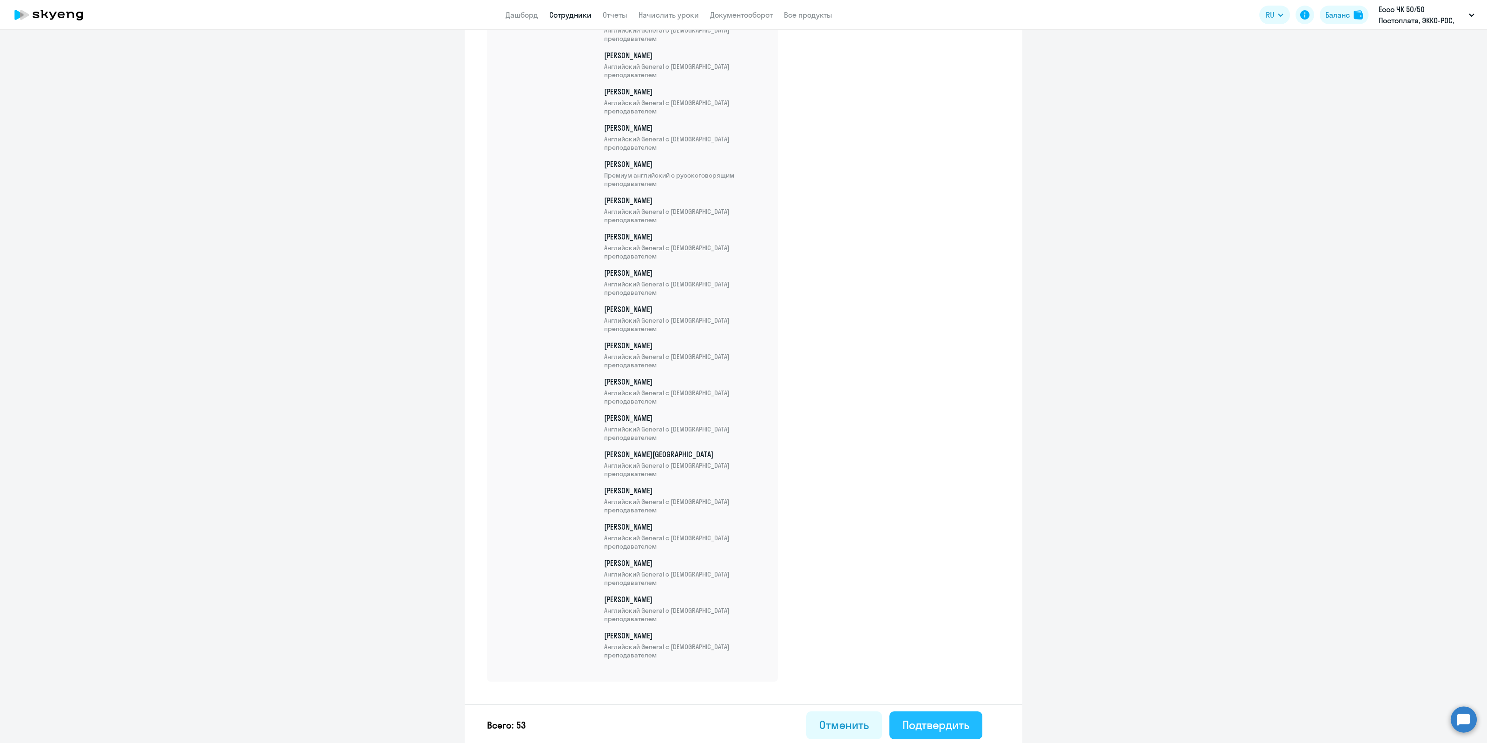
click at [918, 732] on button "Подтвердить" at bounding box center [936, 725] width 93 height 28
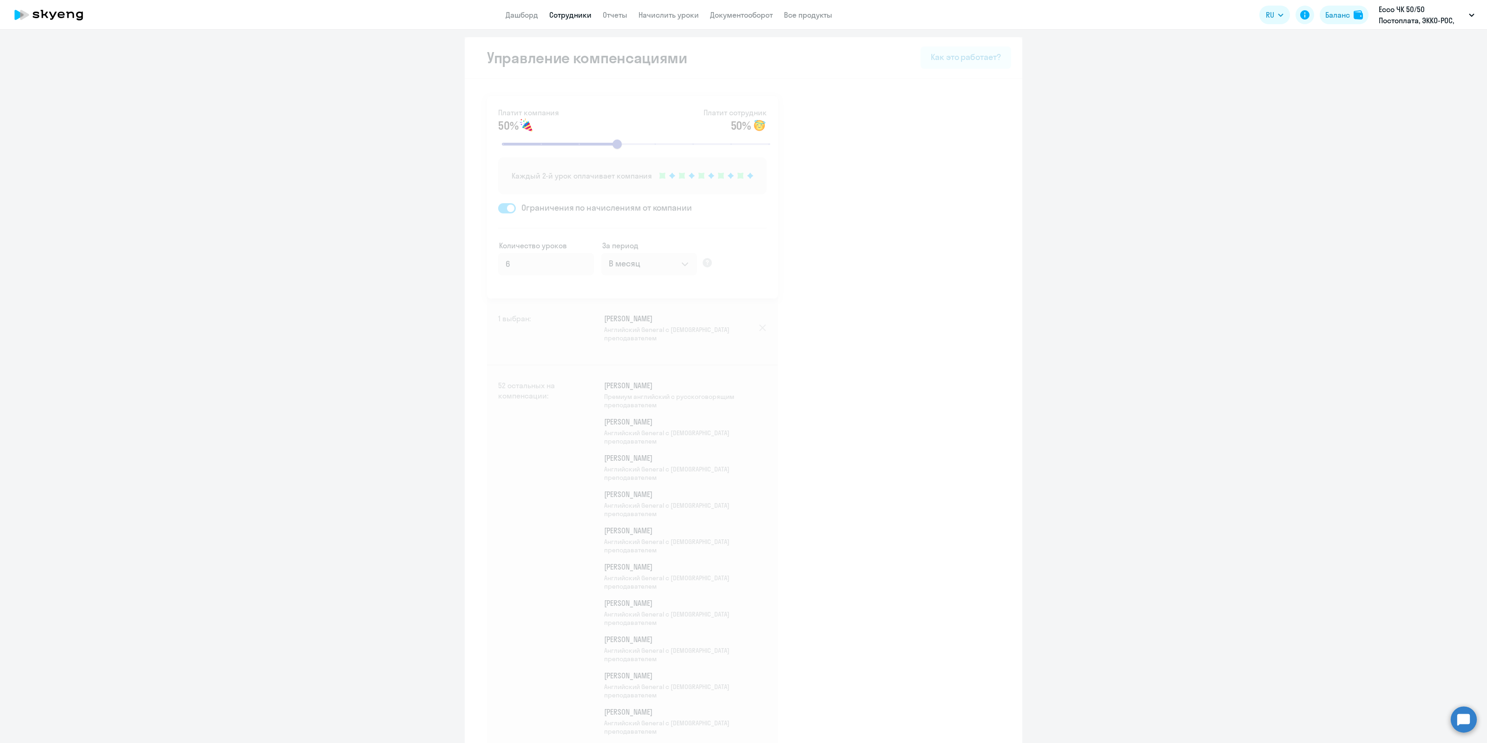
select select "30"
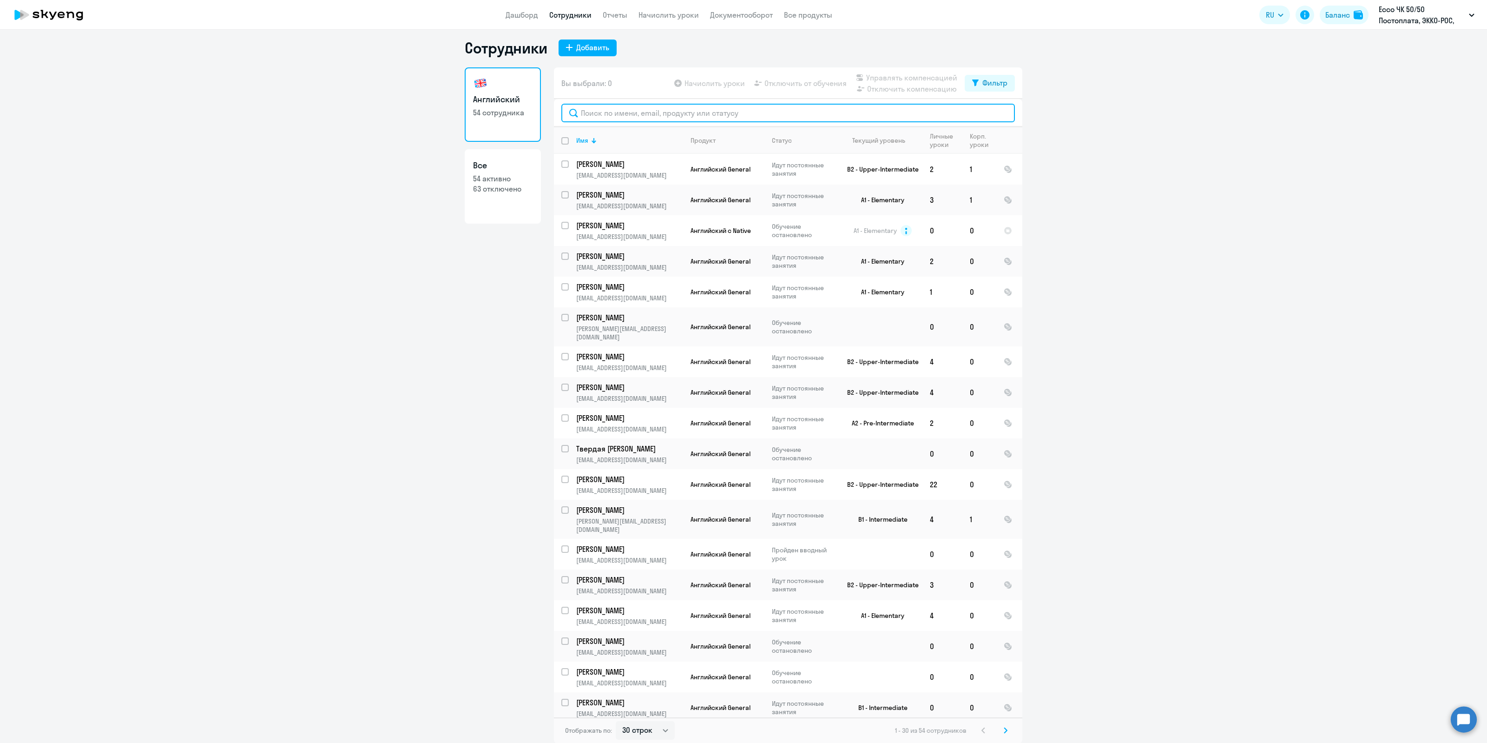
click at [695, 116] on input "text" at bounding box center [788, 113] width 454 height 19
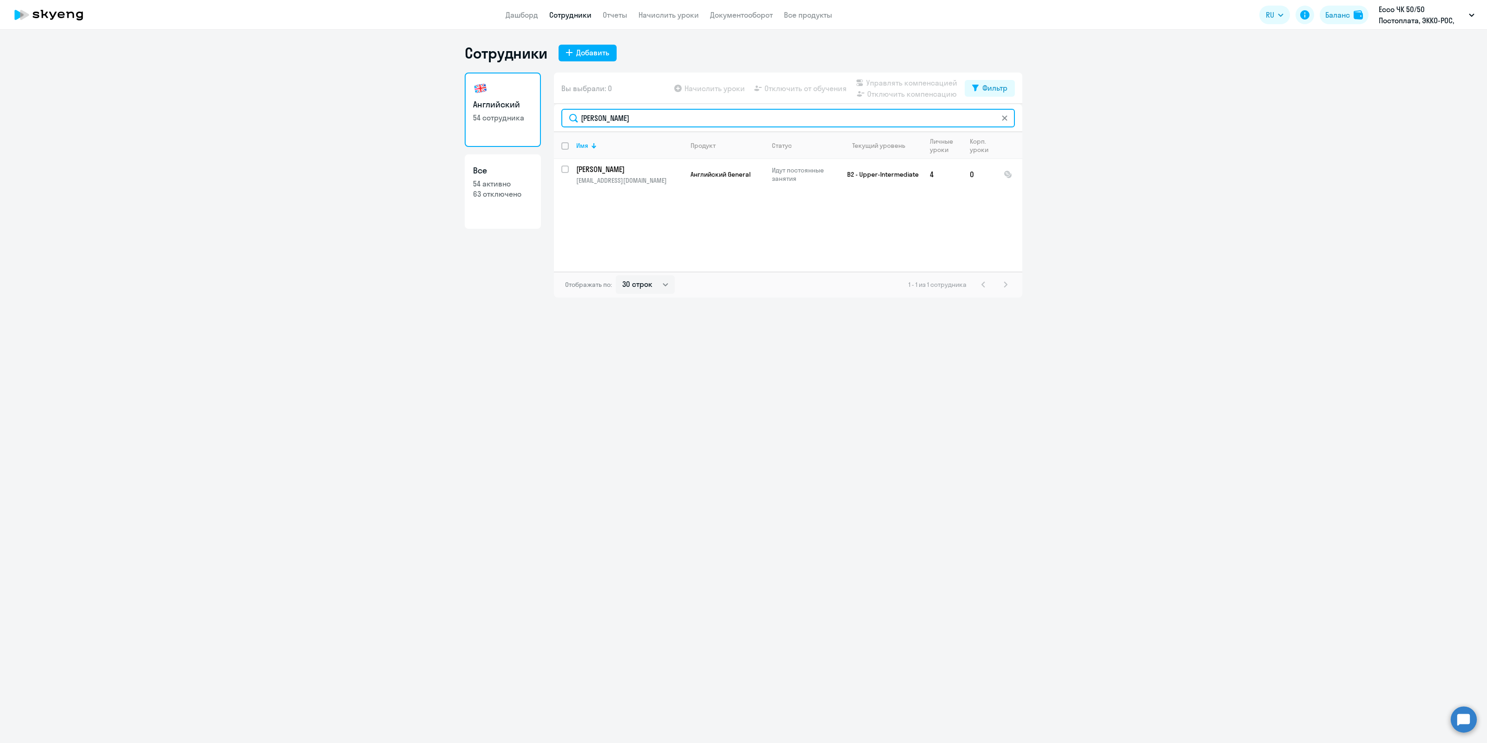
type input "[PERSON_NAME]"
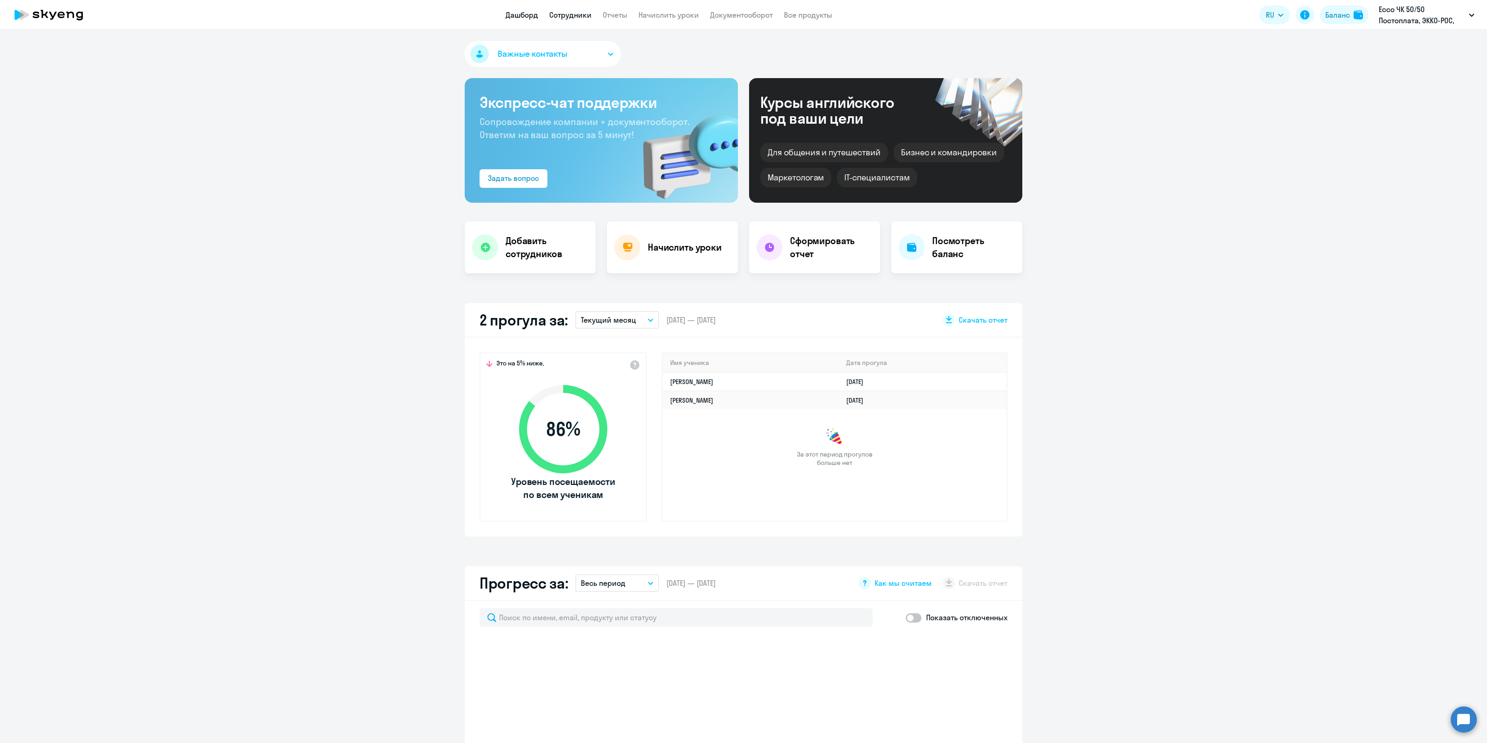
click at [561, 15] on link "Сотрудники" at bounding box center [570, 14] width 42 height 9
select select "30"
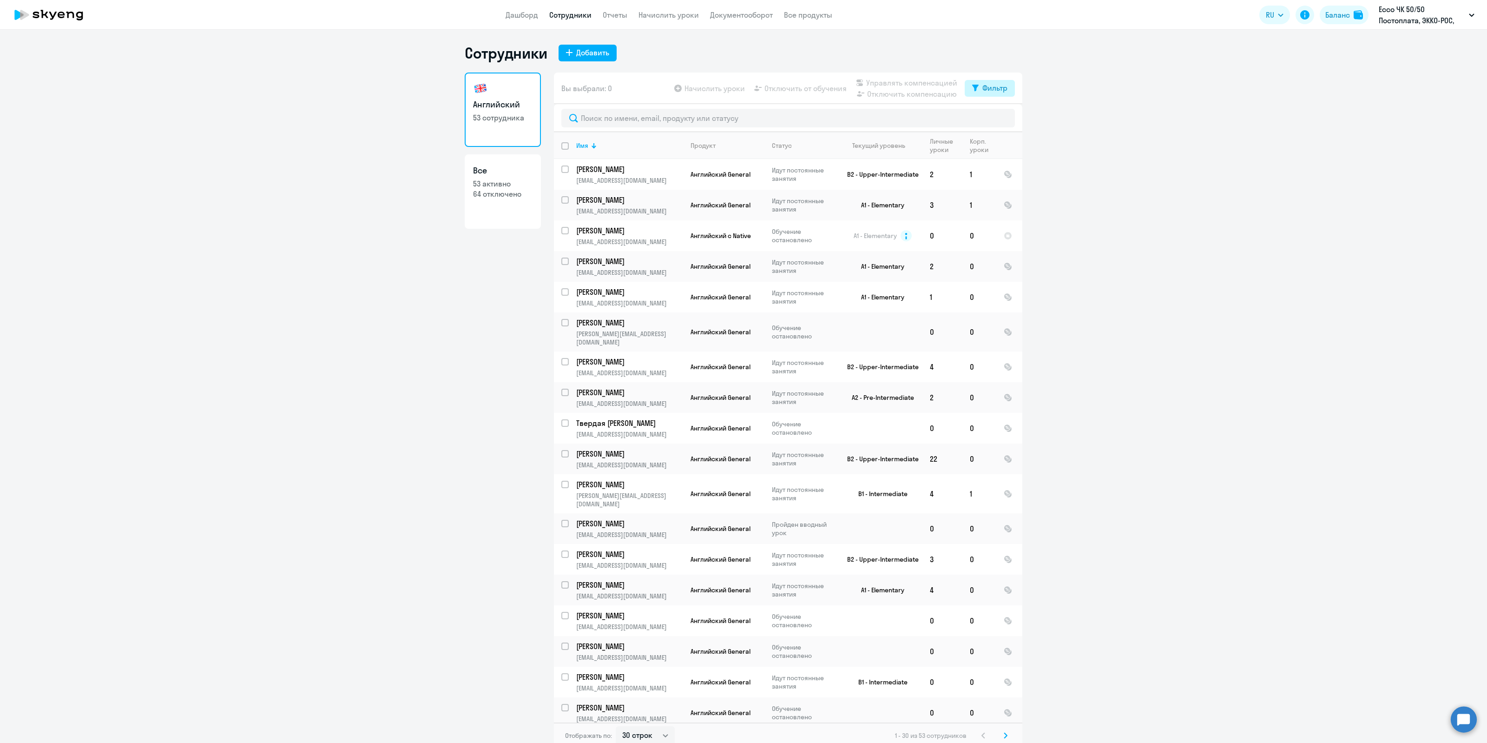
click at [990, 85] on div "Фильтр" at bounding box center [995, 87] width 25 height 11
click at [996, 119] on span at bounding box center [996, 118] width 16 height 9
click at [988, 118] on input "checkbox" at bounding box center [987, 118] width 0 height 0
checkbox input "true"
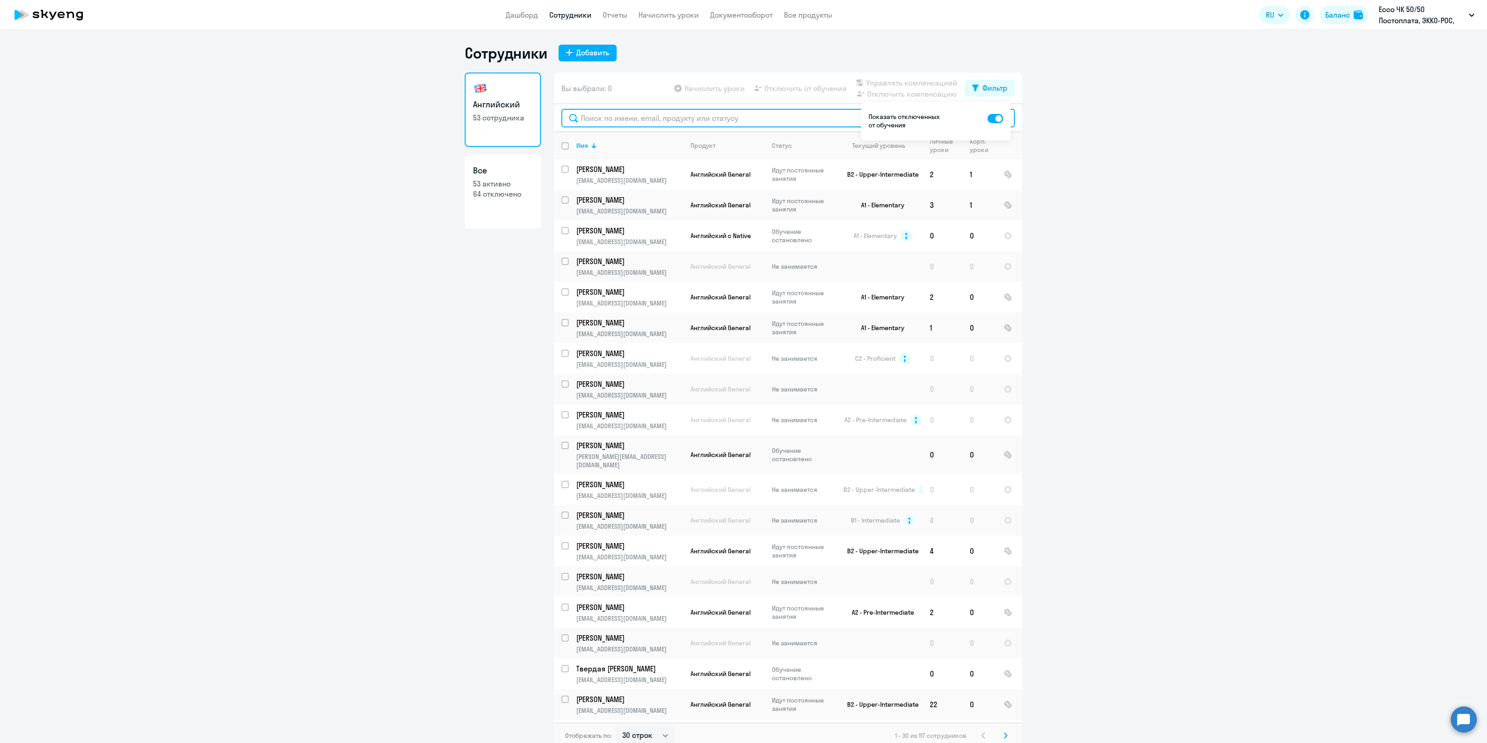
click at [633, 121] on input "text" at bounding box center [788, 118] width 454 height 19
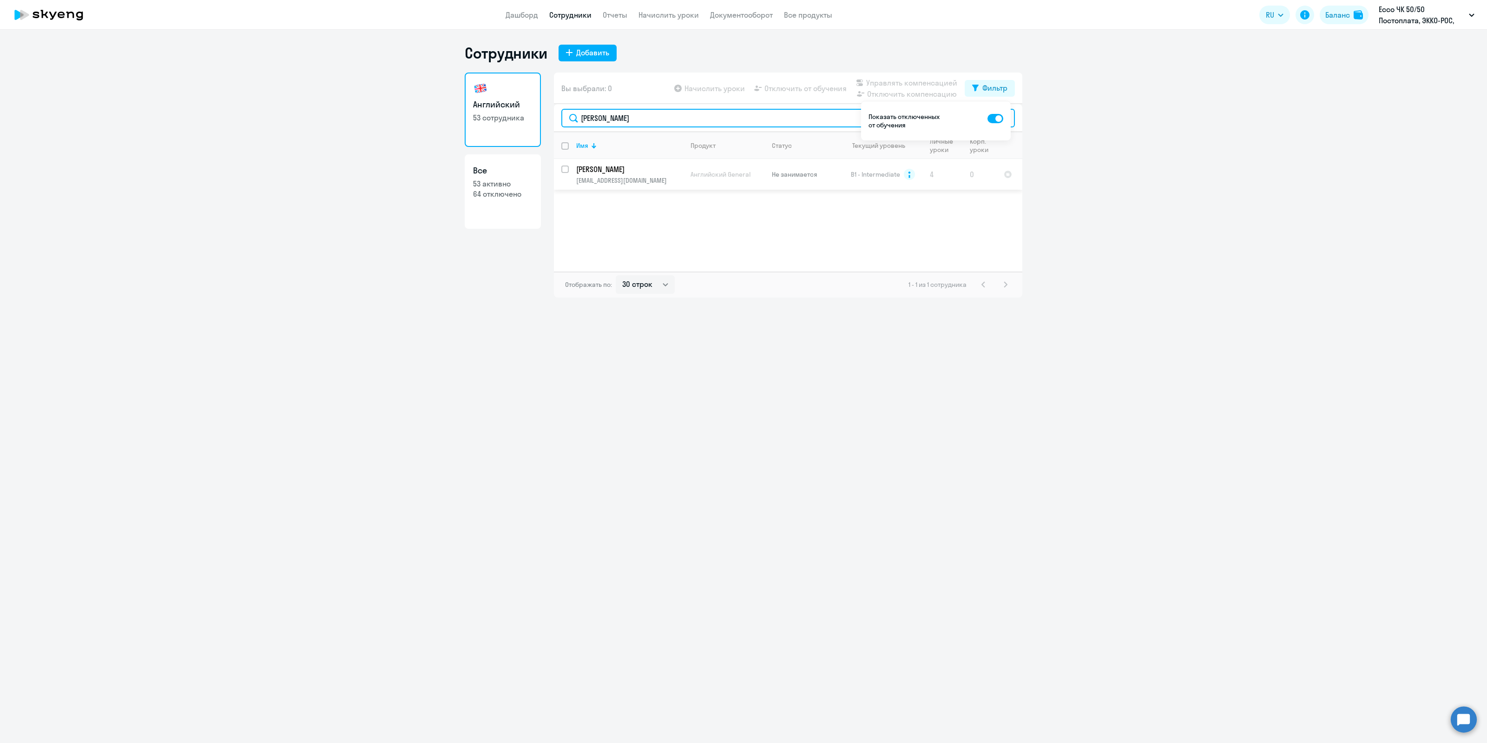
type input "[PERSON_NAME]"
click at [577, 171] on p "[PERSON_NAME]" at bounding box center [628, 169] width 105 height 10
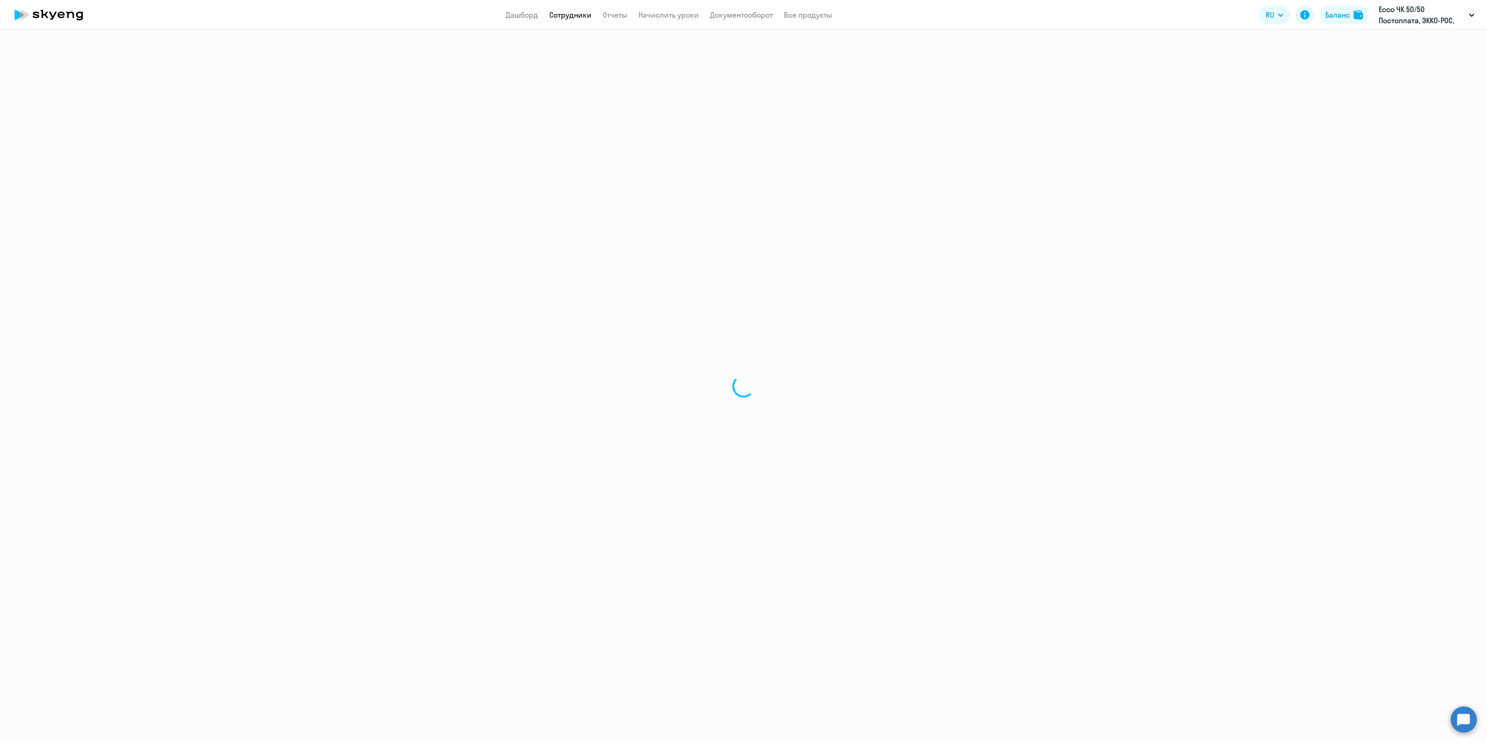
select select "english"
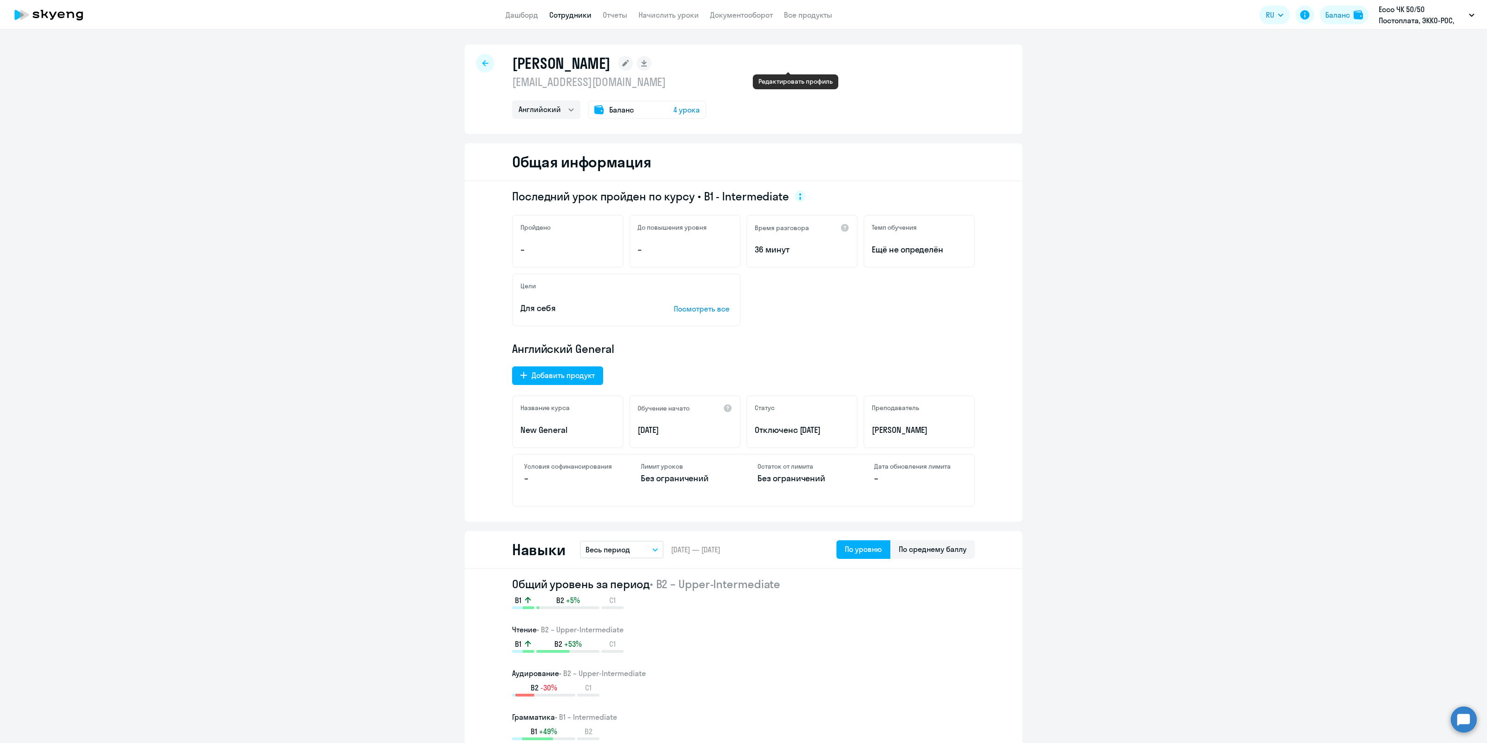
click at [633, 59] on rect at bounding box center [625, 63] width 15 height 15
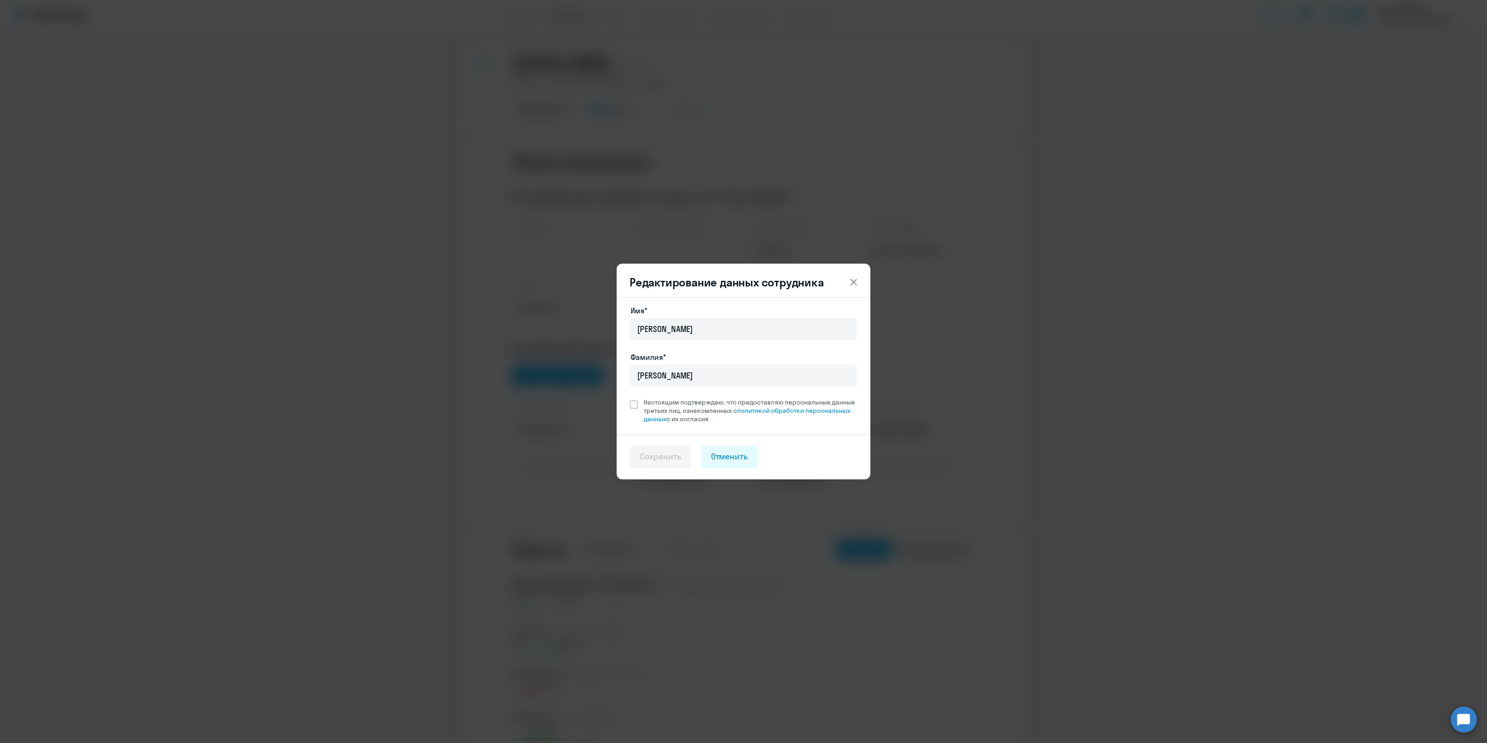
click at [858, 284] on icon at bounding box center [853, 282] width 11 height 11
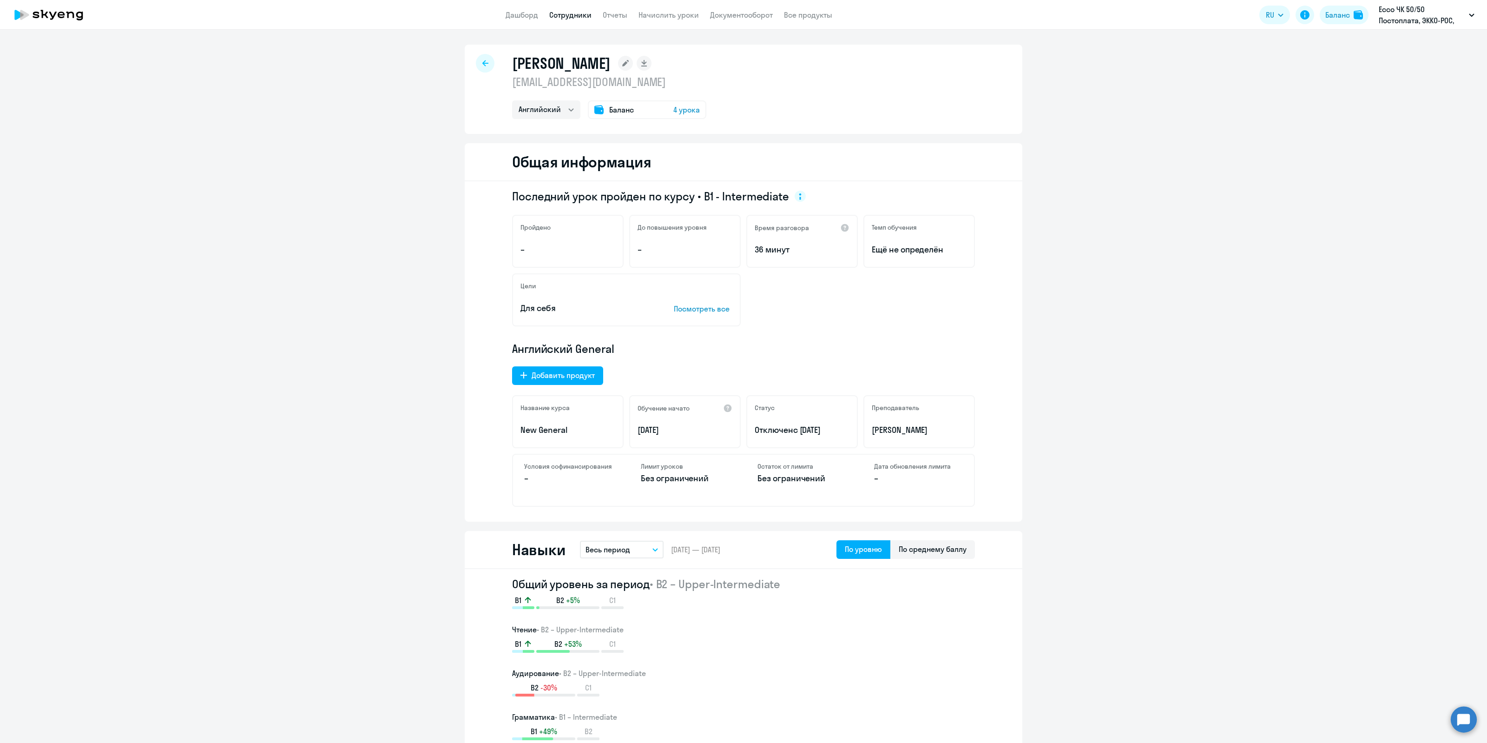
click at [583, 80] on p "[EMAIL_ADDRESS][DOMAIN_NAME]" at bounding box center [609, 81] width 194 height 15
click at [569, 85] on p "[EMAIL_ADDRESS][DOMAIN_NAME]" at bounding box center [609, 81] width 194 height 15
copy p "[EMAIL_ADDRESS][DOMAIN_NAME]"
